Goal: Communication & Community: Answer question/provide support

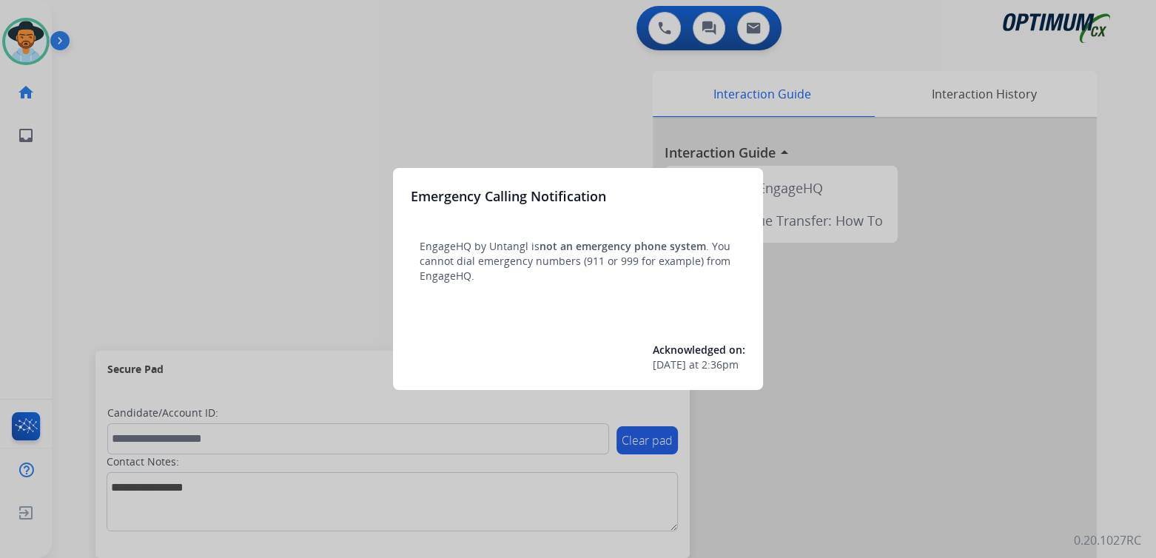
click at [178, 140] on div at bounding box center [578, 279] width 1156 height 558
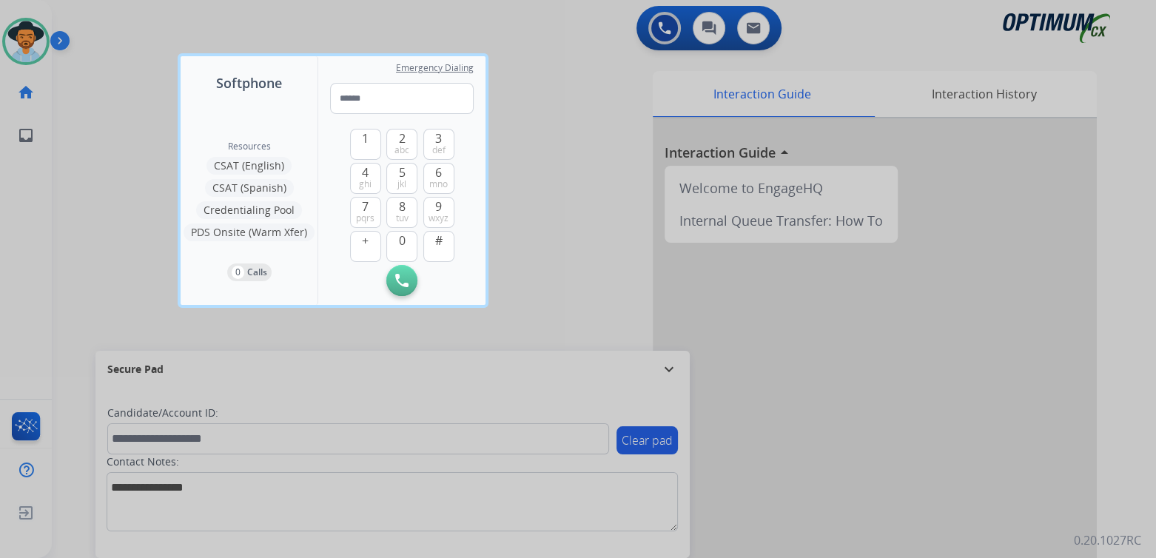
drag, startPoint x: 560, startPoint y: 64, endPoint x: 435, endPoint y: 3, distance: 138.4
click at [546, 56] on div at bounding box center [578, 279] width 1156 height 558
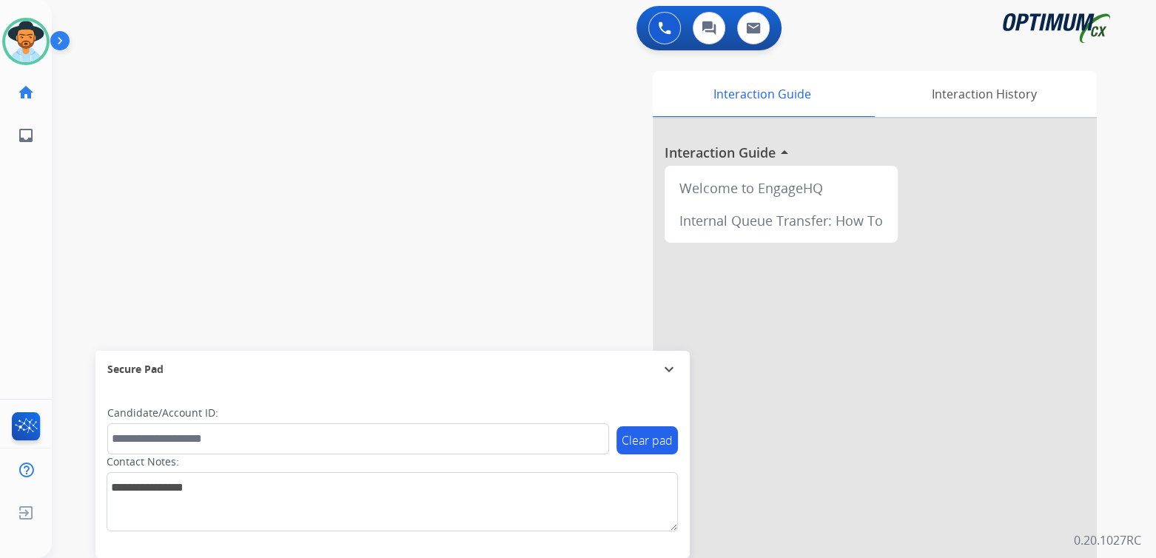
click at [667, 369] on mat-icon "expand_more" at bounding box center [669, 369] width 18 height 18
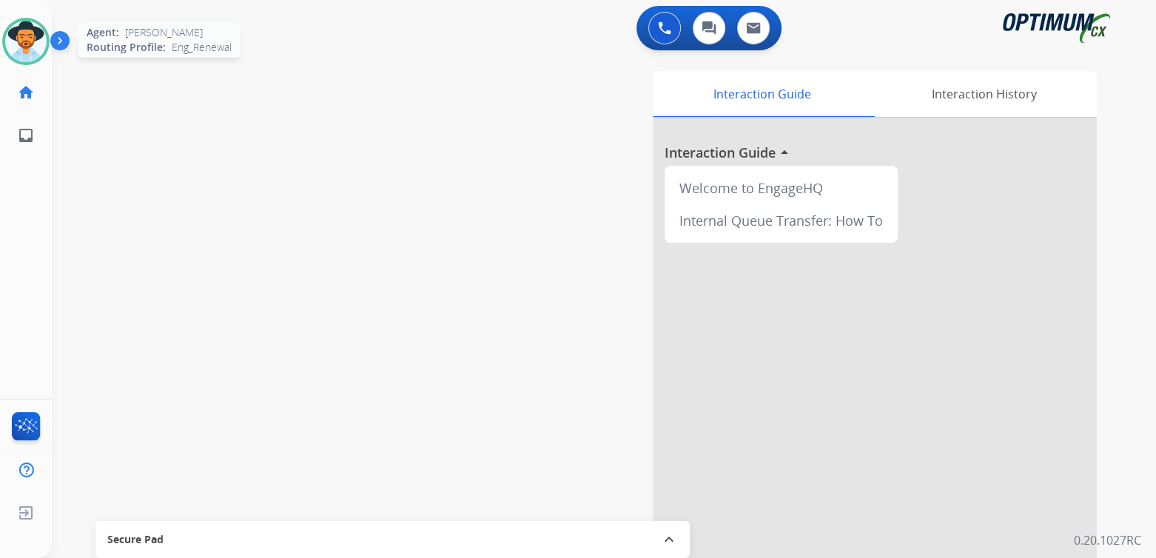
click at [33, 38] on img at bounding box center [25, 41] width 41 height 41
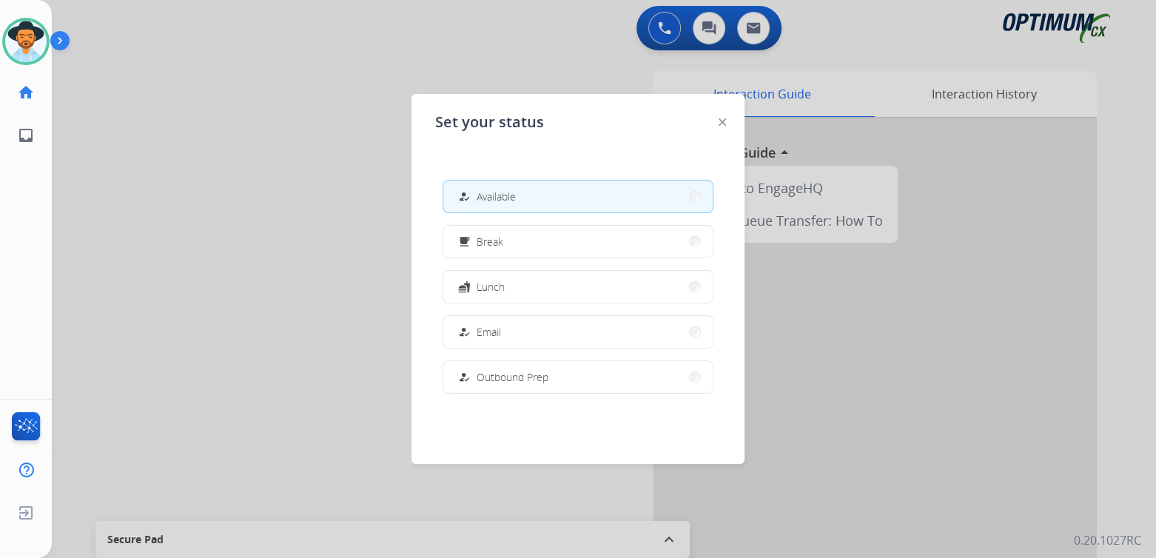
drag, startPoint x: 354, startPoint y: 193, endPoint x: 329, endPoint y: 174, distance: 31.1
click at [349, 191] on div at bounding box center [578, 279] width 1156 height 558
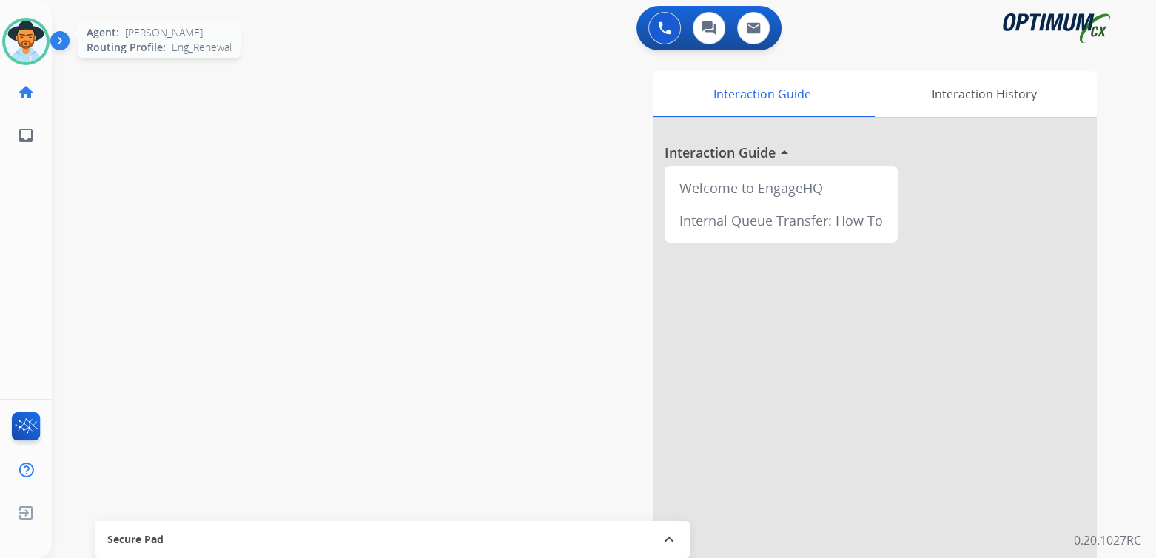
click at [32, 39] on img at bounding box center [25, 41] width 41 height 41
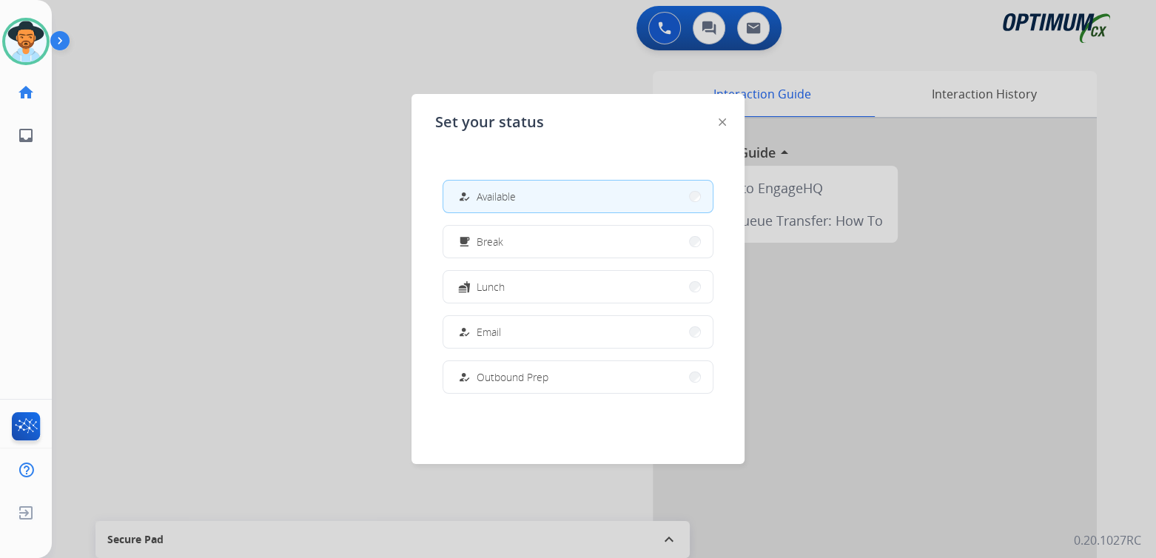
click at [527, 196] on button "how_to_reg Available" at bounding box center [577, 197] width 269 height 32
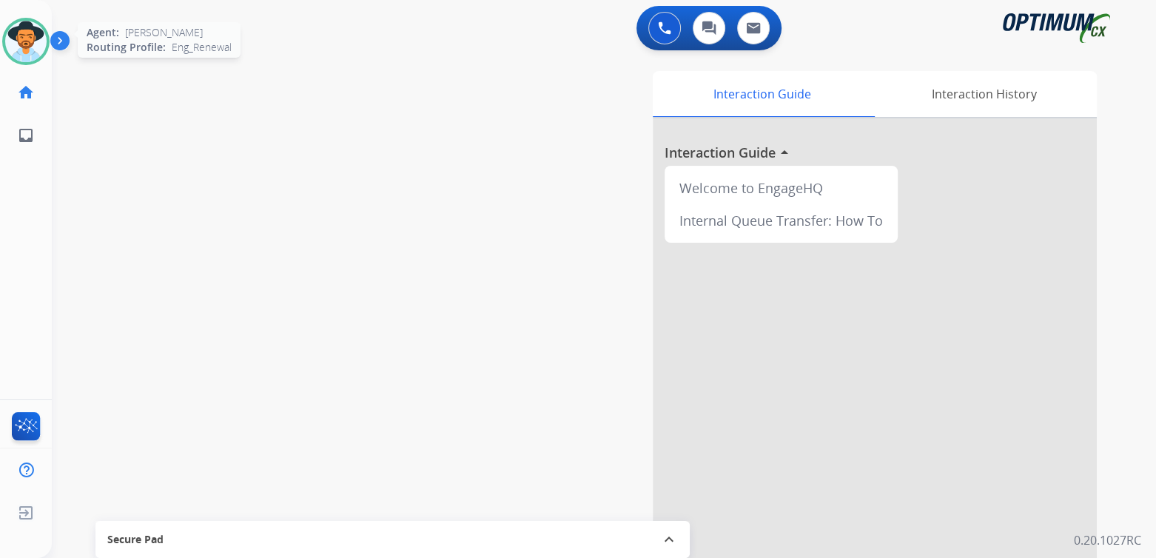
click at [20, 44] on img at bounding box center [25, 41] width 41 height 41
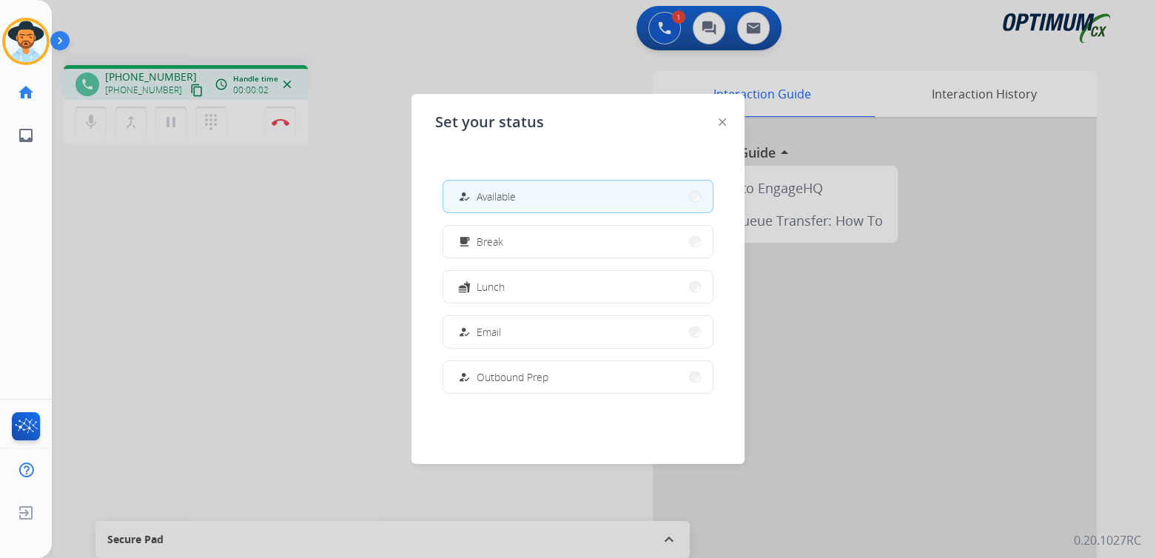
drag, startPoint x: 235, startPoint y: 335, endPoint x: 643, endPoint y: 235, distance: 420.8
click at [236, 335] on div at bounding box center [578, 279] width 1156 height 558
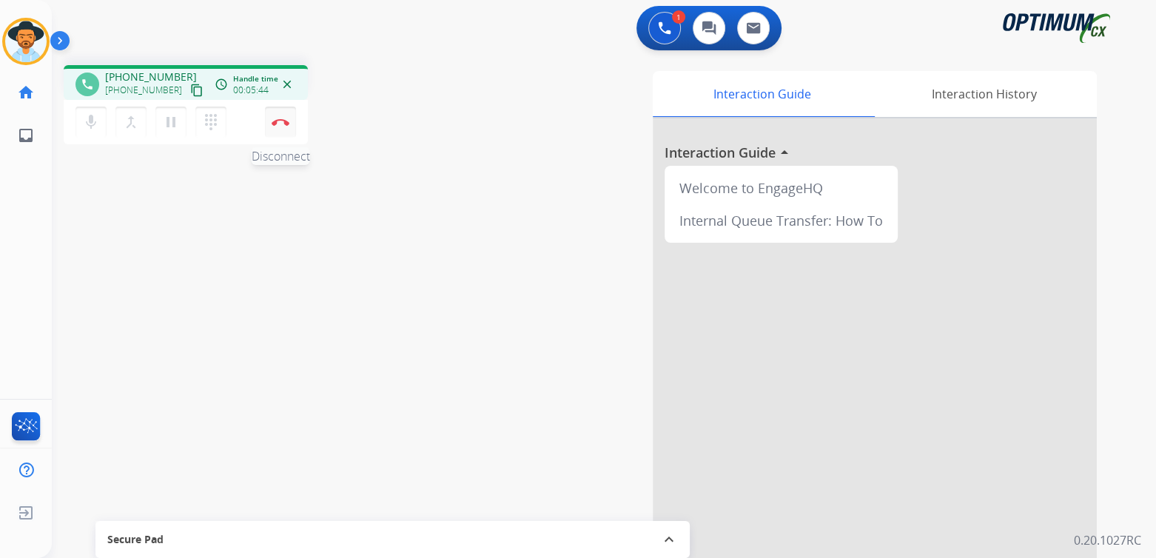
click at [280, 125] on button "Disconnect" at bounding box center [280, 122] width 31 height 31
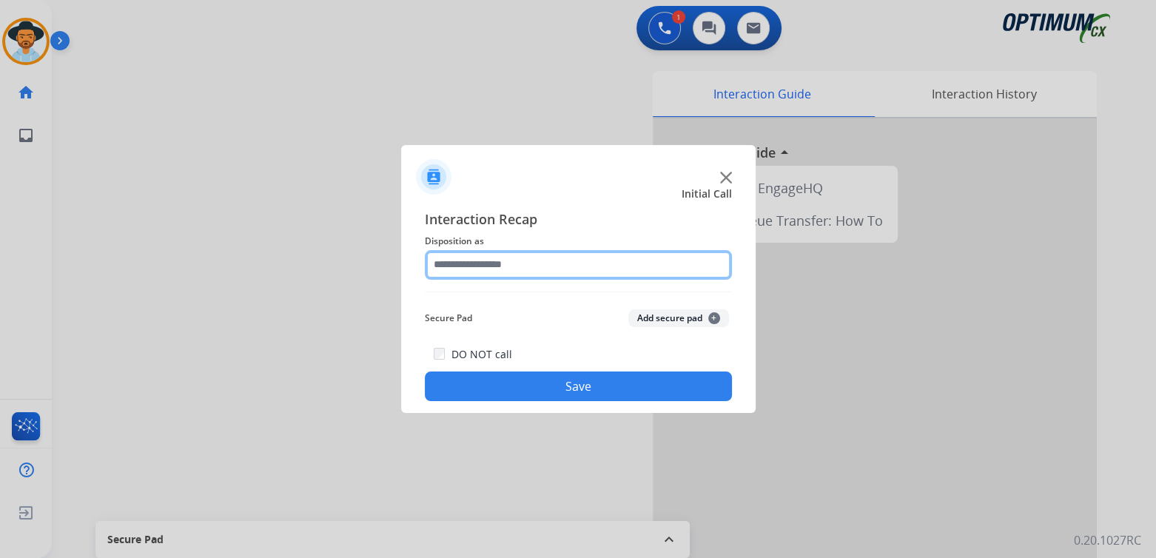
click at [543, 265] on input "text" at bounding box center [578, 265] width 307 height 30
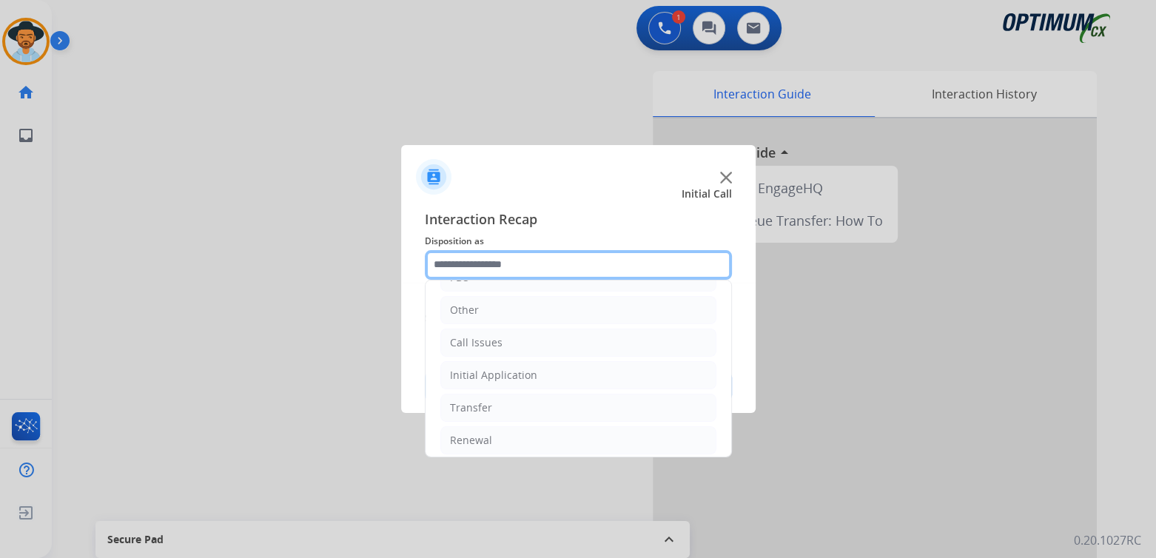
scroll to position [98, 0]
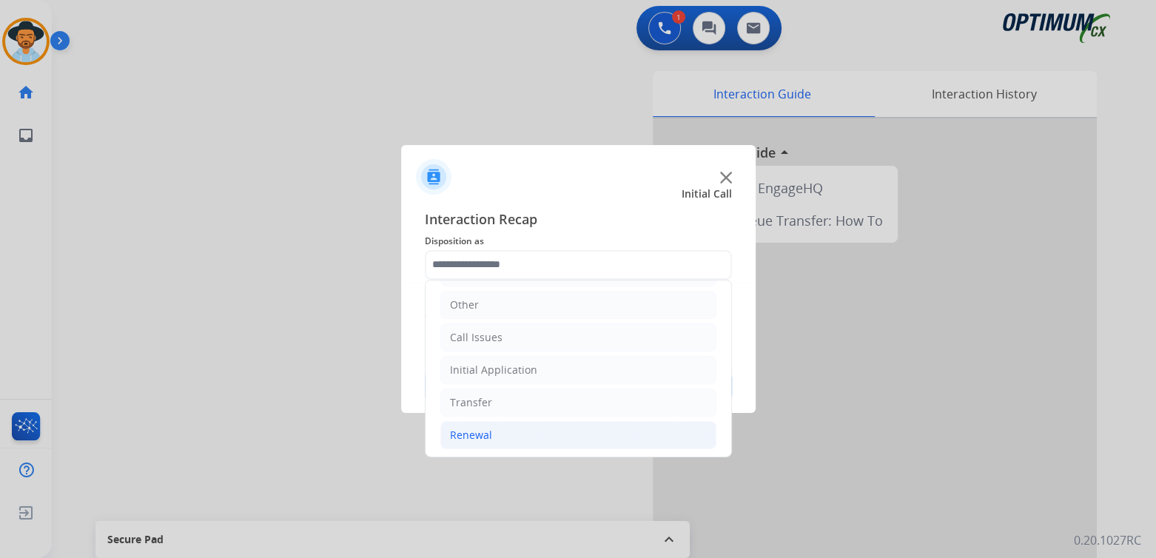
click at [495, 434] on li "Renewal" at bounding box center [578, 435] width 276 height 28
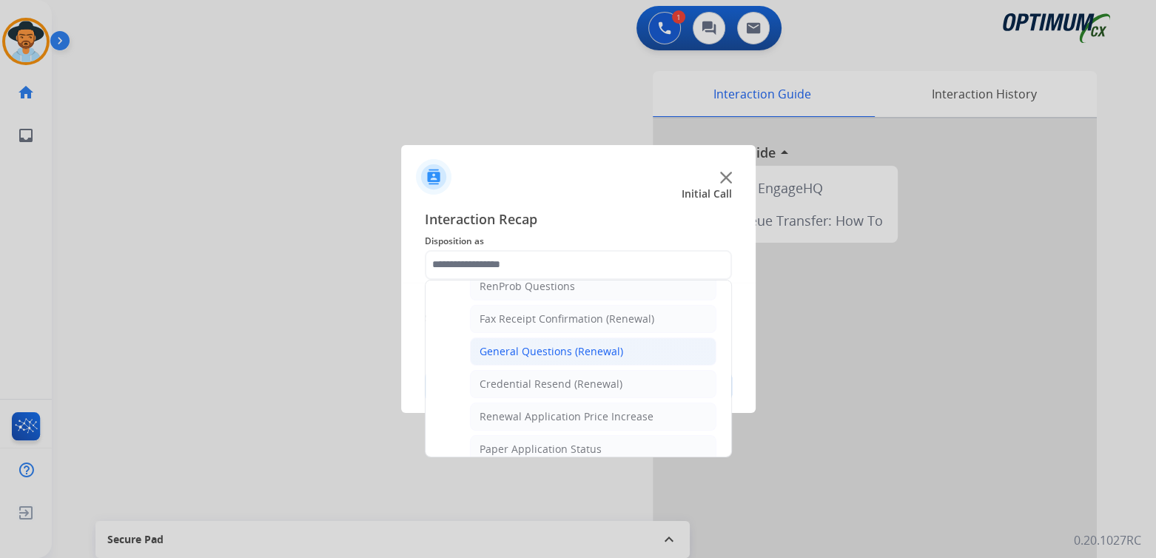
scroll to position [392, 0]
click at [557, 345] on div "General Questions (Renewal)" at bounding box center [552, 350] width 144 height 15
type input "**********"
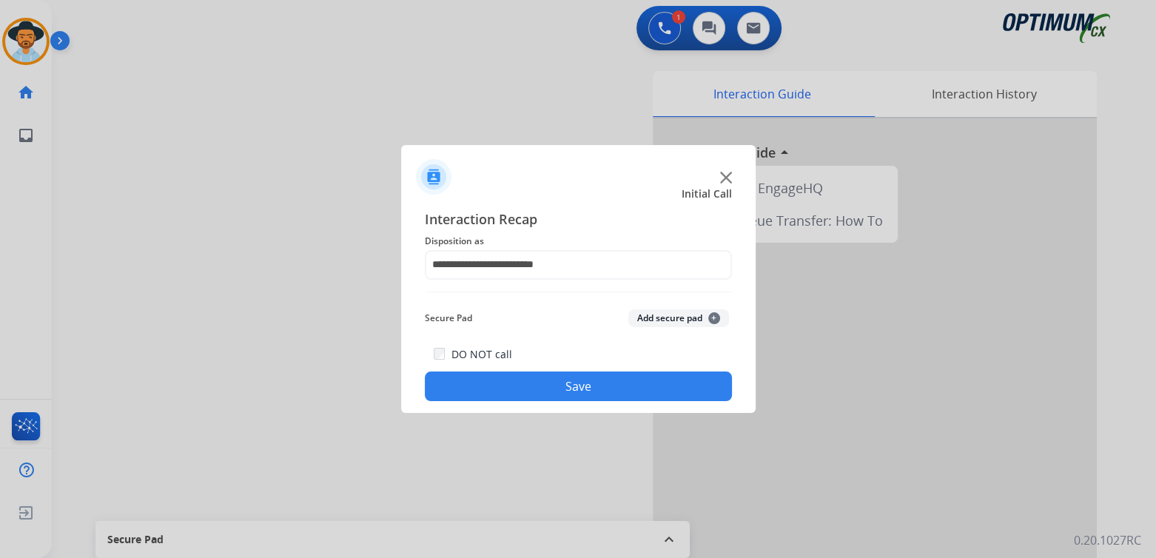
click at [614, 380] on button "Save" at bounding box center [578, 387] width 307 height 30
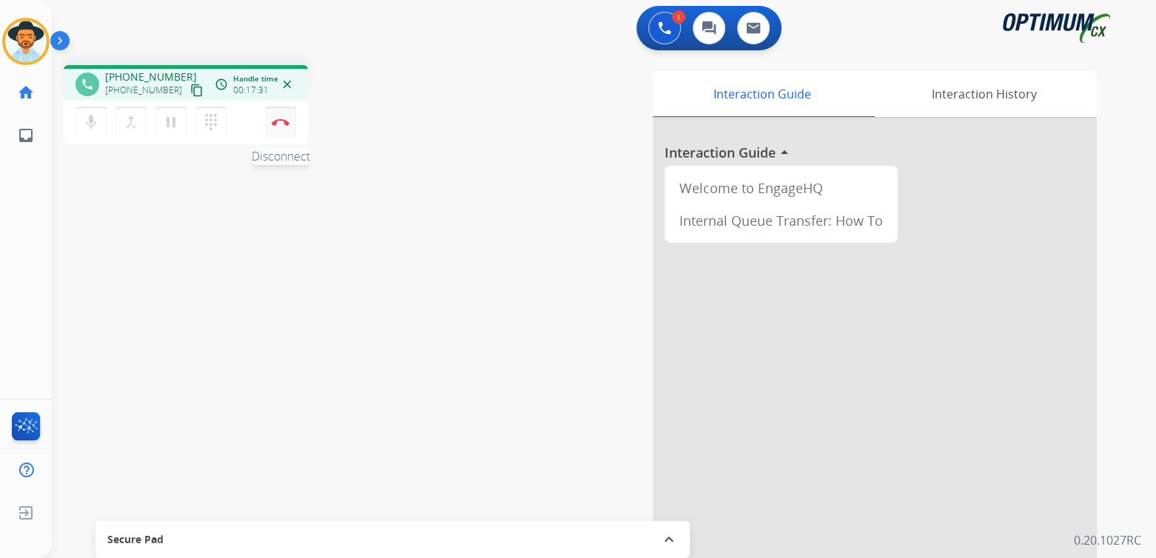
click at [282, 124] on img at bounding box center [281, 121] width 18 height 7
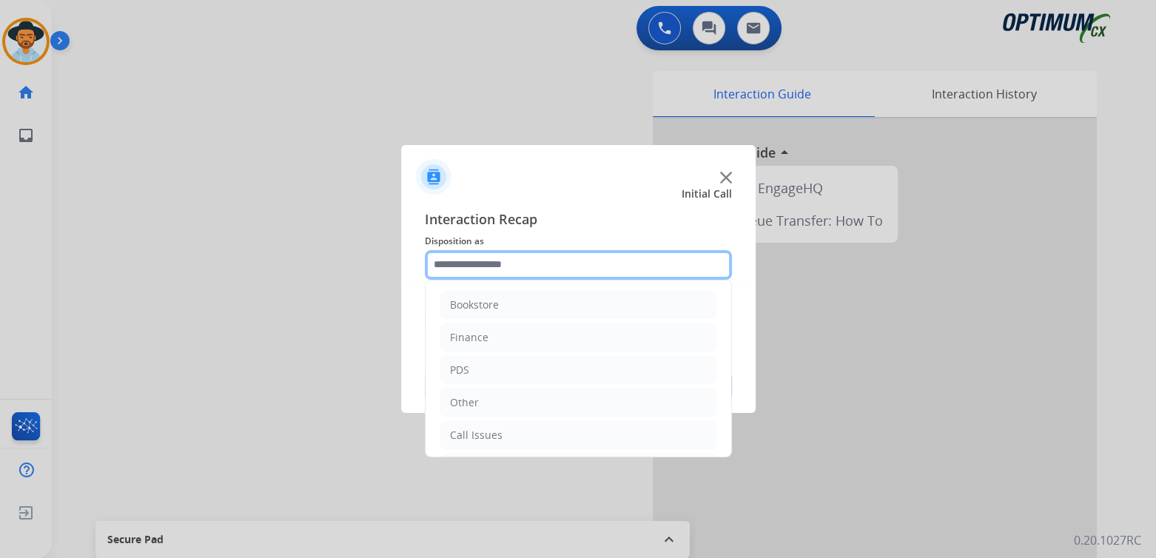
click at [518, 266] on input "text" at bounding box center [578, 265] width 307 height 30
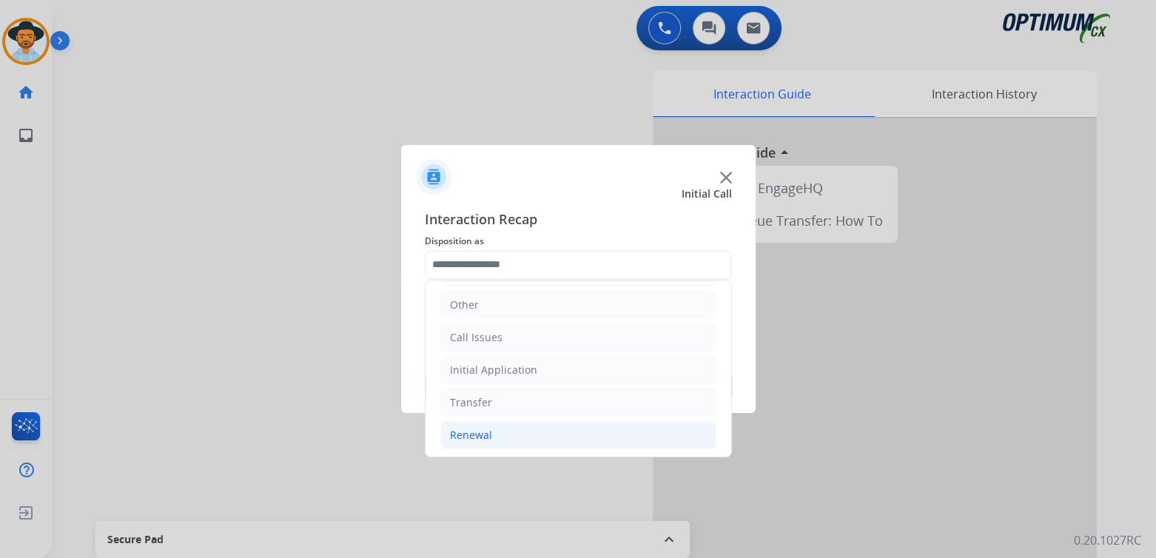
drag, startPoint x: 492, startPoint y: 434, endPoint x: 505, endPoint y: 440, distance: 14.2
click at [494, 440] on li "Renewal" at bounding box center [578, 435] width 276 height 28
click at [476, 434] on div "Renewal" at bounding box center [471, 435] width 42 height 15
click at [472, 434] on div "Renewal" at bounding box center [471, 435] width 42 height 15
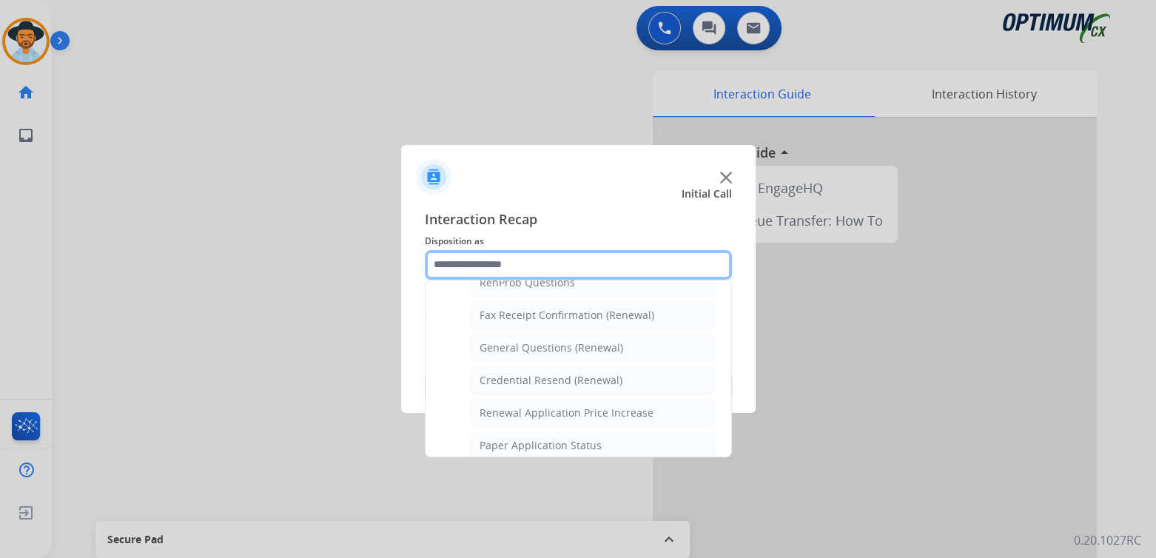
scroll to position [395, 0]
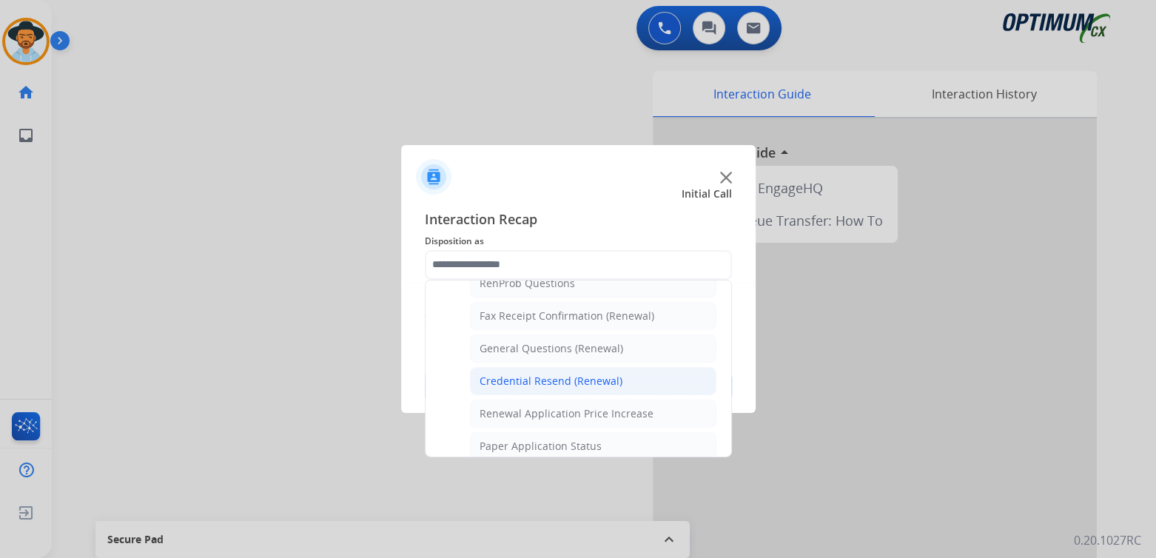
click at [533, 377] on div "Credential Resend (Renewal)" at bounding box center [551, 381] width 143 height 15
type input "**********"
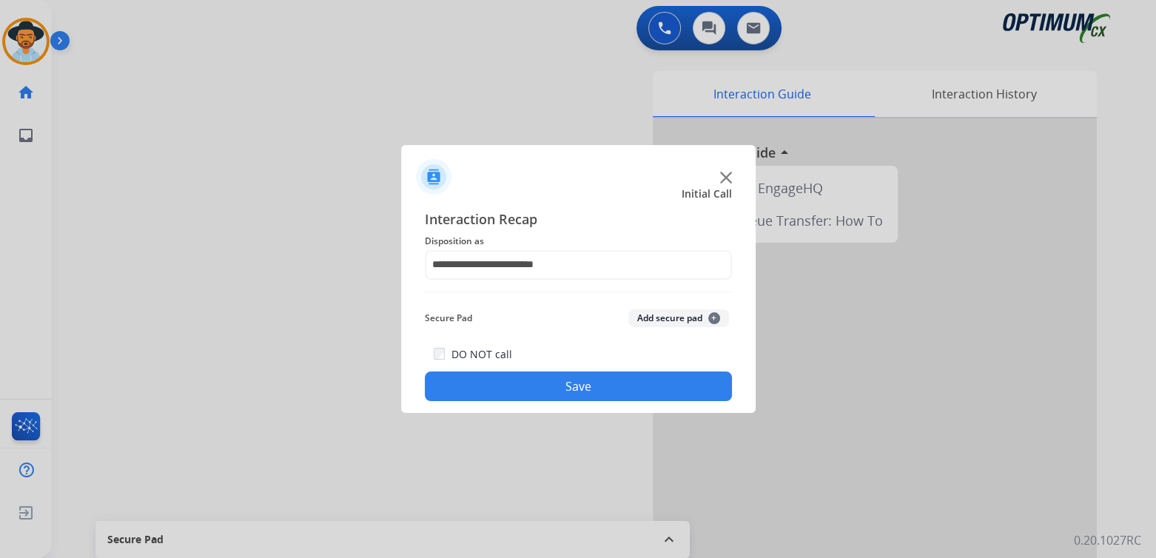
drag, startPoint x: 627, startPoint y: 378, endPoint x: 634, endPoint y: 380, distance: 7.7
click at [627, 380] on button "Save" at bounding box center [578, 387] width 307 height 30
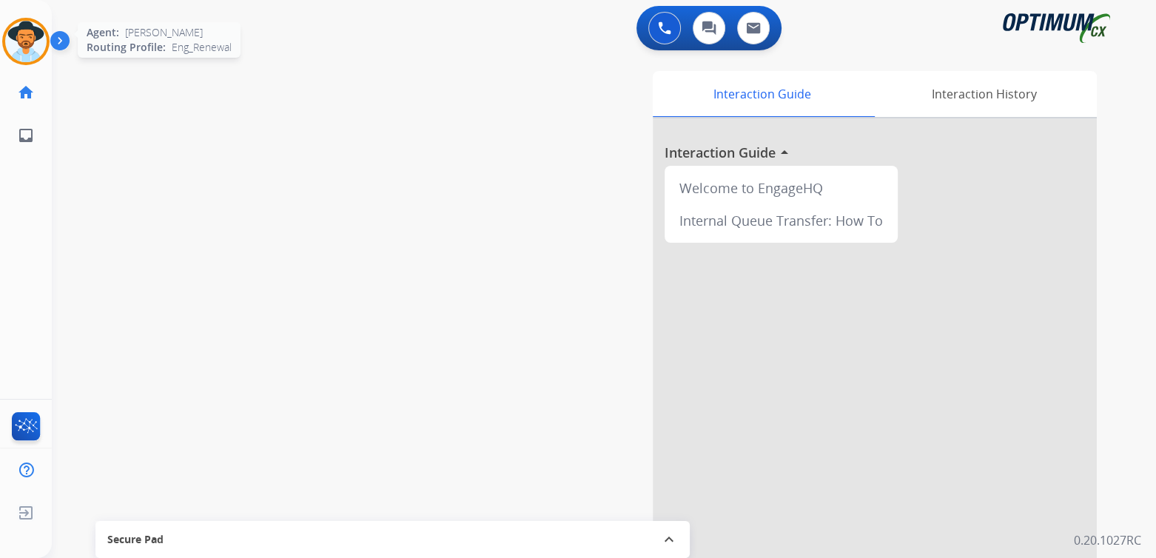
click at [47, 49] on div at bounding box center [25, 41] width 47 height 47
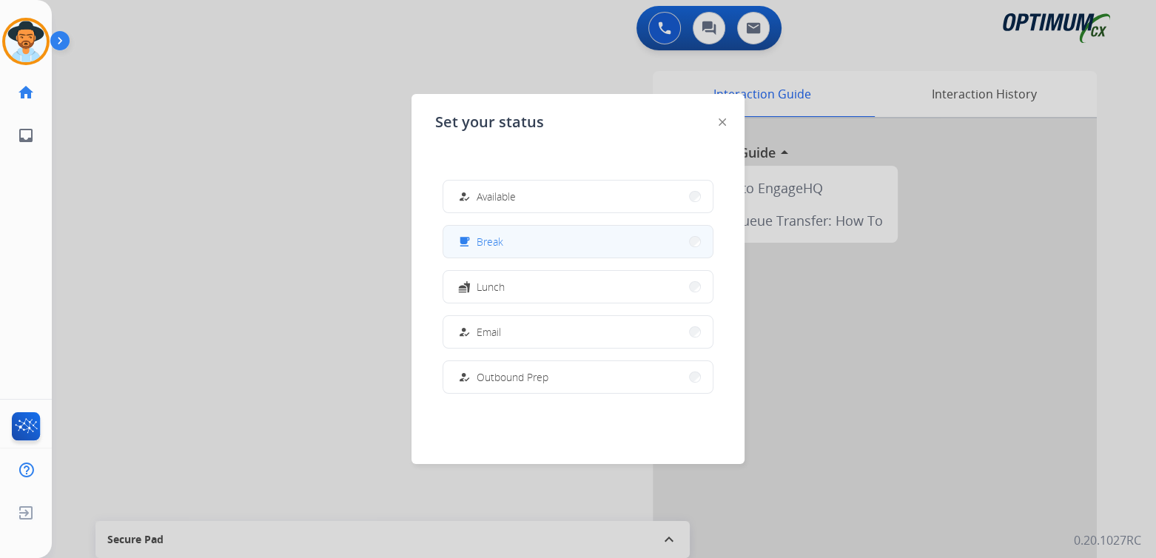
click at [508, 240] on button "free_breakfast Break" at bounding box center [577, 242] width 269 height 32
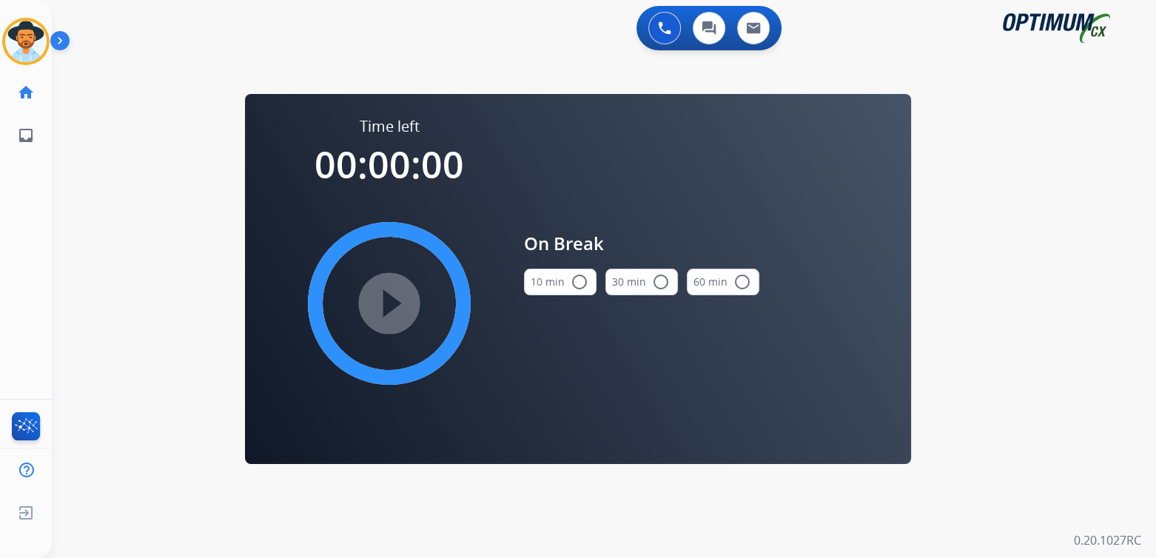
click at [579, 281] on mat-icon "radio_button_unchecked" at bounding box center [580, 282] width 18 height 18
click at [386, 296] on mat-icon "play_circle_filled" at bounding box center [389, 304] width 18 height 18
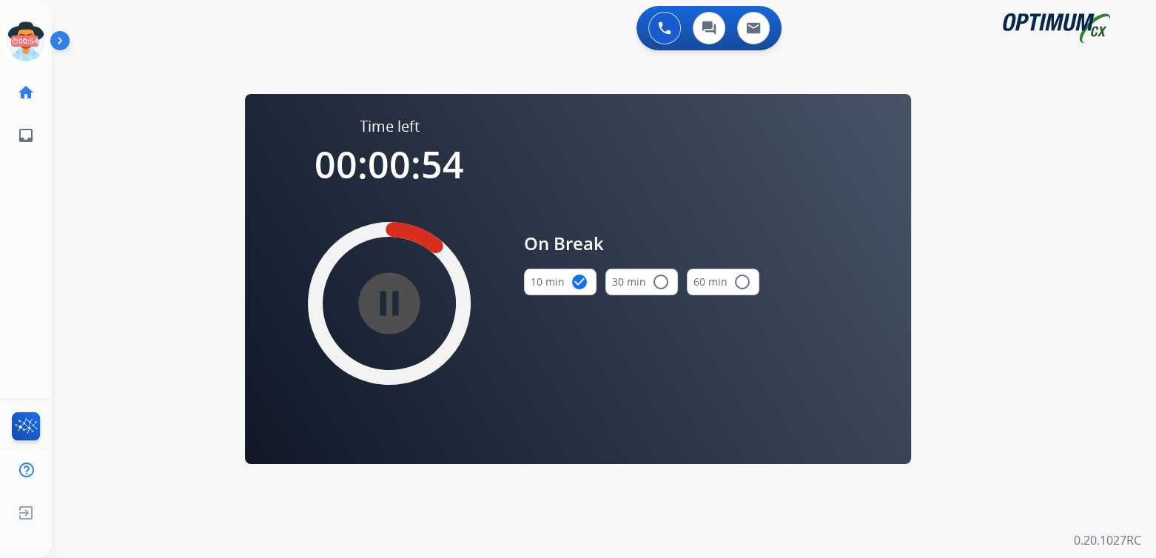
drag, startPoint x: 25, startPoint y: 41, endPoint x: 61, endPoint y: 38, distance: 35.7
click at [28, 41] on icon at bounding box center [26, 42] width 48 height 48
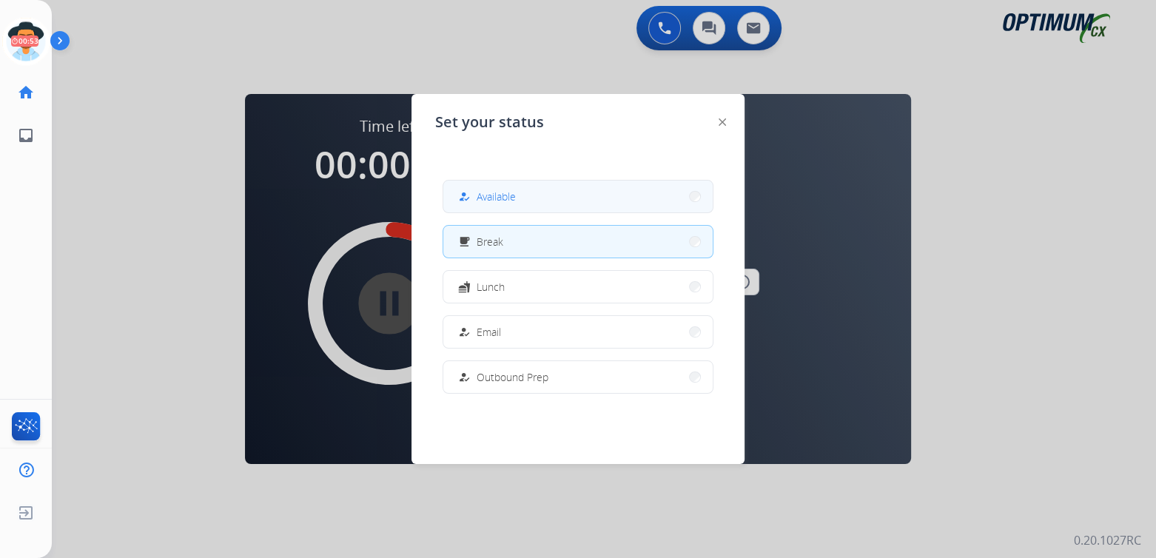
click at [532, 189] on button "how_to_reg Available" at bounding box center [577, 197] width 269 height 32
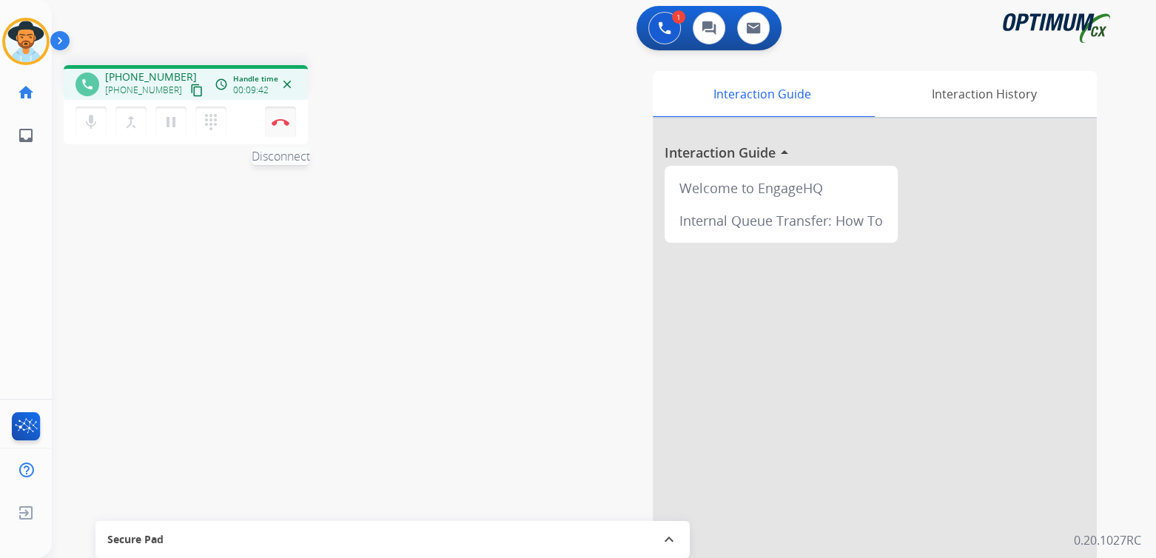
click at [278, 128] on button "Disconnect" at bounding box center [280, 122] width 31 height 31
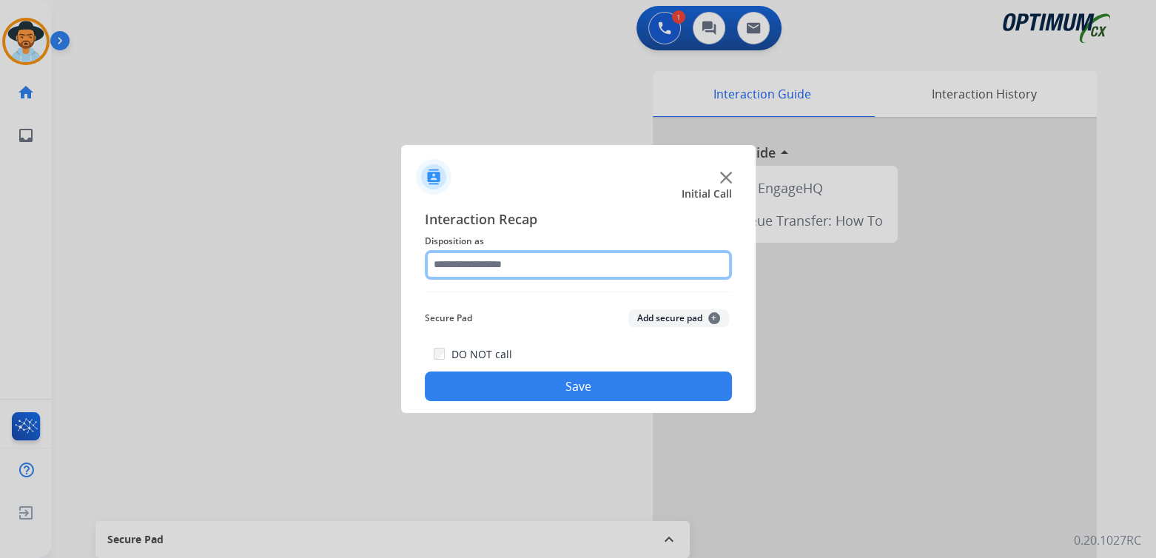
click at [523, 271] on input "text" at bounding box center [578, 265] width 307 height 30
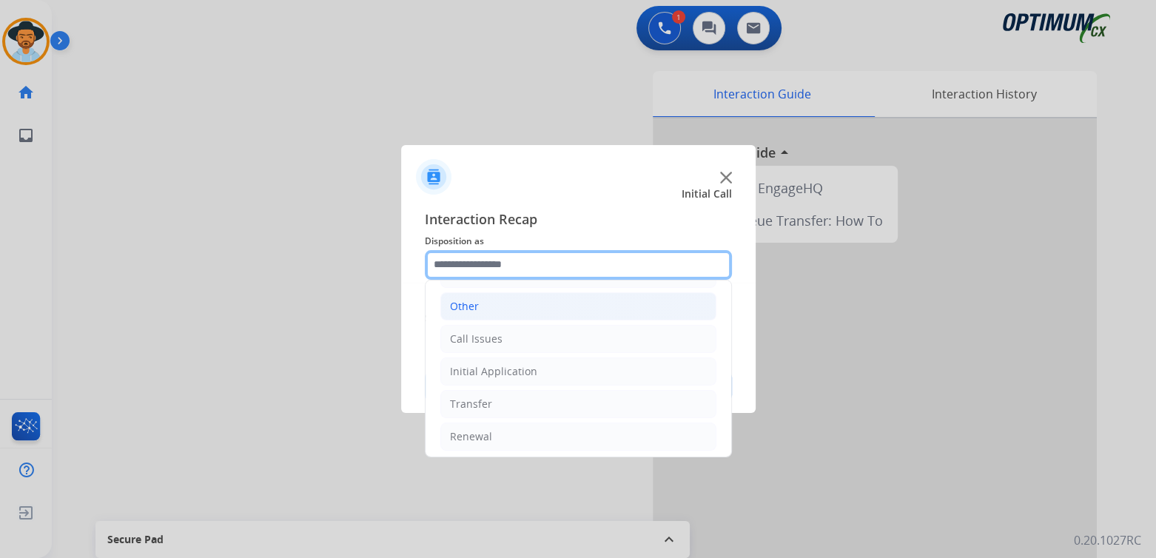
scroll to position [98, 0]
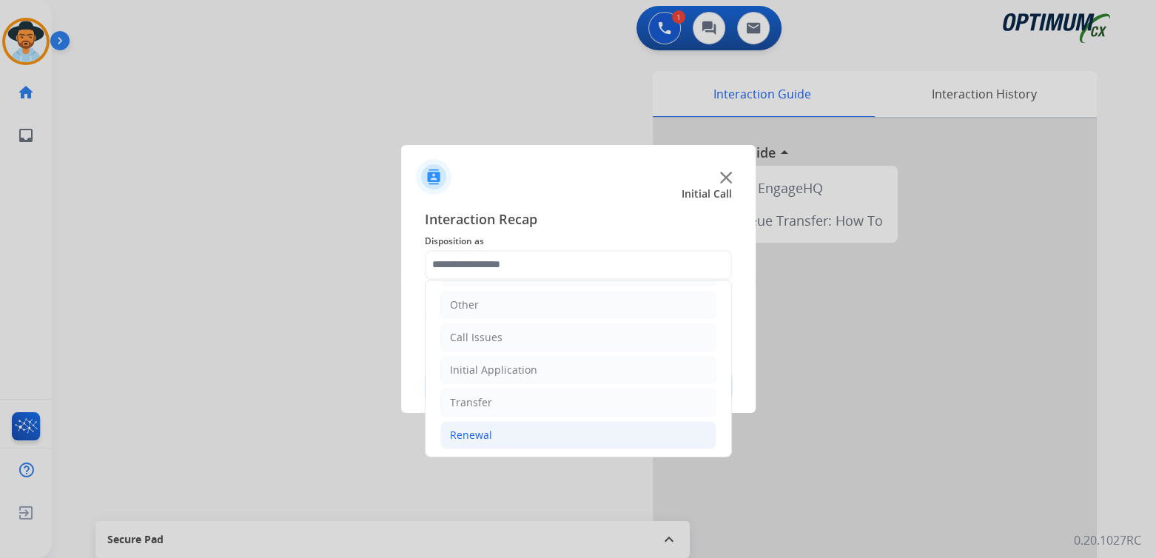
click at [483, 431] on div "Renewal" at bounding box center [471, 435] width 42 height 15
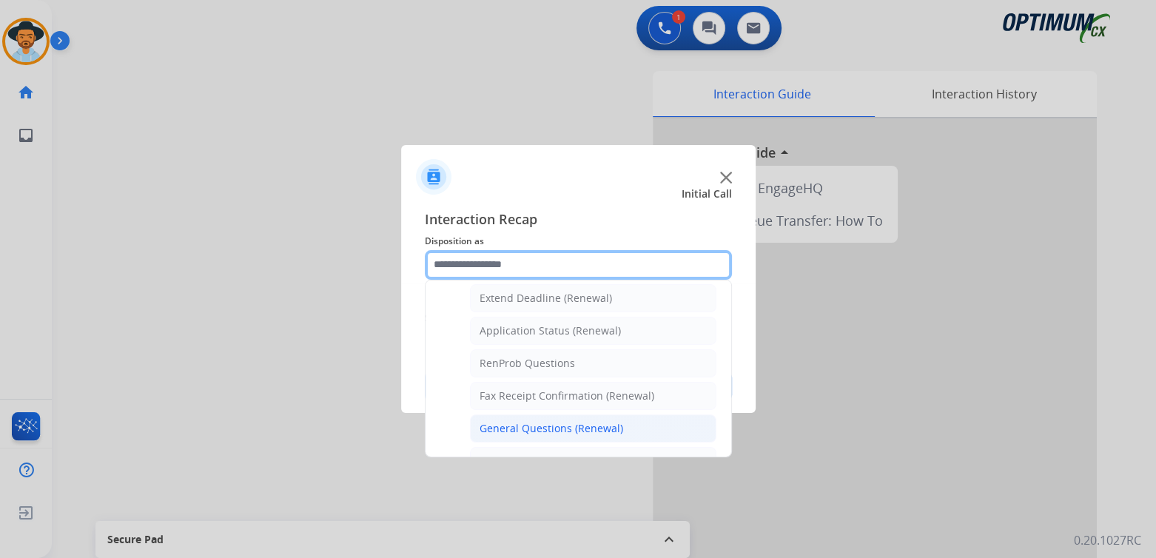
scroll to position [315, 0]
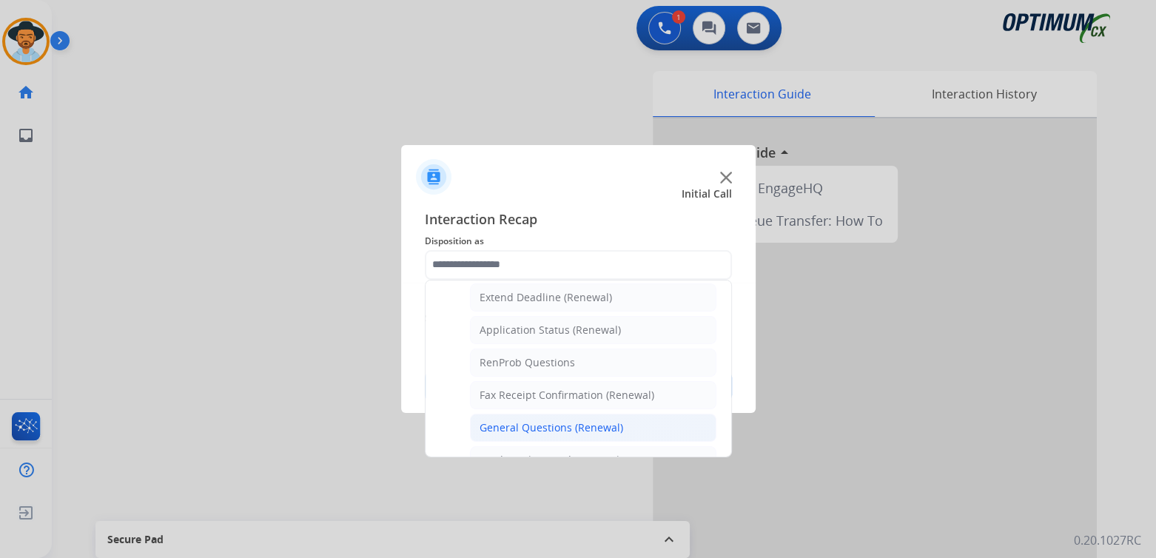
click at [529, 426] on div "General Questions (Renewal)" at bounding box center [552, 427] width 144 height 15
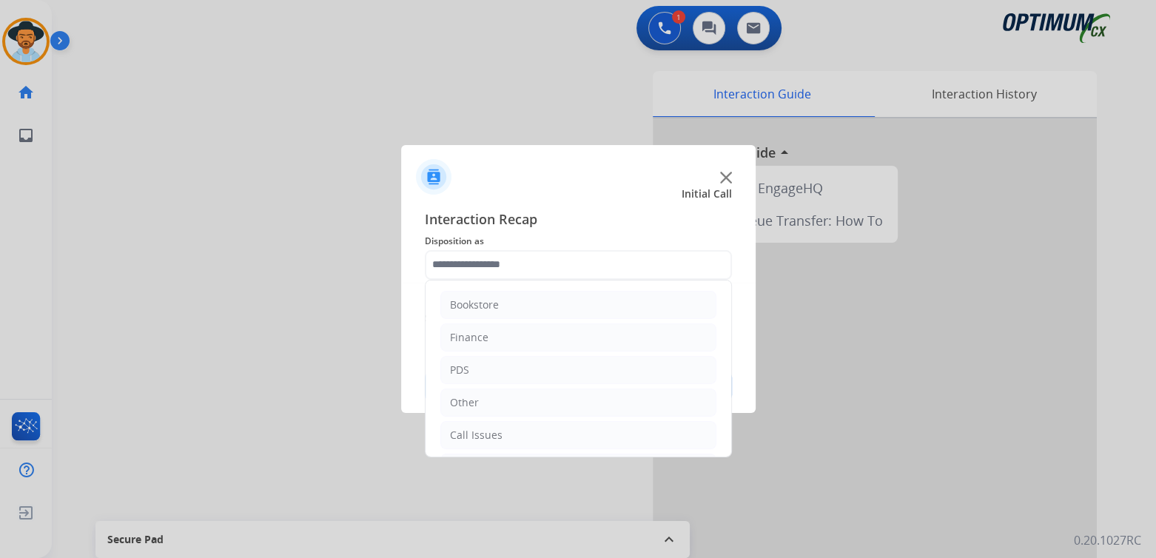
type input "**********"
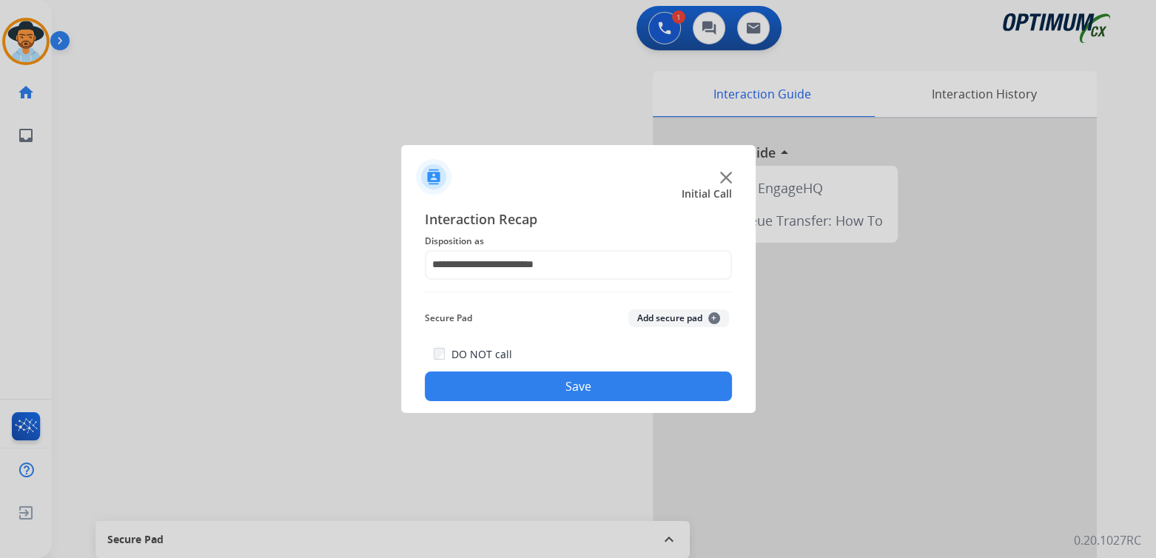
click at [597, 386] on button "Save" at bounding box center [578, 387] width 307 height 30
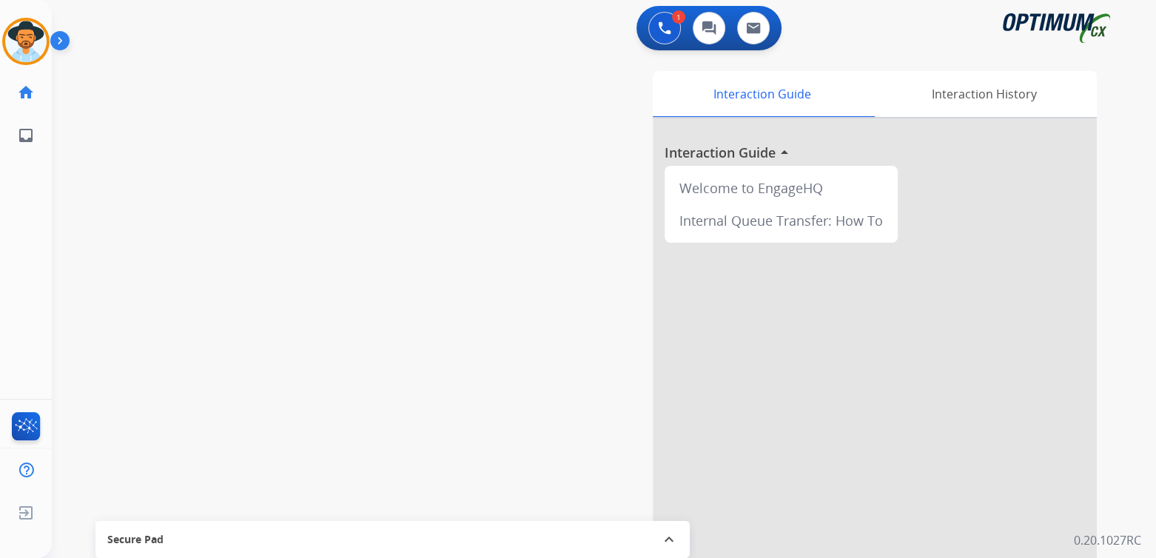
click at [853, 327] on div at bounding box center [875, 394] width 444 height 552
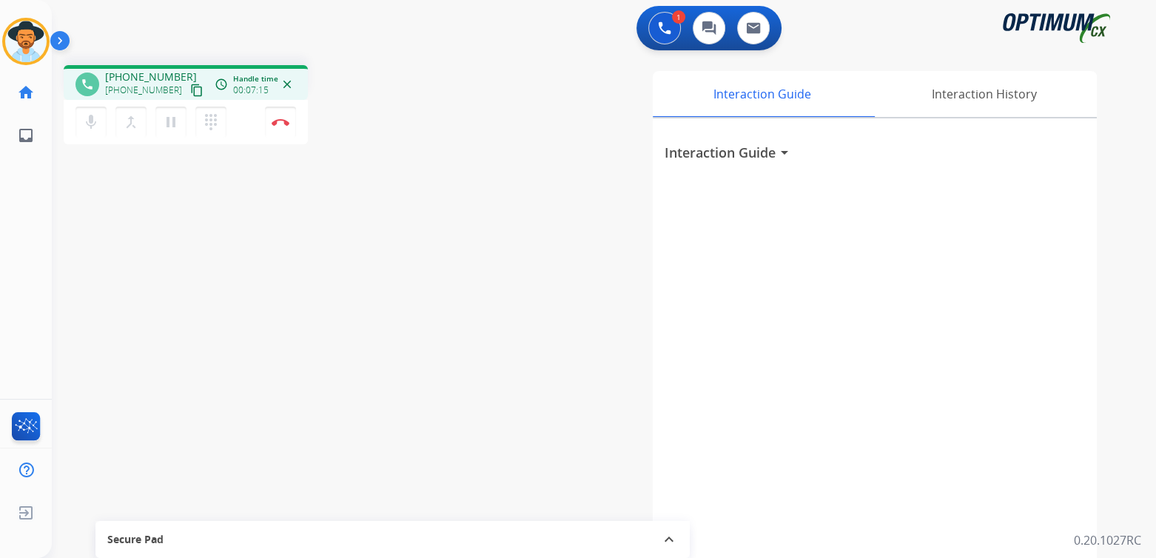
drag, startPoint x: 281, startPoint y: 123, endPoint x: 498, endPoint y: 167, distance: 221.2
click at [281, 123] on img at bounding box center [281, 121] width 18 height 7
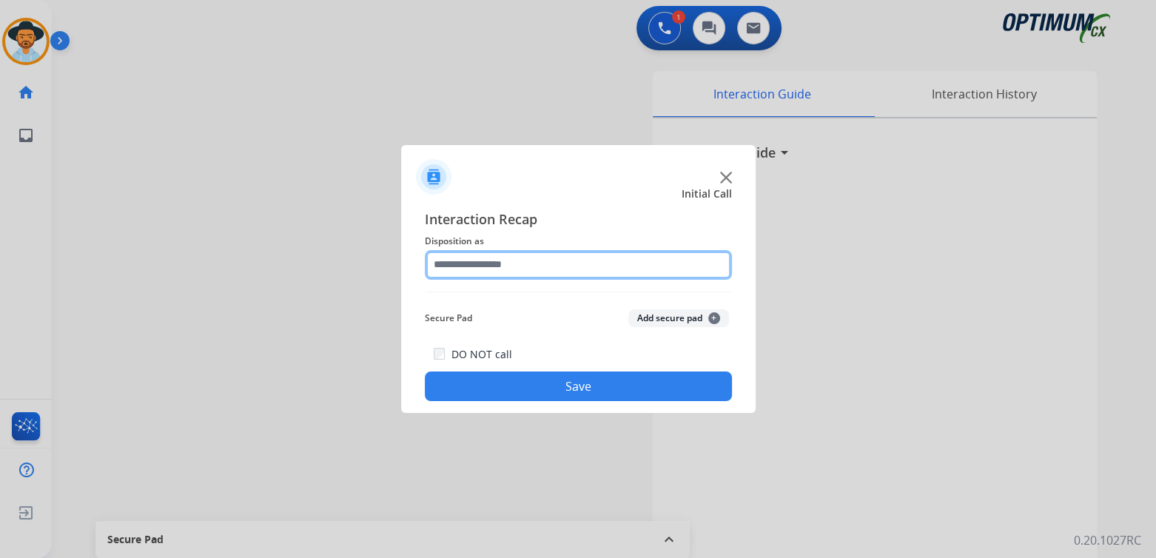
click at [511, 265] on input "text" at bounding box center [578, 265] width 307 height 30
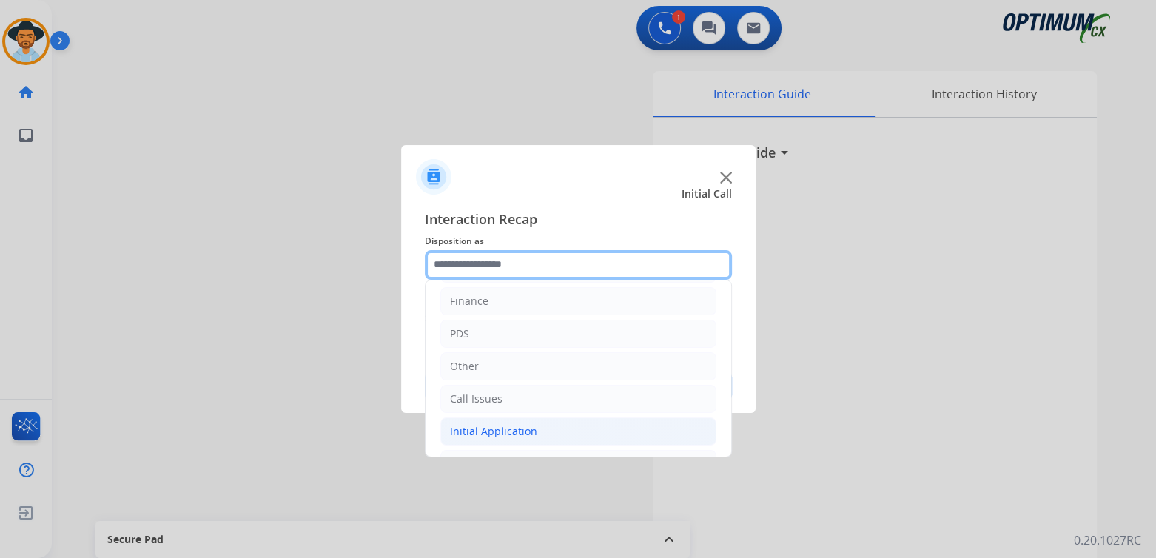
scroll to position [98, 0]
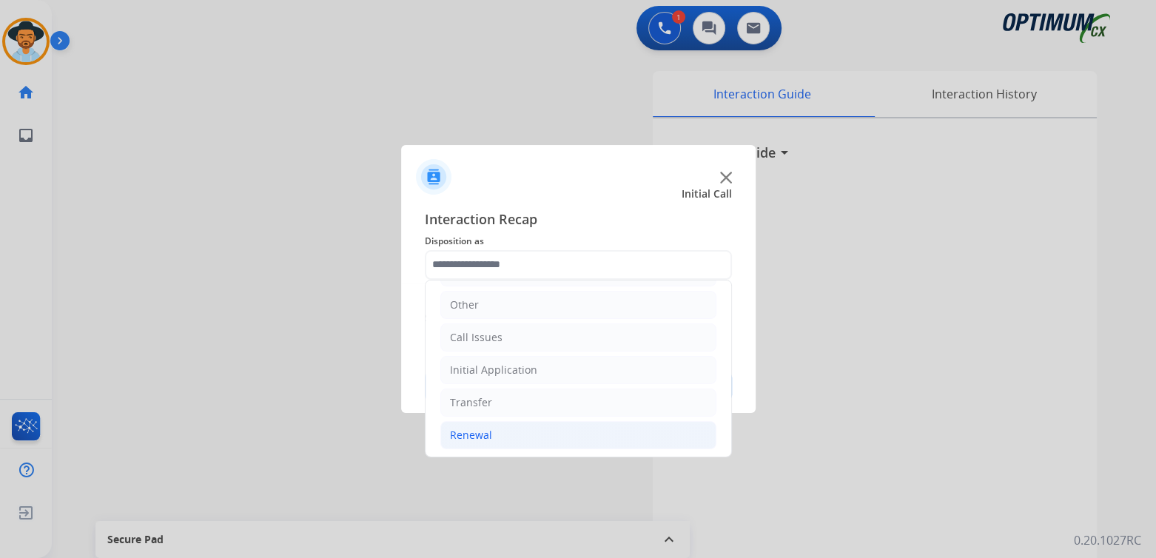
click at [481, 434] on div "Renewal" at bounding box center [471, 435] width 42 height 15
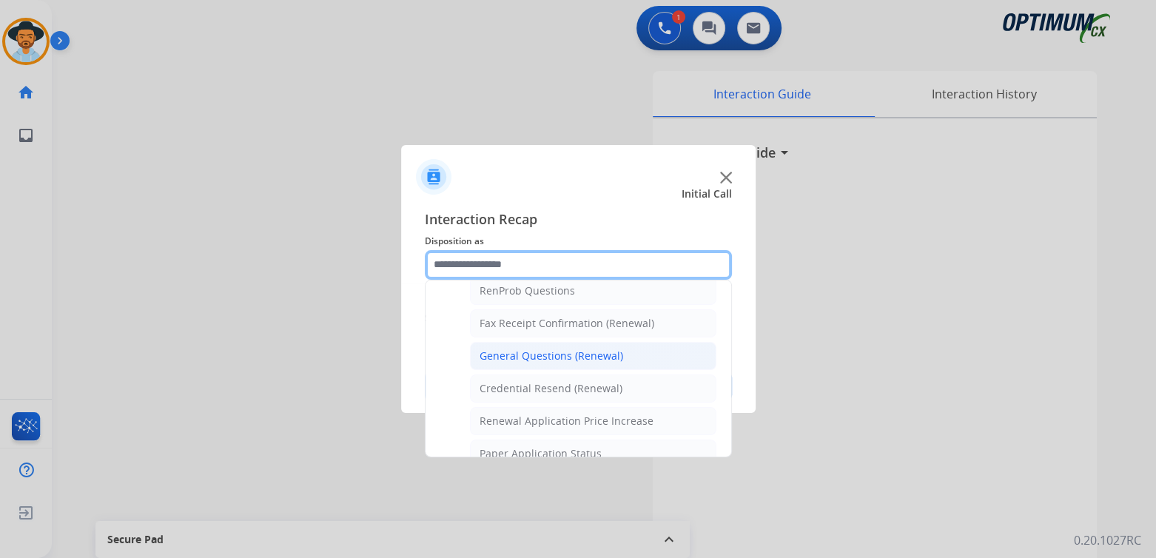
scroll to position [389, 0]
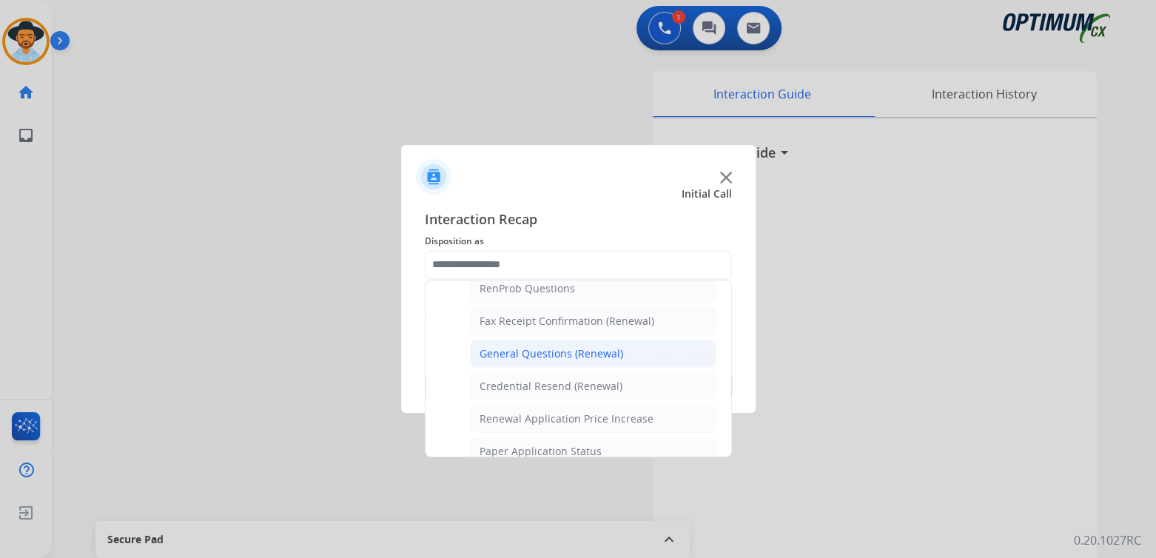
click at [517, 347] on div "General Questions (Renewal)" at bounding box center [552, 353] width 144 height 15
type input "**********"
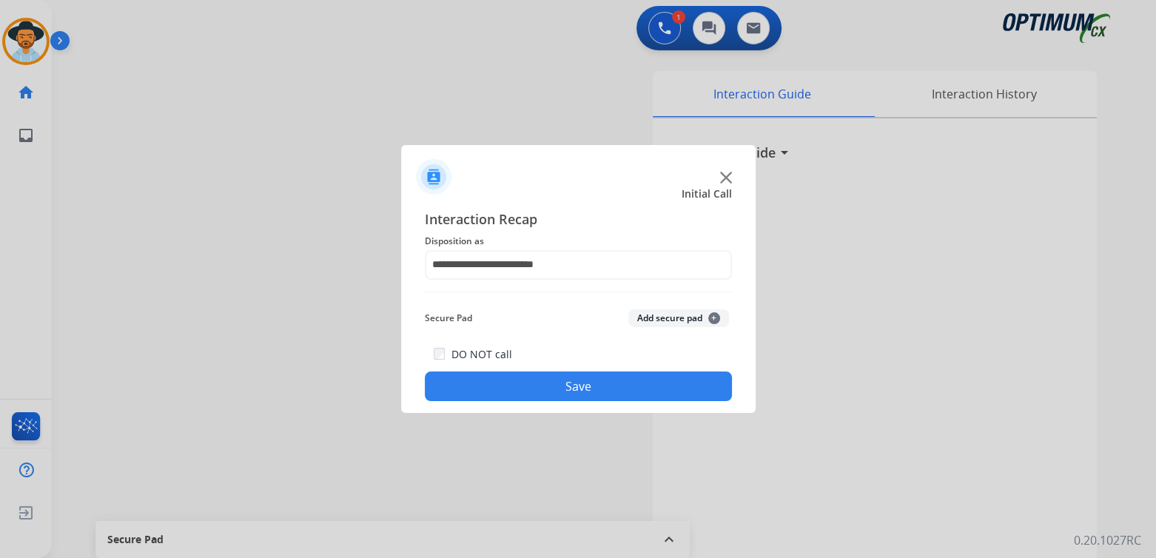
click at [602, 387] on button "Save" at bounding box center [578, 387] width 307 height 30
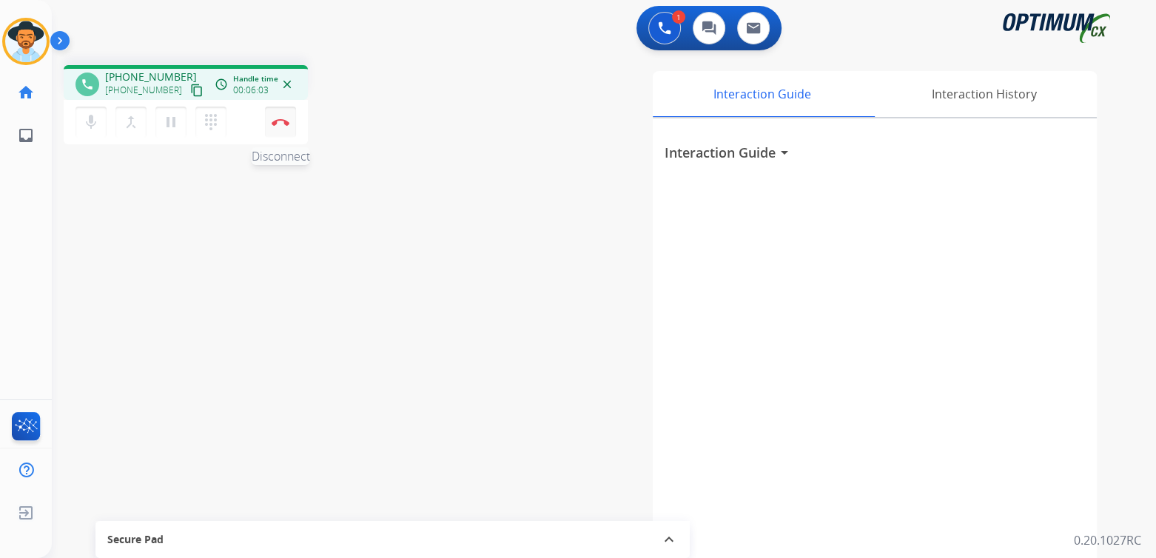
click at [286, 127] on button "Disconnect" at bounding box center [280, 122] width 31 height 31
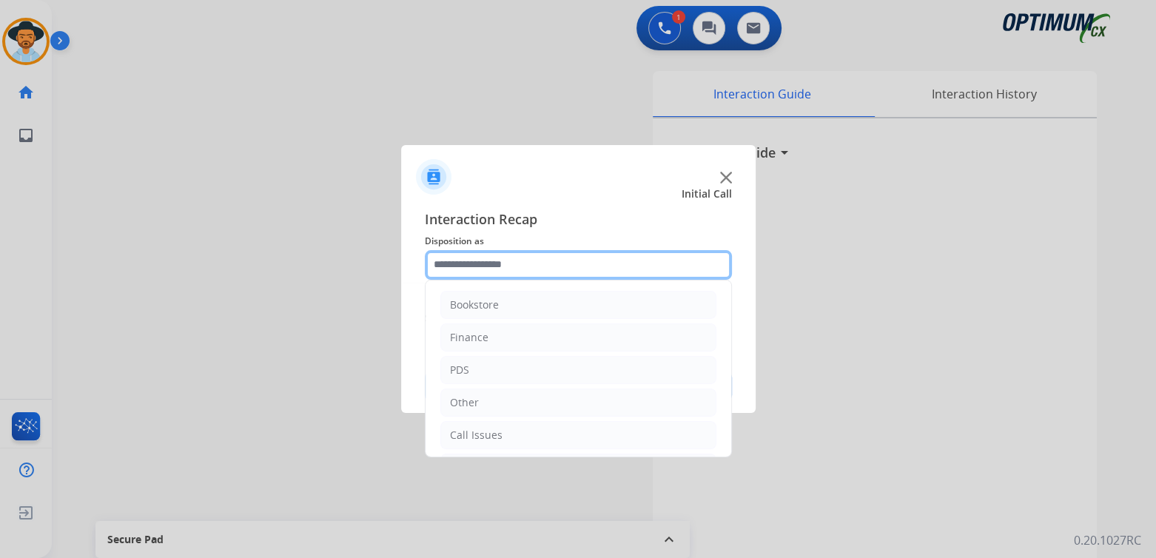
click at [528, 280] on div "Bookstore Finance PDS Other Call Issues Initial Application Transfer Renewal" at bounding box center [578, 265] width 307 height 30
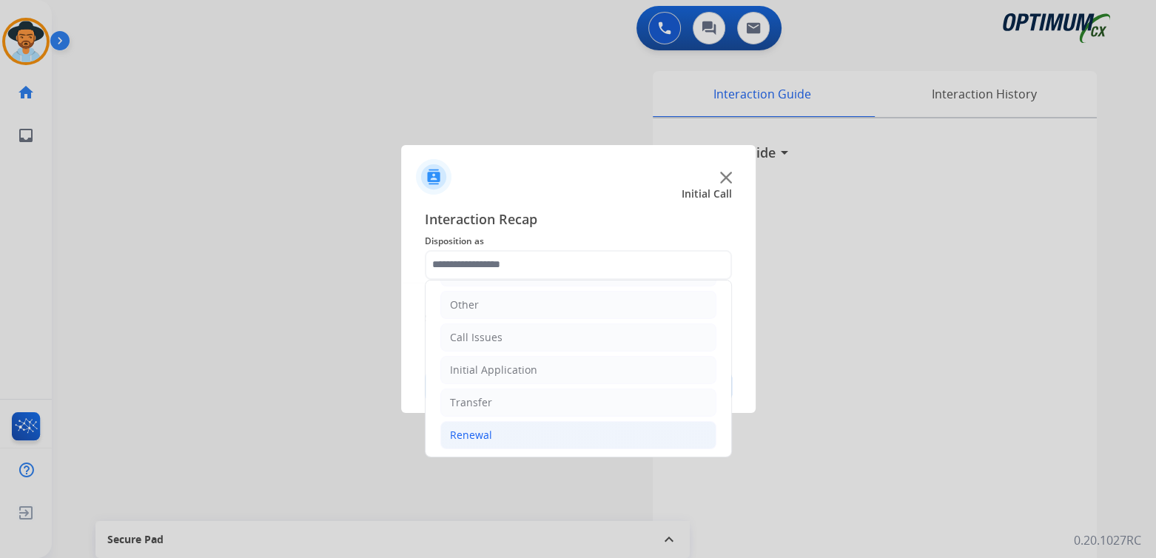
click at [497, 432] on li "Renewal" at bounding box center [578, 435] width 276 height 28
click at [521, 372] on div "Initial Application" at bounding box center [493, 370] width 87 height 15
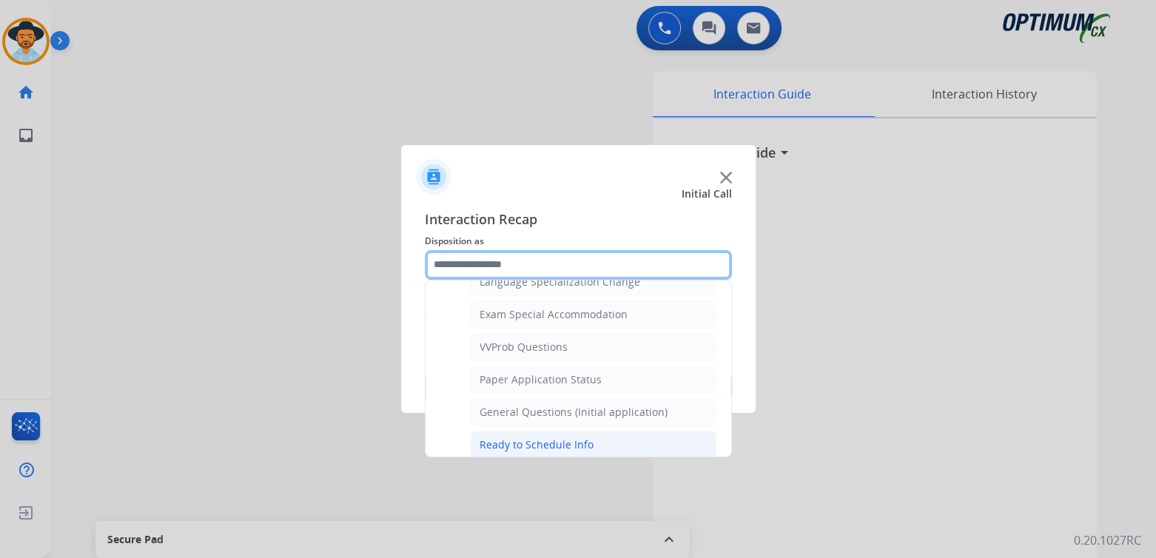
scroll to position [754, 0]
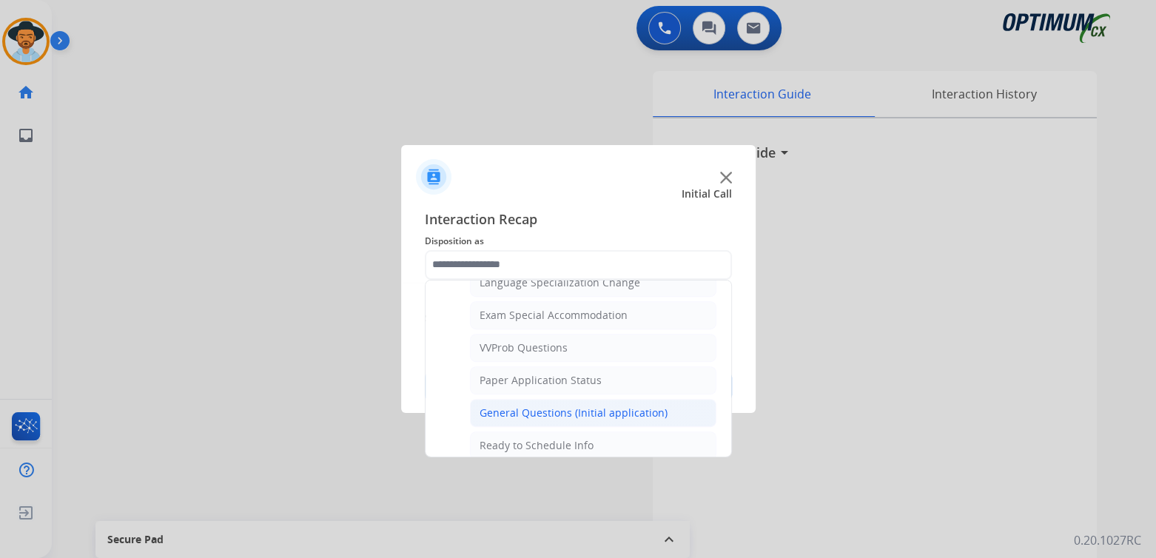
click at [540, 406] on div "General Questions (Initial application)" at bounding box center [574, 413] width 188 height 15
type input "**********"
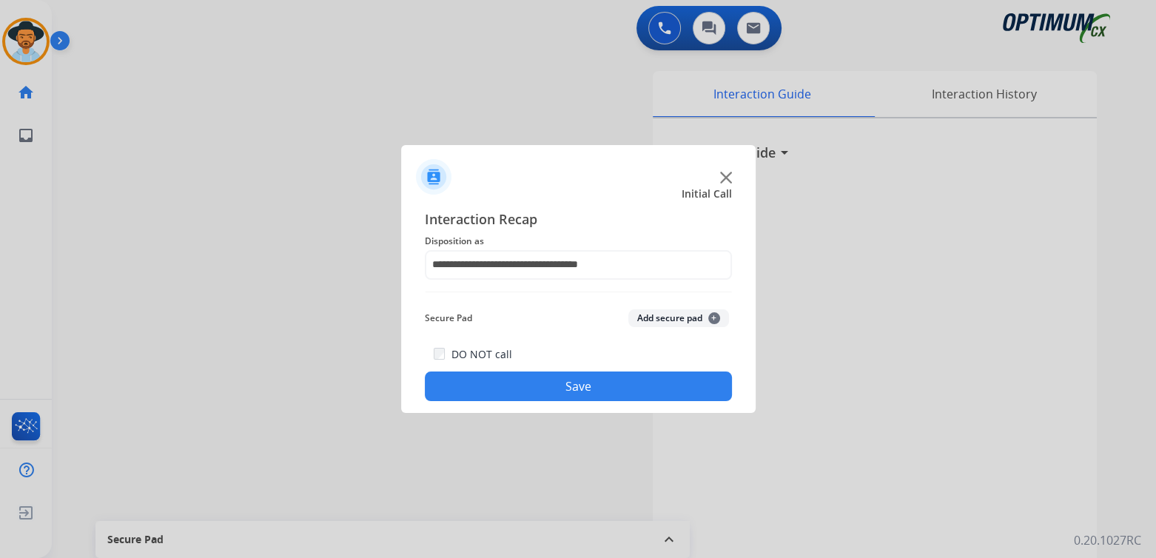
click at [623, 387] on button "Save" at bounding box center [578, 387] width 307 height 30
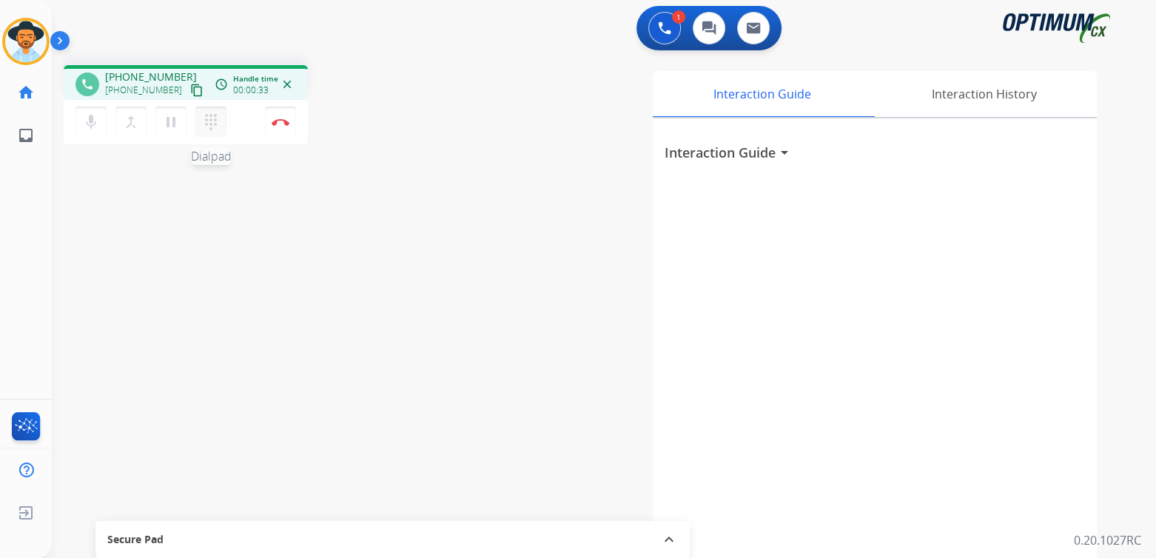
click at [212, 125] on mat-icon "dialpad" at bounding box center [211, 122] width 18 height 18
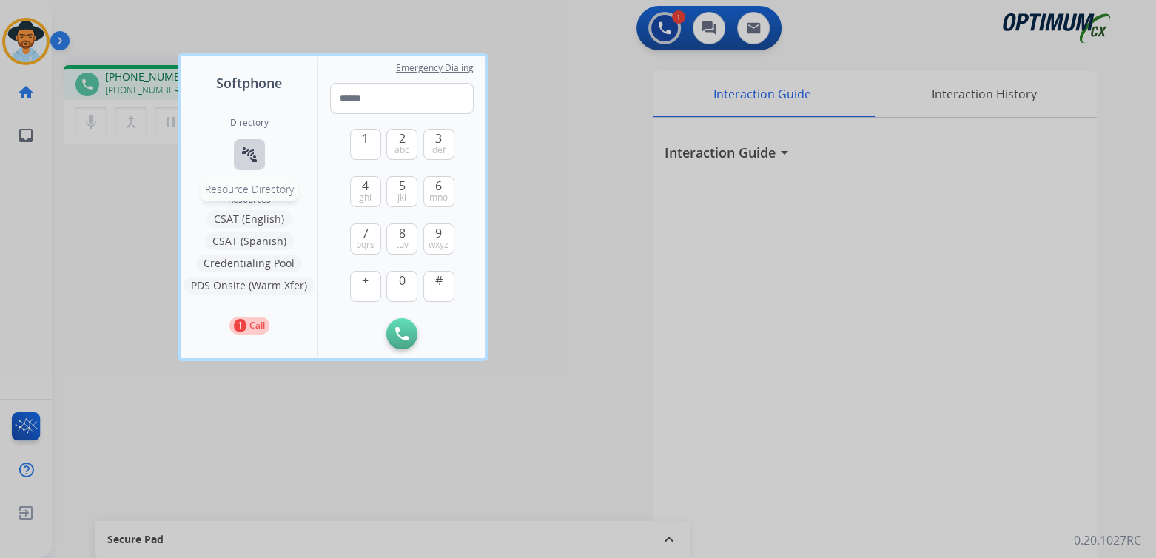
click at [256, 152] on mat-icon "connect_without_contact" at bounding box center [250, 155] width 18 height 18
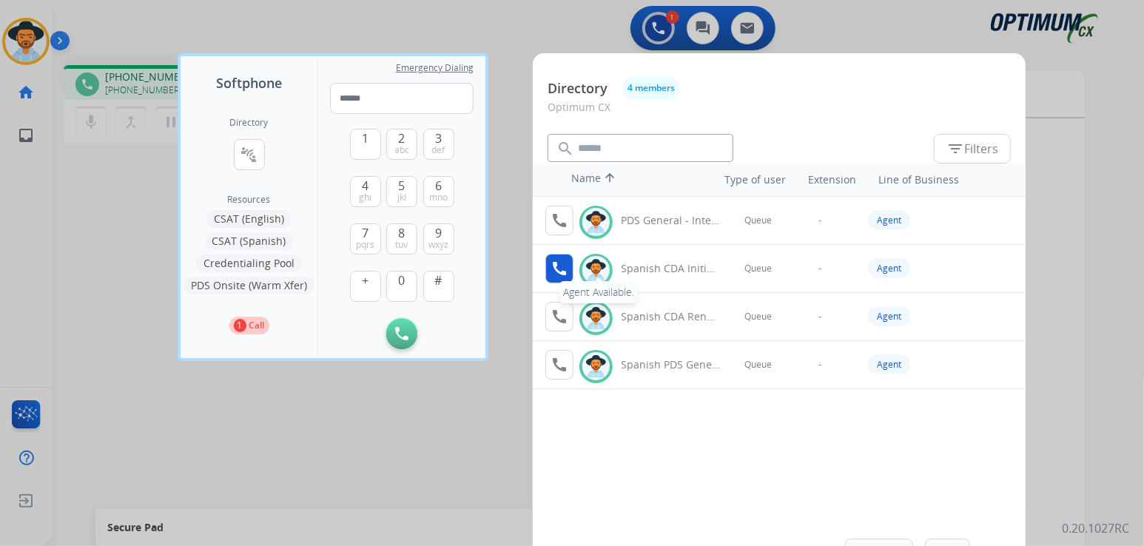
click at [557, 265] on mat-icon "call" at bounding box center [560, 269] width 18 height 18
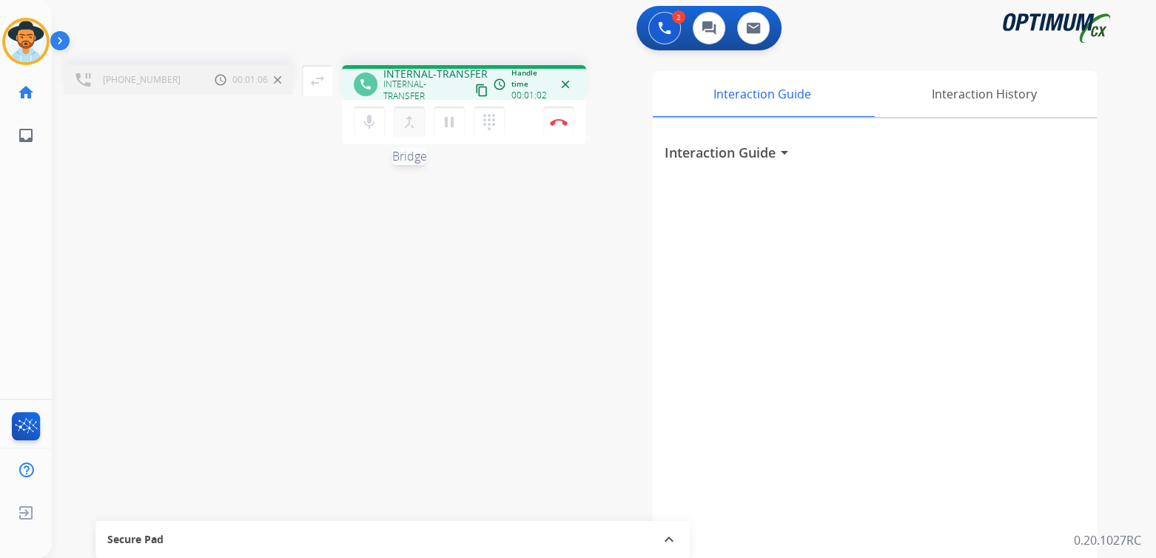
click at [409, 121] on mat-icon "merge_type" at bounding box center [409, 122] width 18 height 18
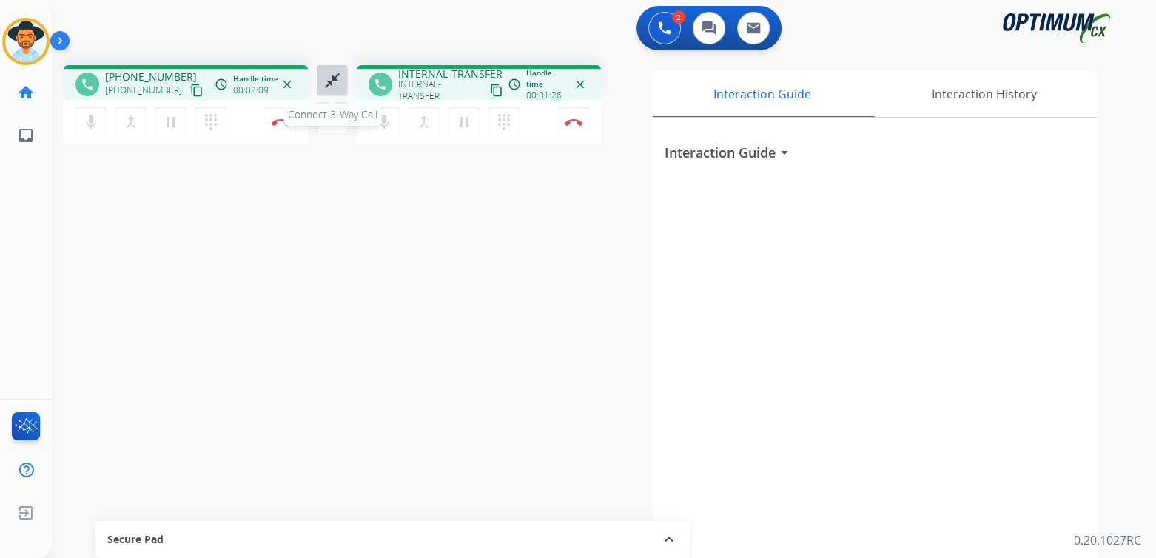
click at [335, 79] on mat-icon "close_fullscreen" at bounding box center [332, 81] width 18 height 18
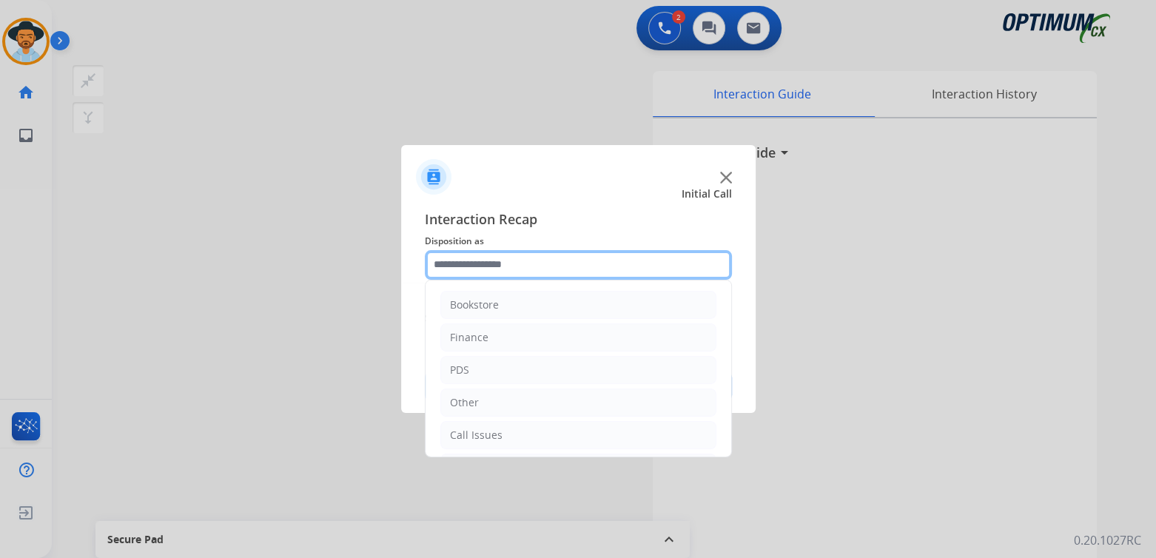
click at [551, 266] on input "text" at bounding box center [578, 265] width 307 height 30
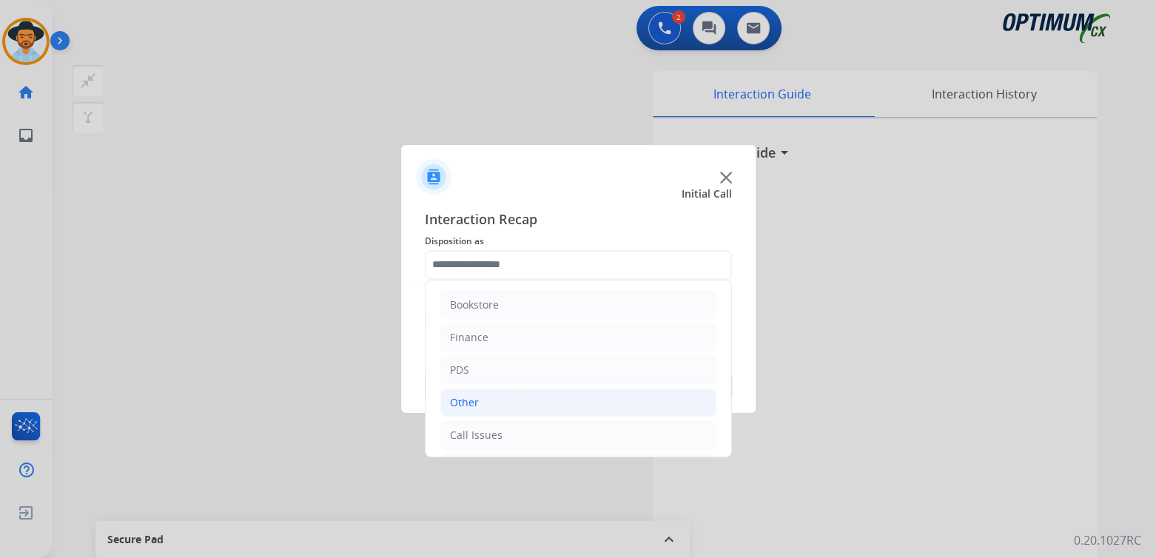
click at [492, 397] on li "Other" at bounding box center [578, 403] width 276 height 28
click at [506, 399] on li "Transfer" at bounding box center [578, 405] width 276 height 28
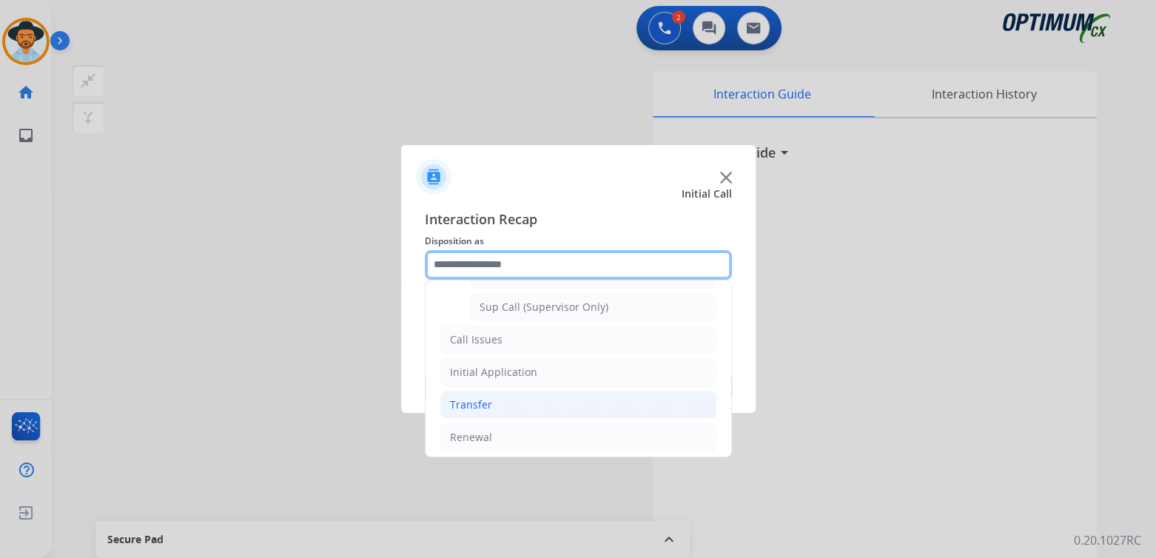
scroll to position [130, 0]
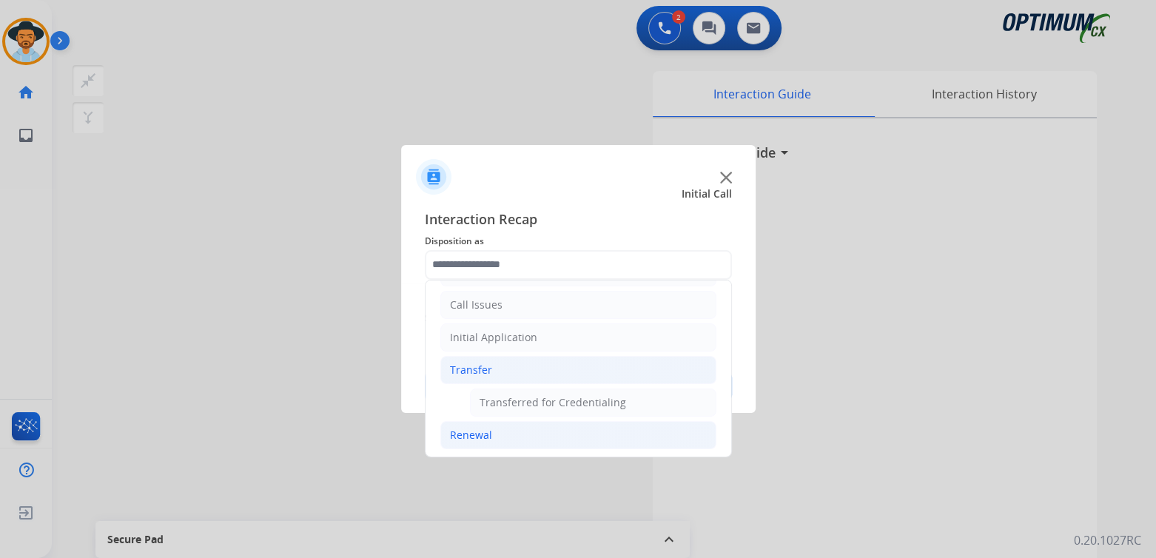
click at [503, 432] on li "Renewal" at bounding box center [578, 435] width 276 height 28
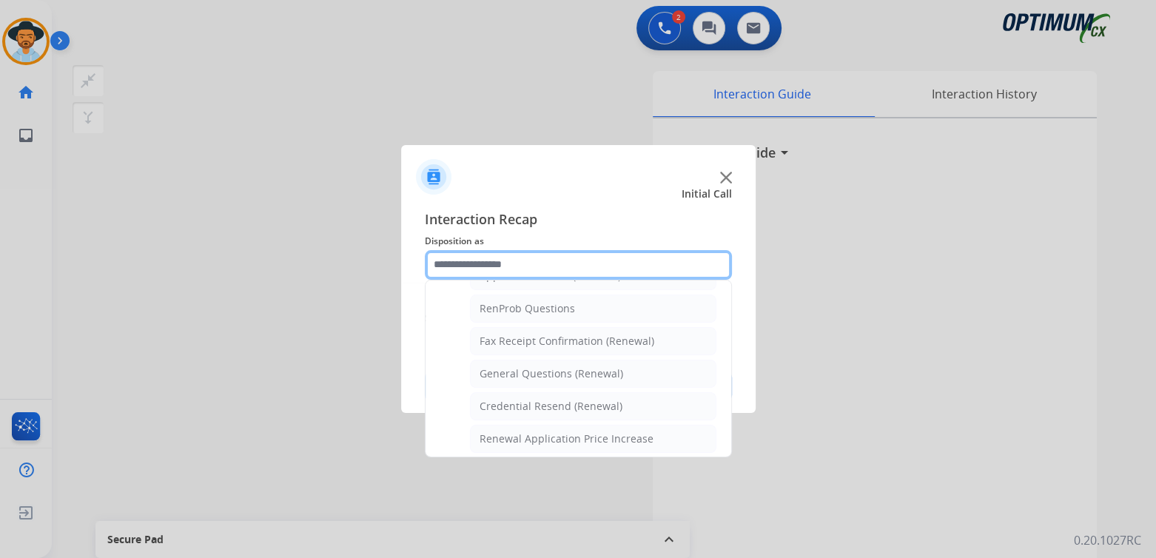
click at [538, 270] on input "text" at bounding box center [578, 265] width 307 height 30
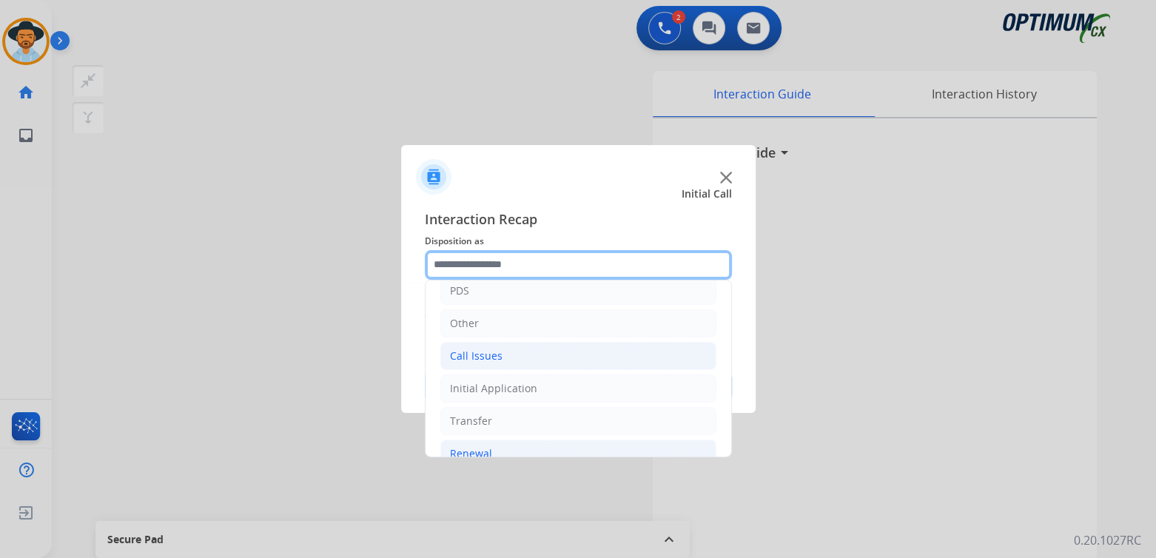
scroll to position [77, 0]
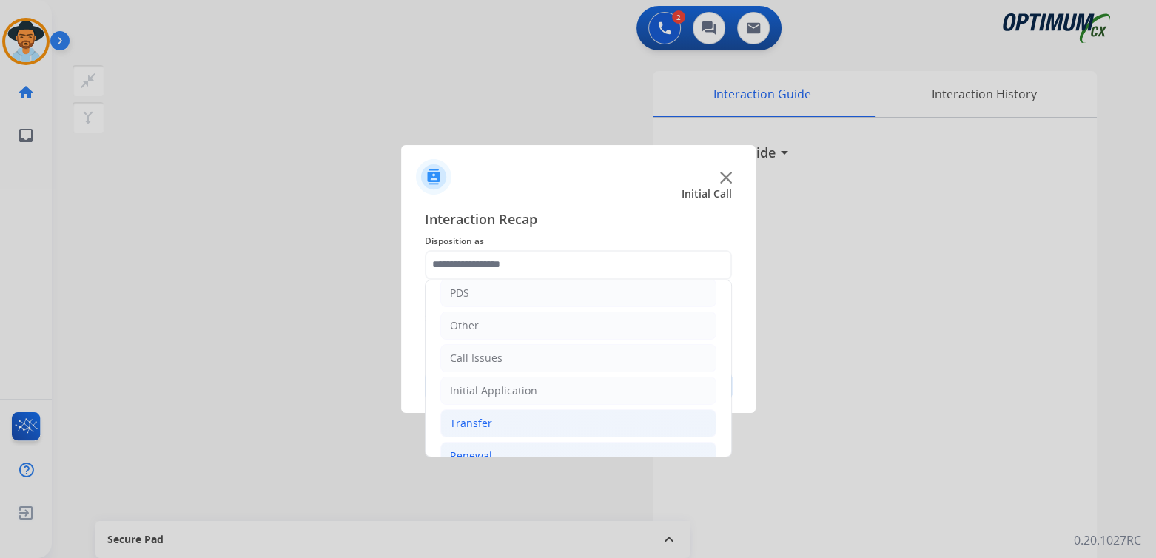
click at [488, 417] on div "Transfer" at bounding box center [471, 423] width 42 height 15
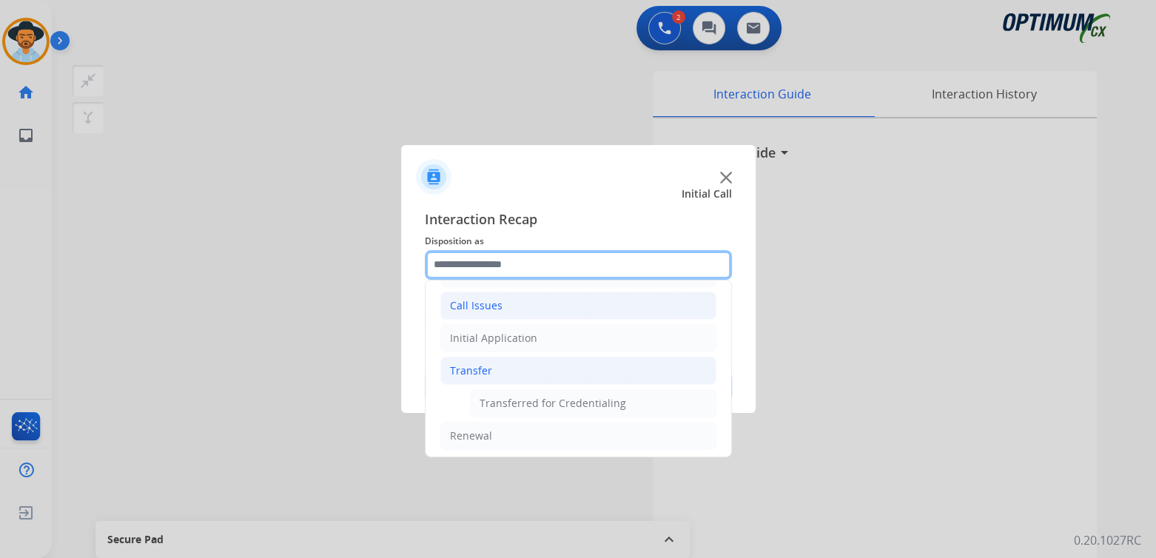
scroll to position [130, 0]
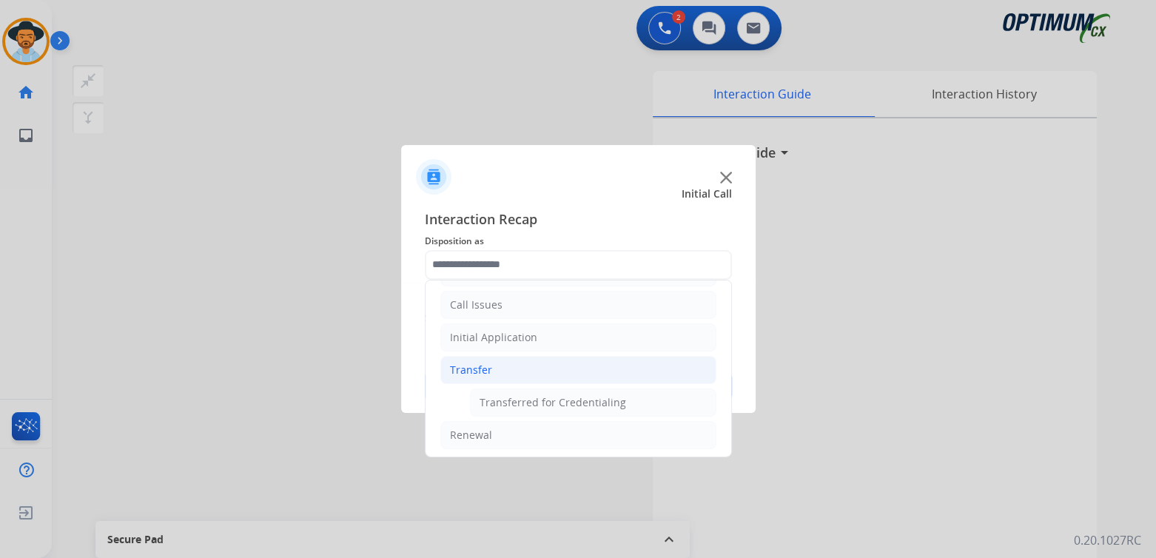
click at [600, 318] on ul "Bookstore Finance PDS Other Call Issues Initial Application Transfer Transferre…" at bounding box center [579, 304] width 306 height 309
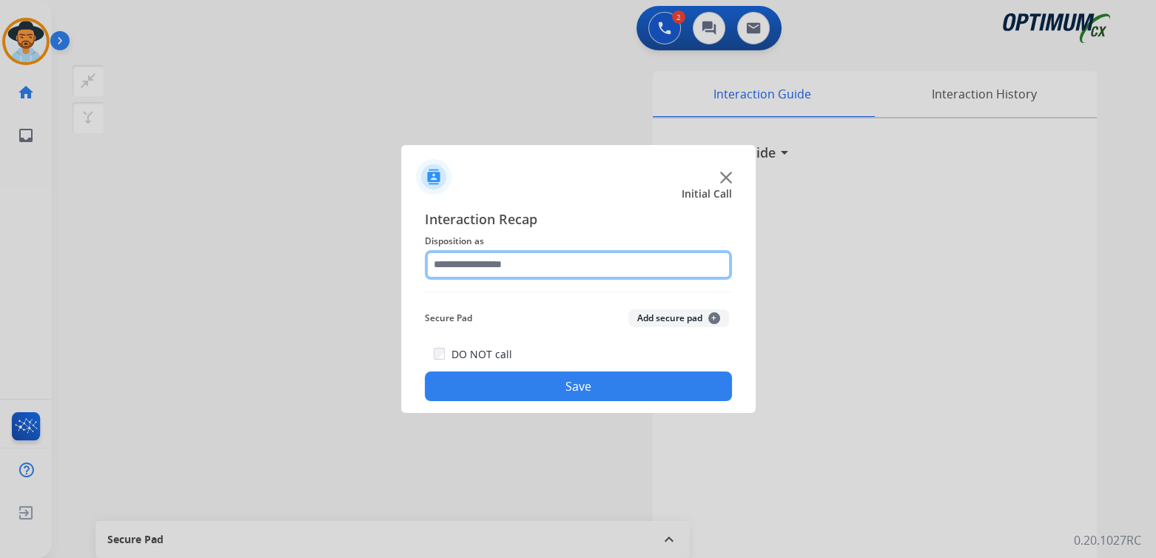
click at [529, 270] on input "text" at bounding box center [578, 265] width 307 height 30
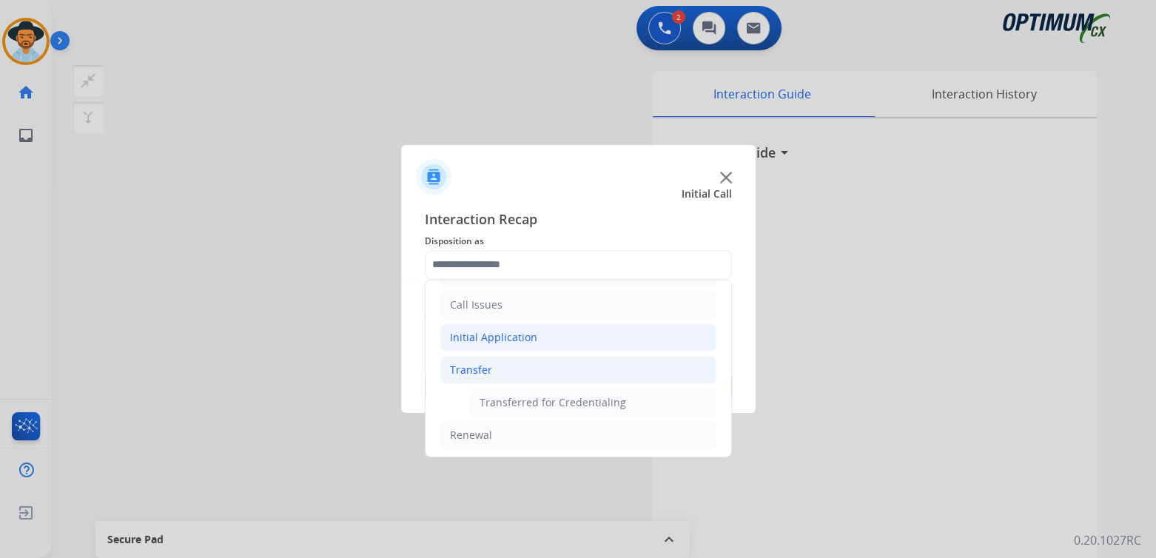
click at [508, 336] on div "Initial Application" at bounding box center [493, 337] width 87 height 15
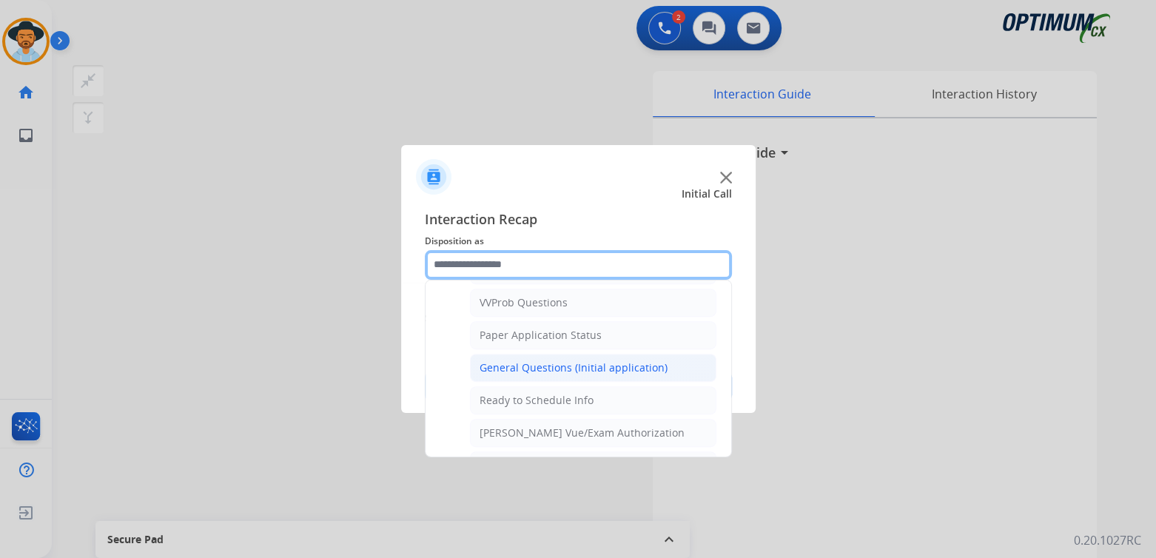
scroll to position [798, 0]
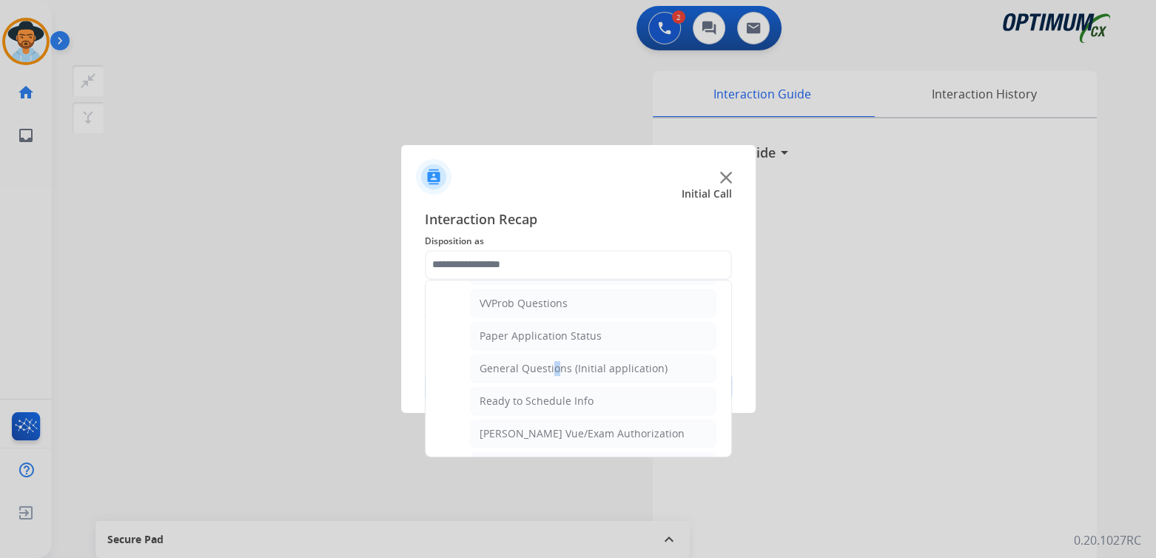
click at [550, 363] on div "General Questions (Initial application)" at bounding box center [574, 368] width 188 height 15
type input "**********"
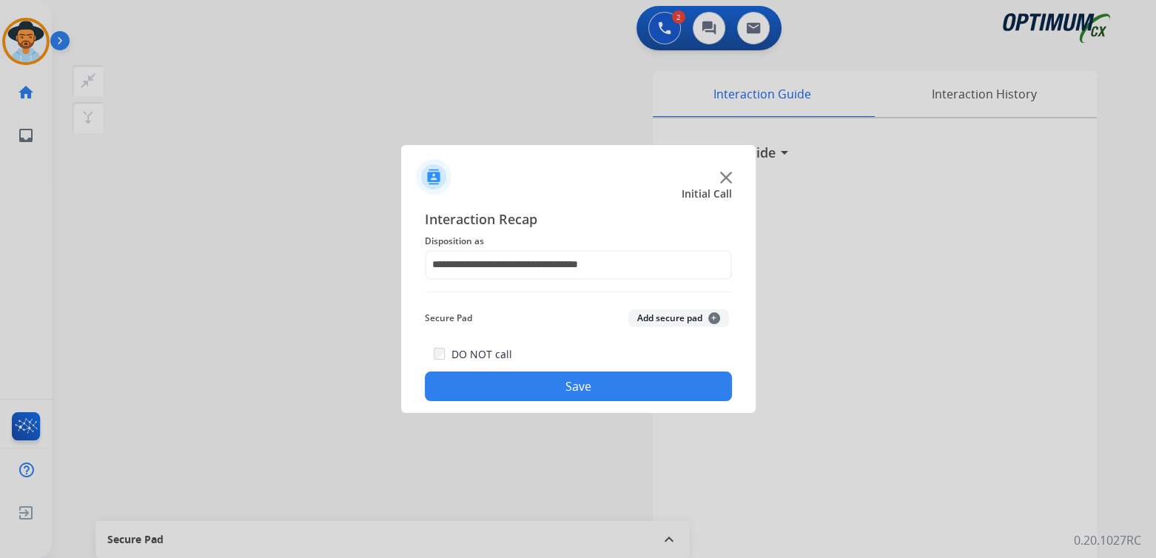
click at [591, 383] on button "Save" at bounding box center [578, 387] width 307 height 30
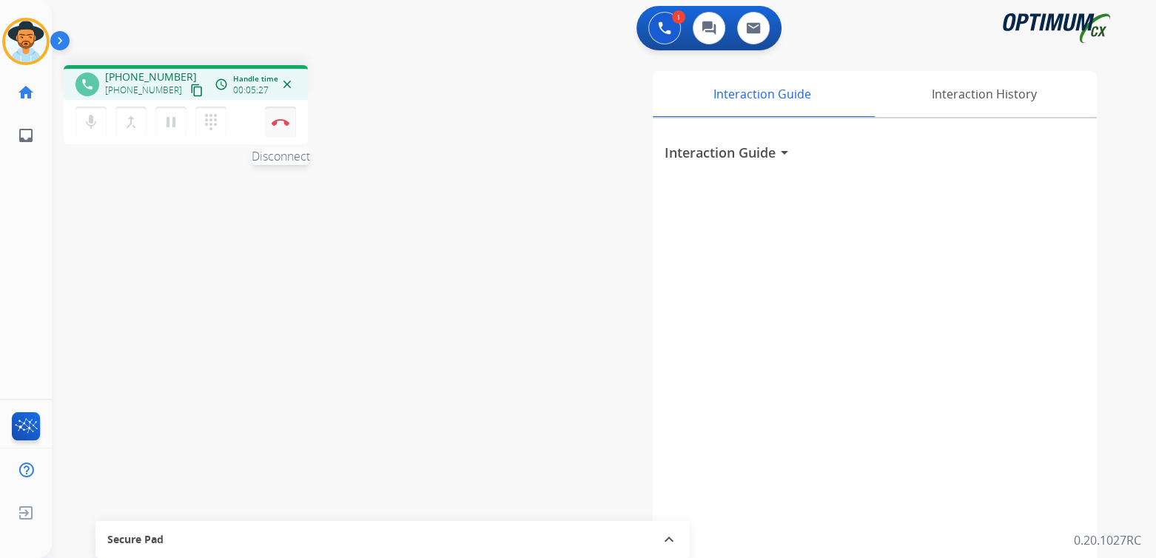
drag, startPoint x: 276, startPoint y: 118, endPoint x: 289, endPoint y: 112, distance: 14.6
click at [277, 118] on img at bounding box center [281, 121] width 18 height 7
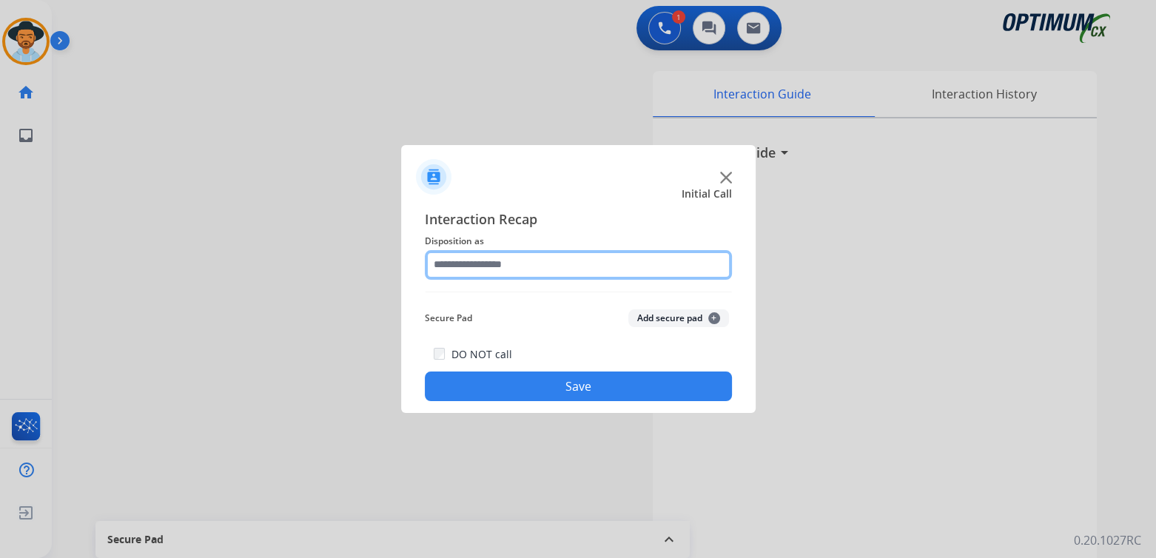
click at [527, 267] on input "text" at bounding box center [578, 265] width 307 height 30
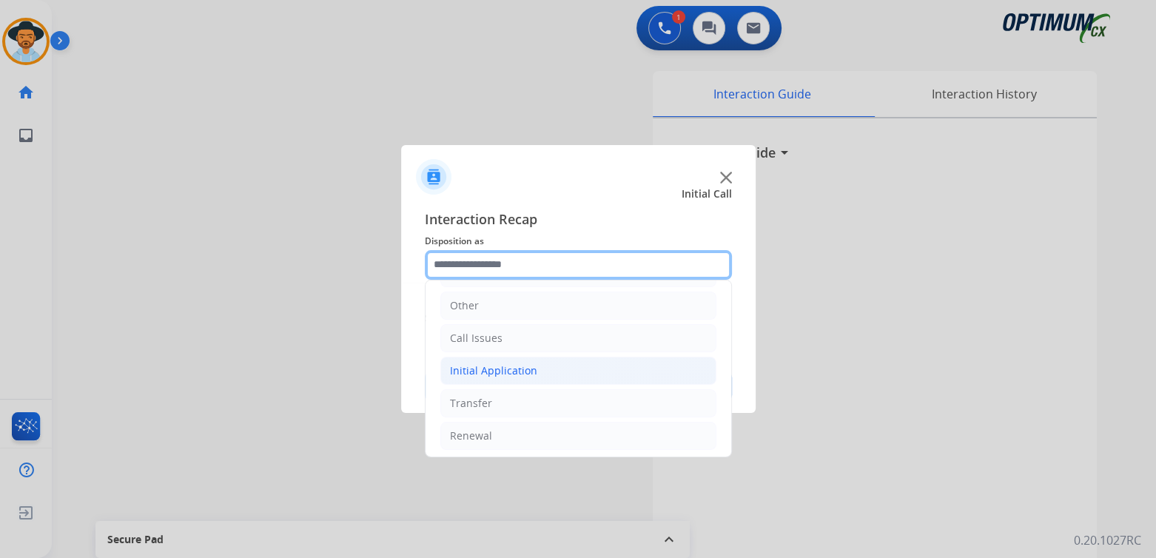
scroll to position [98, 0]
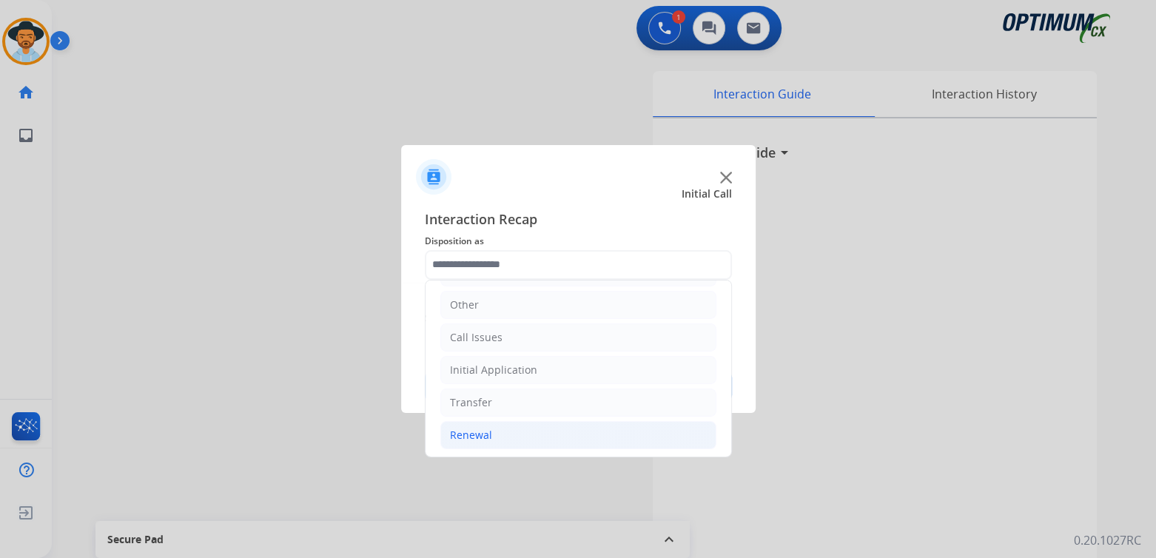
click at [508, 431] on li "Renewal" at bounding box center [578, 435] width 276 height 28
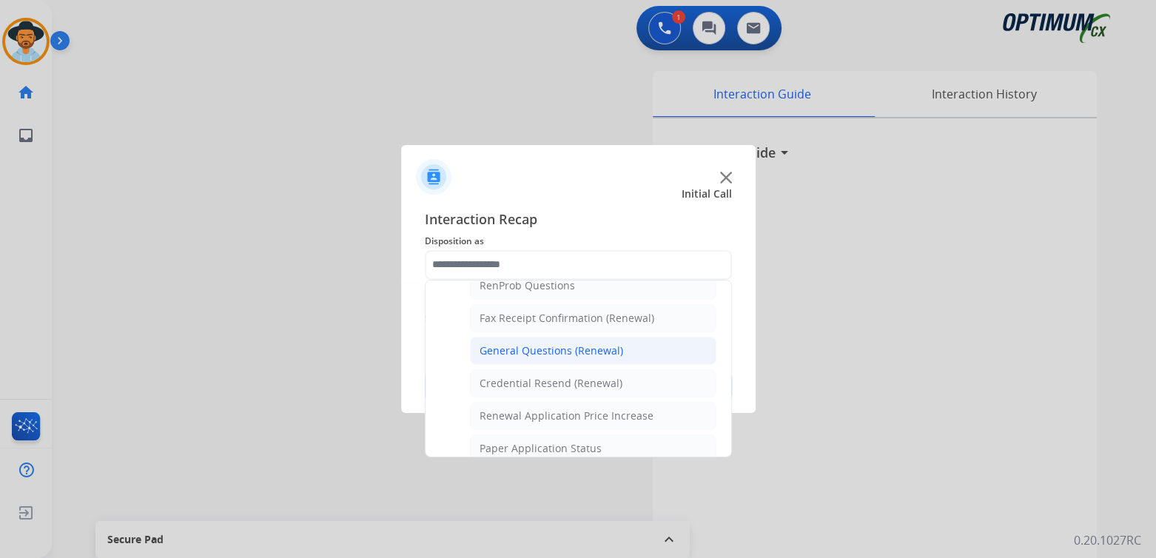
scroll to position [392, 0]
click at [548, 346] on div "General Questions (Renewal)" at bounding box center [552, 350] width 144 height 15
type input "**********"
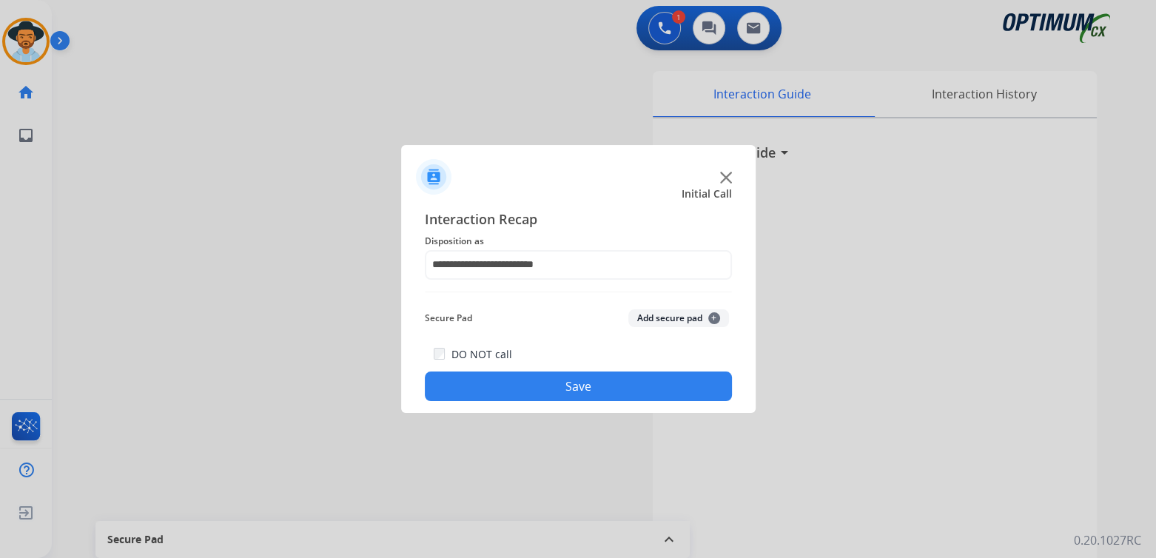
click at [588, 385] on button "Save" at bounding box center [578, 387] width 307 height 30
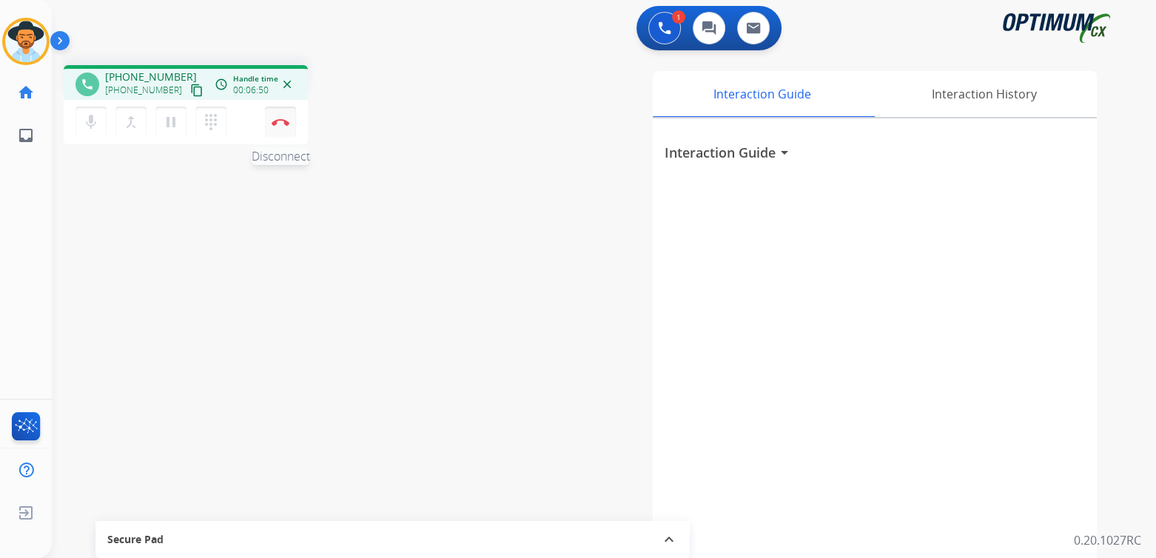
click at [283, 121] on img at bounding box center [281, 121] width 18 height 7
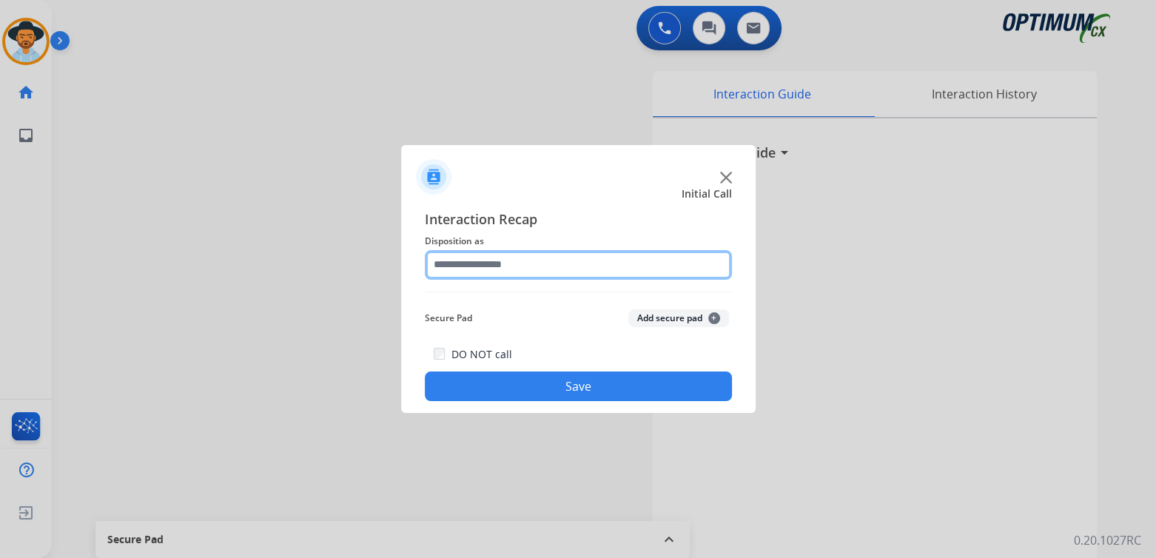
click at [511, 262] on input "text" at bounding box center [578, 265] width 307 height 30
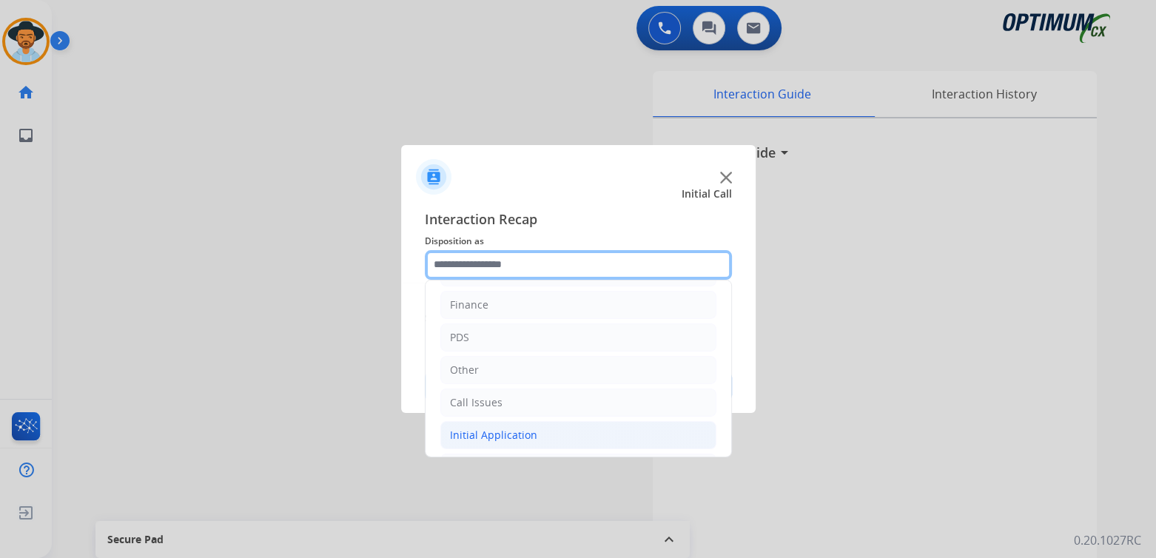
scroll to position [98, 0]
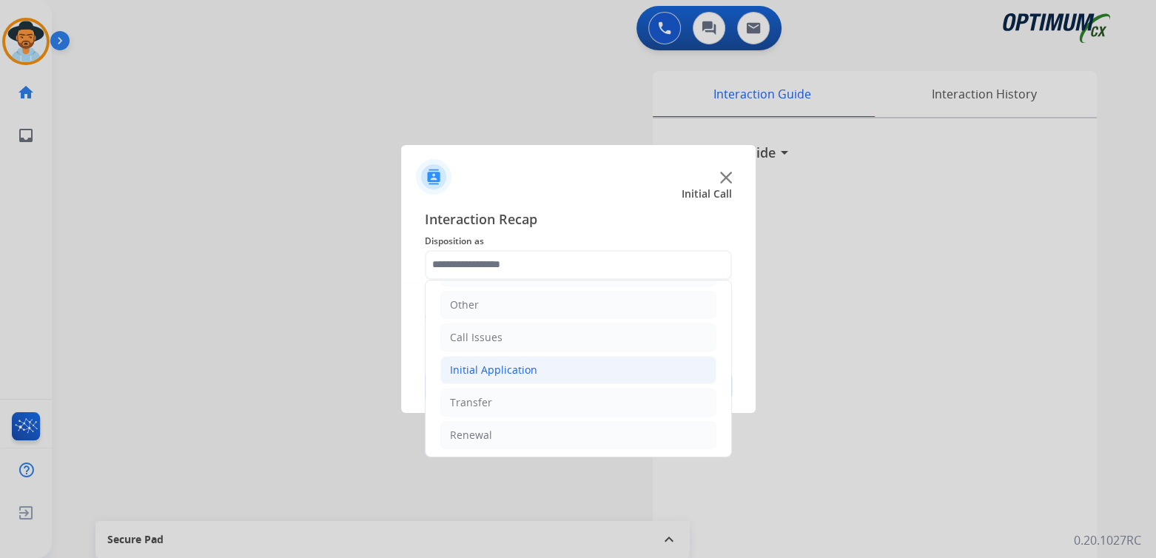
click at [531, 368] on div "Initial Application" at bounding box center [493, 370] width 87 height 15
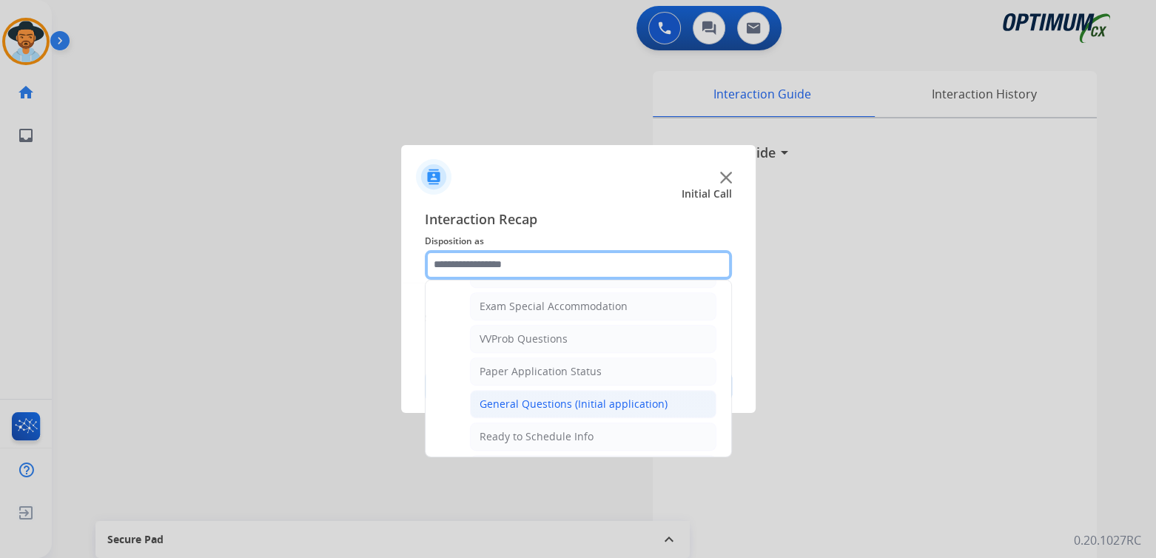
scroll to position [762, 0]
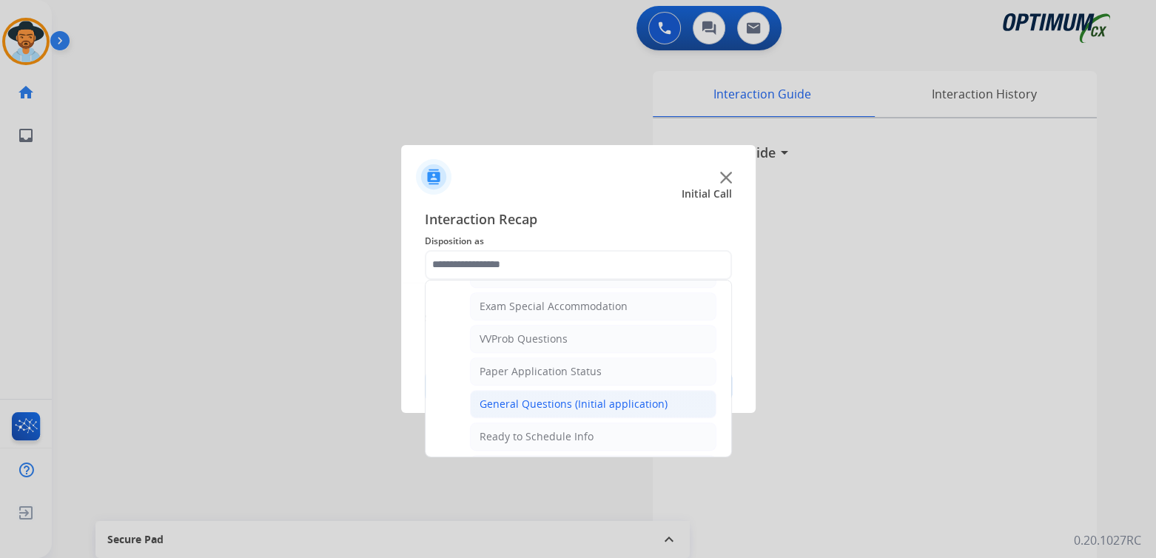
click at [547, 397] on div "General Questions (Initial application)" at bounding box center [574, 404] width 188 height 15
type input "**********"
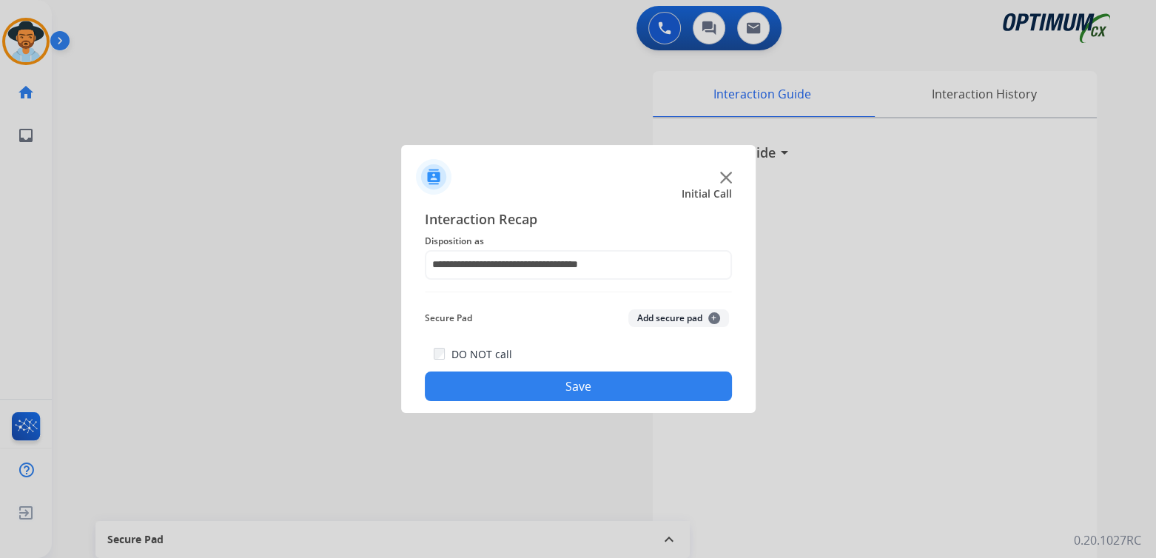
click at [603, 392] on button "Save" at bounding box center [578, 387] width 307 height 30
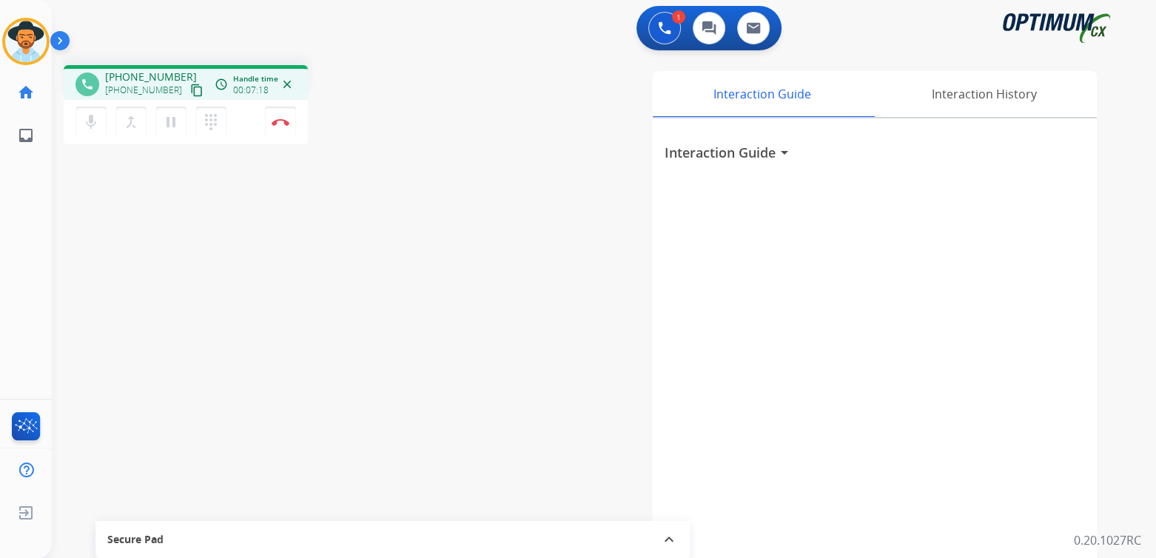
drag, startPoint x: 283, startPoint y: 125, endPoint x: 349, endPoint y: 138, distance: 67.2
click at [283, 125] on img at bounding box center [281, 121] width 18 height 7
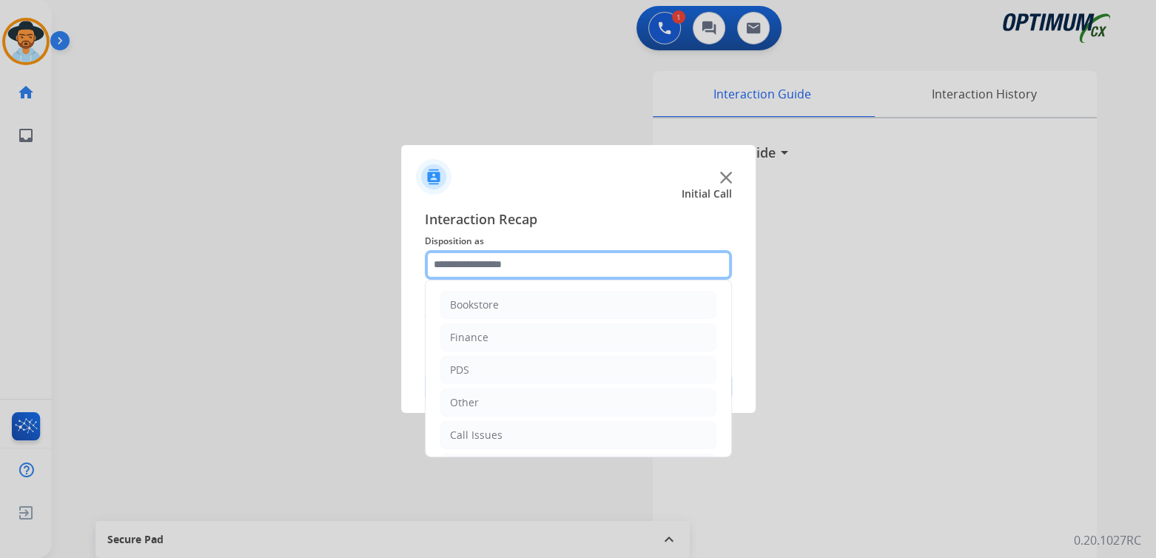
click at [531, 262] on input "text" at bounding box center [578, 265] width 307 height 30
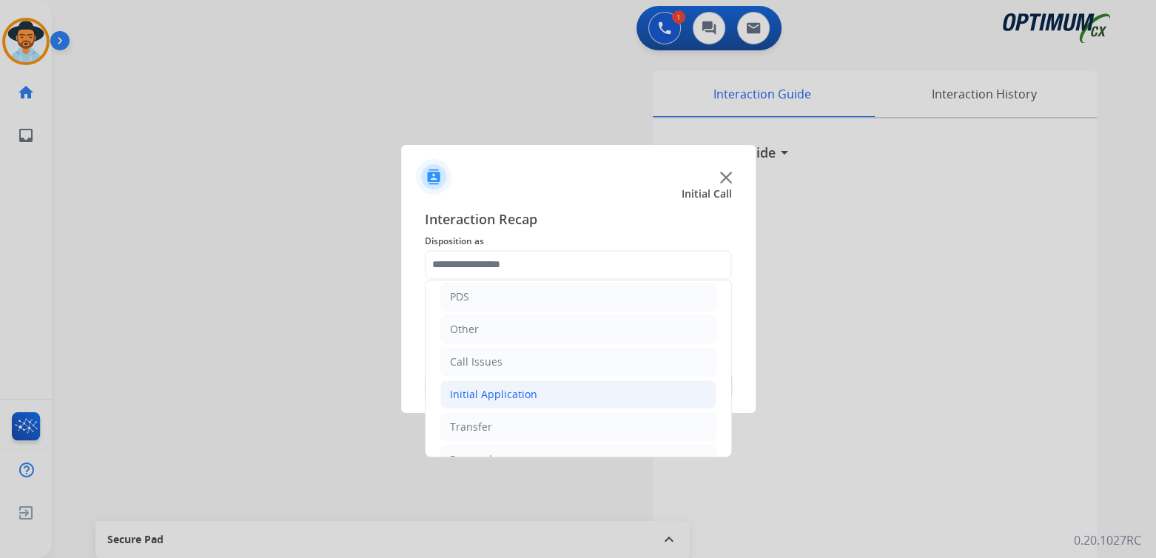
click at [519, 396] on div "Initial Application" at bounding box center [493, 394] width 87 height 15
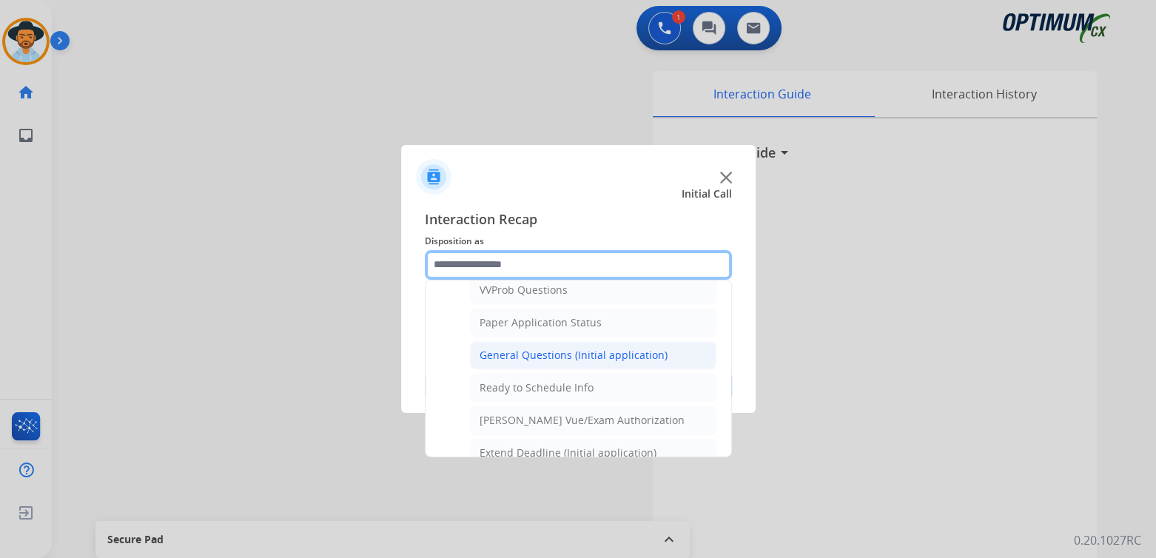
scroll to position [812, 0]
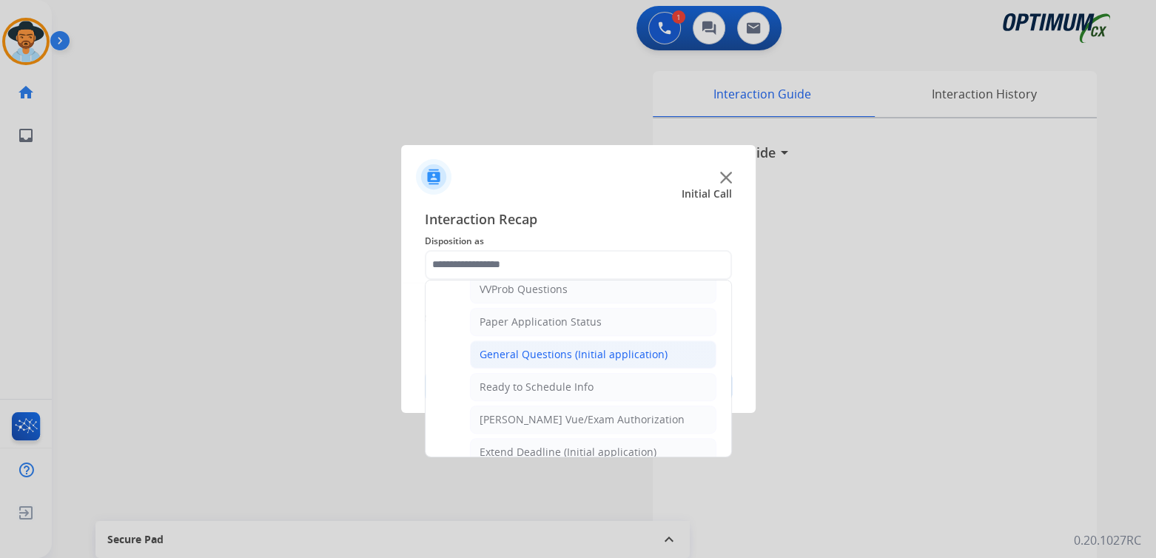
click at [514, 348] on div "General Questions (Initial application)" at bounding box center [574, 354] width 188 height 15
type input "**********"
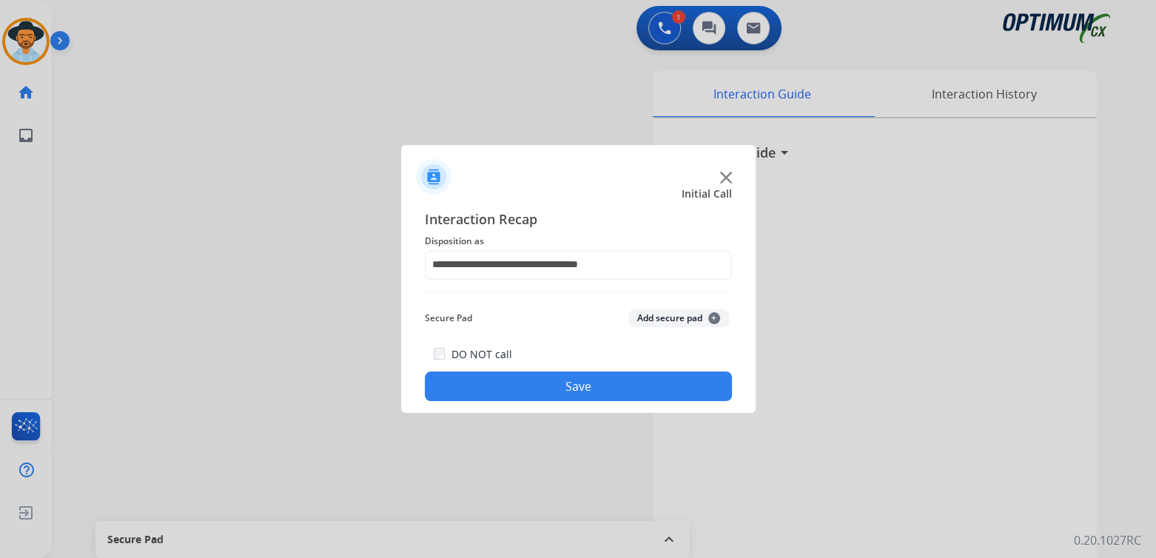
click at [583, 392] on button "Save" at bounding box center [578, 387] width 307 height 30
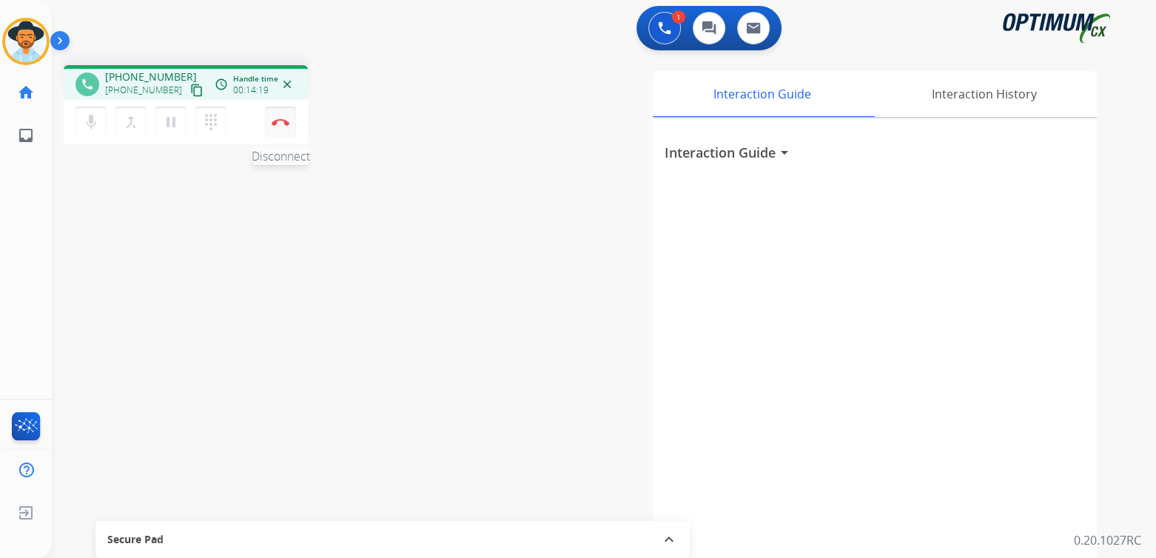
click at [292, 116] on button "Disconnect" at bounding box center [280, 122] width 31 height 31
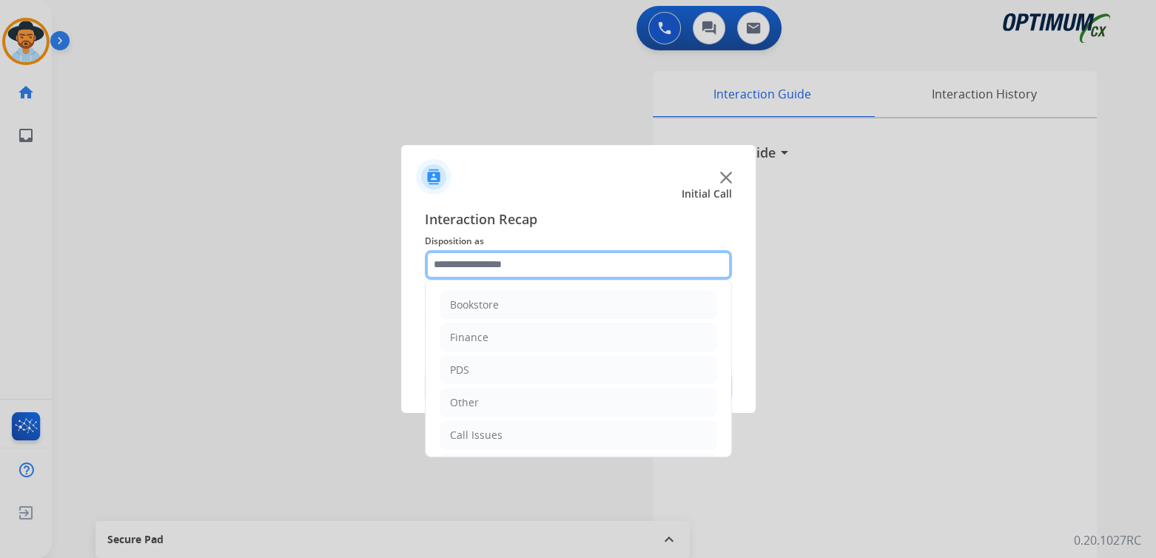
click at [523, 265] on input "text" at bounding box center [578, 265] width 307 height 30
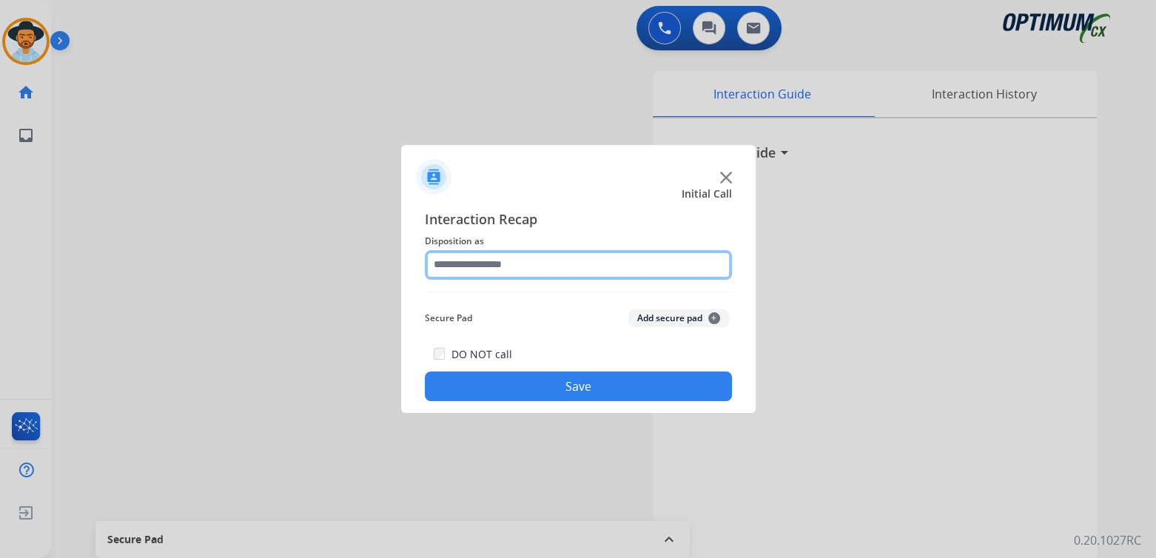
click at [550, 270] on input "text" at bounding box center [578, 265] width 307 height 30
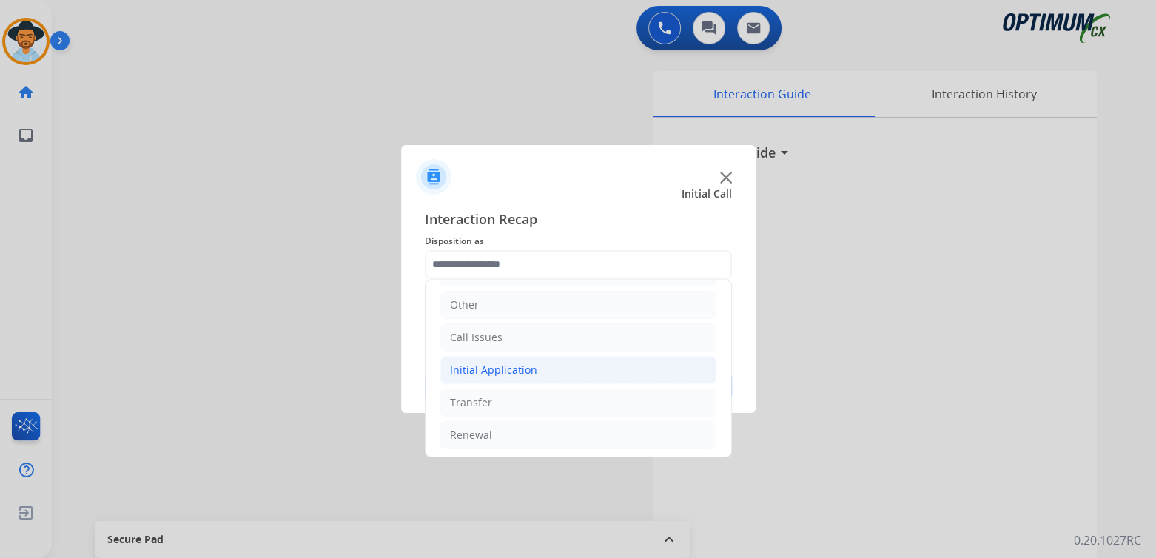
click at [512, 367] on div "Initial Application" at bounding box center [493, 370] width 87 height 15
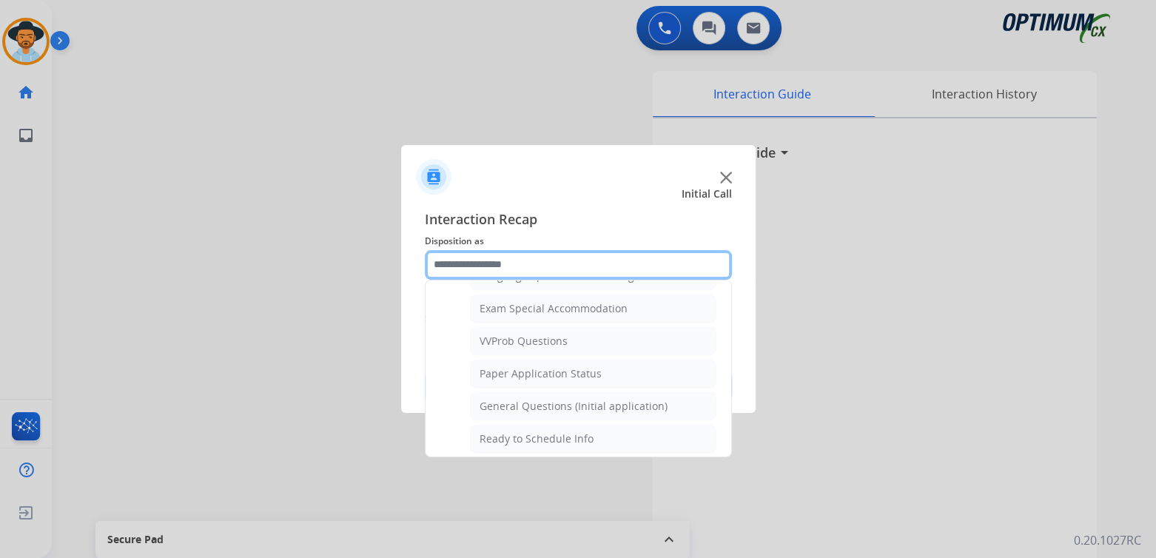
scroll to position [761, 0]
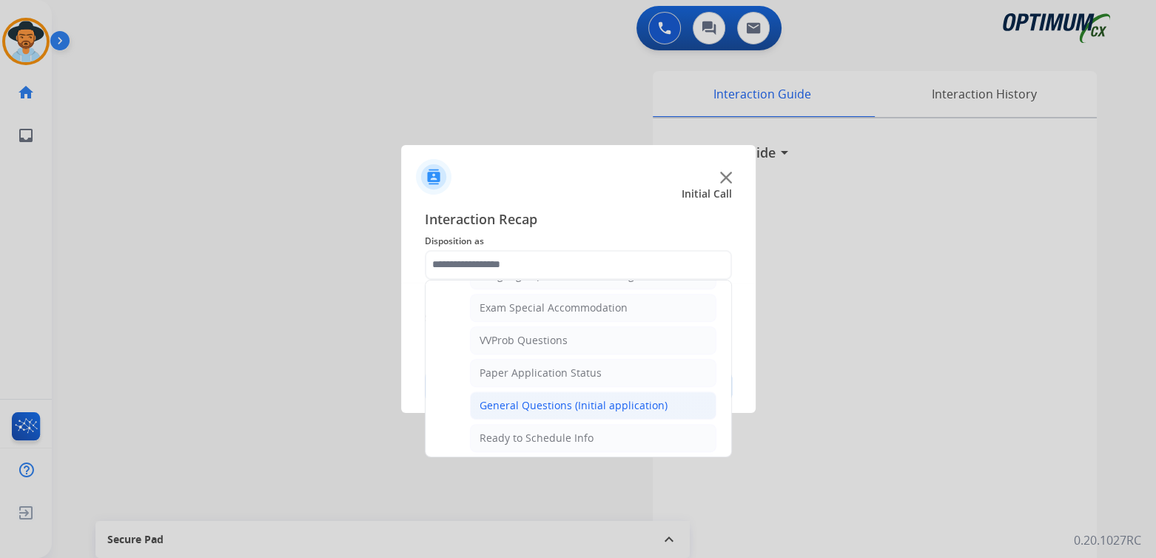
click at [535, 398] on div "General Questions (Initial application)" at bounding box center [574, 405] width 188 height 15
type input "**********"
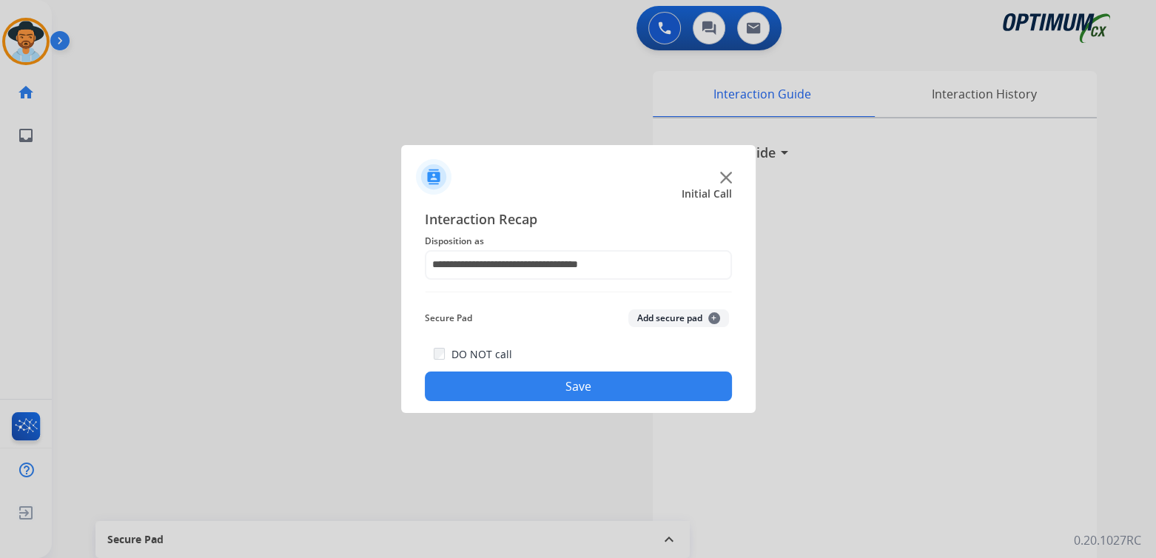
click at [566, 378] on button "Save" at bounding box center [578, 387] width 307 height 30
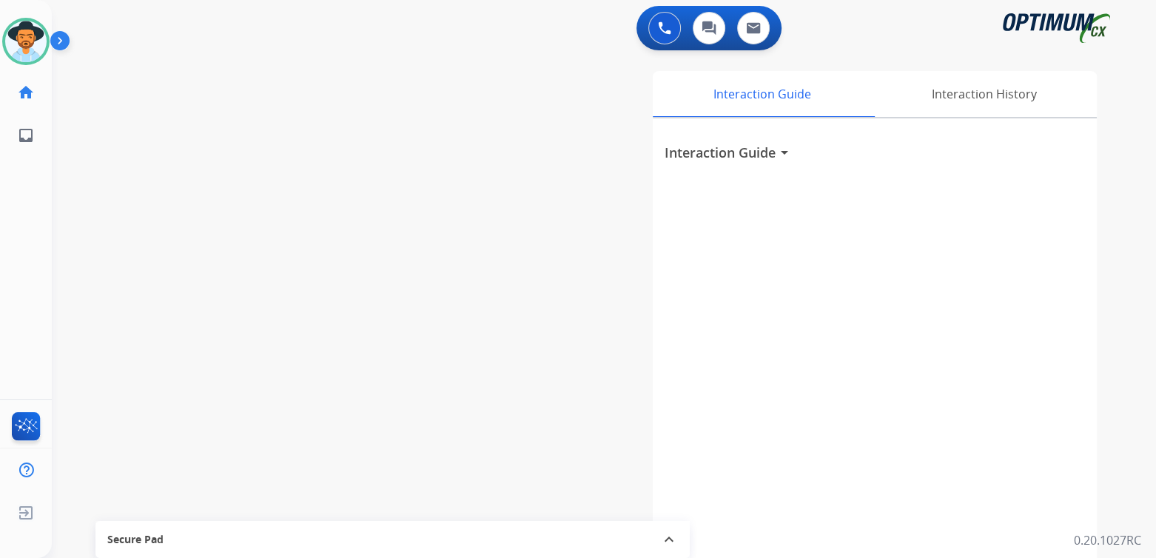
drag, startPoint x: 551, startPoint y: 318, endPoint x: 576, endPoint y: 314, distance: 24.8
click at [553, 318] on div "Interaction Guide Interaction History Interaction Guide arrow_drop_down" at bounding box center [777, 371] width 640 height 600
click at [29, 39] on img at bounding box center [25, 41] width 41 height 41
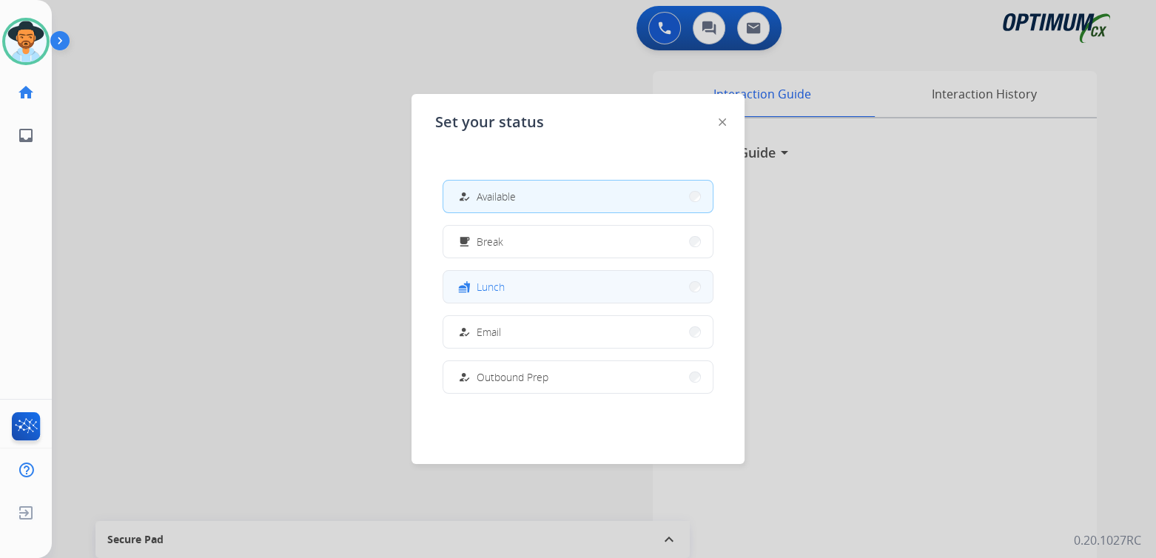
click at [508, 283] on button "fastfood Lunch" at bounding box center [577, 287] width 269 height 32
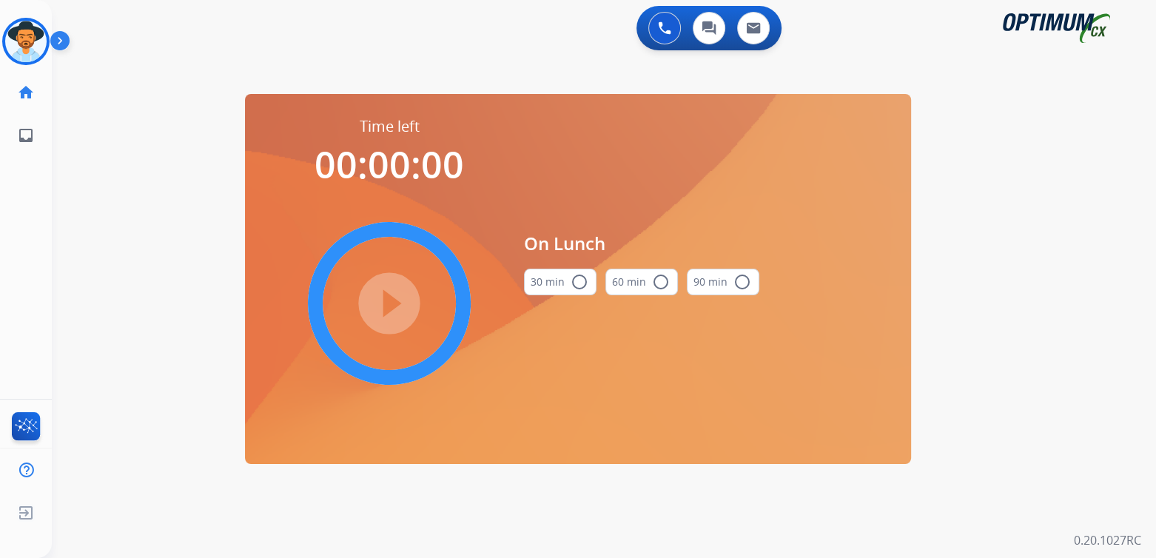
click at [578, 284] on mat-icon "radio_button_unchecked" at bounding box center [580, 282] width 18 height 18
drag, startPoint x: 389, startPoint y: 306, endPoint x: 812, endPoint y: 320, distance: 423.6
click at [392, 306] on mat-icon "play_circle_filled" at bounding box center [389, 304] width 18 height 18
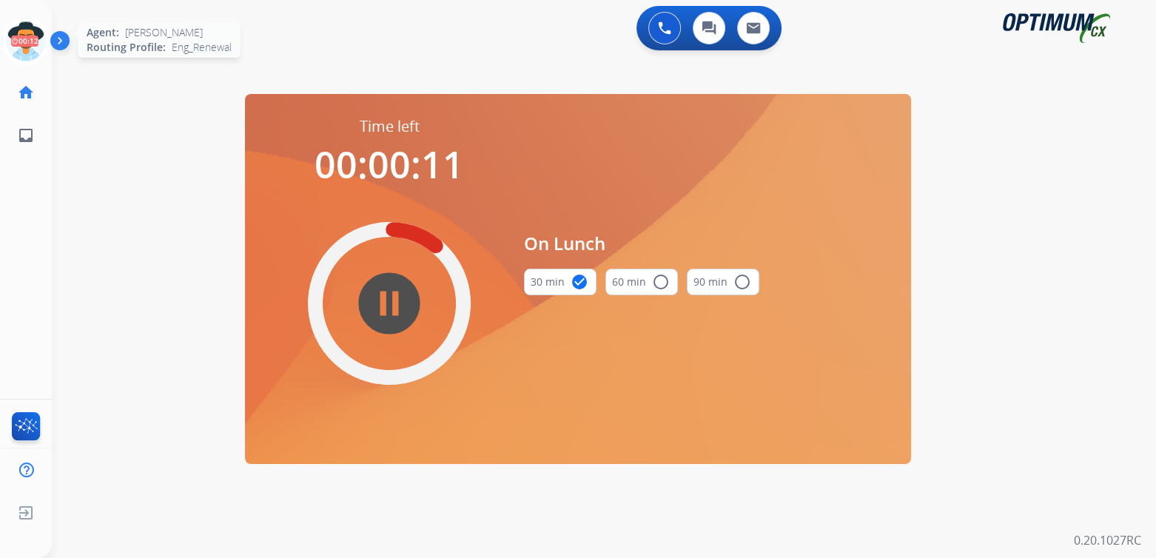
click at [16, 44] on icon at bounding box center [26, 42] width 48 height 48
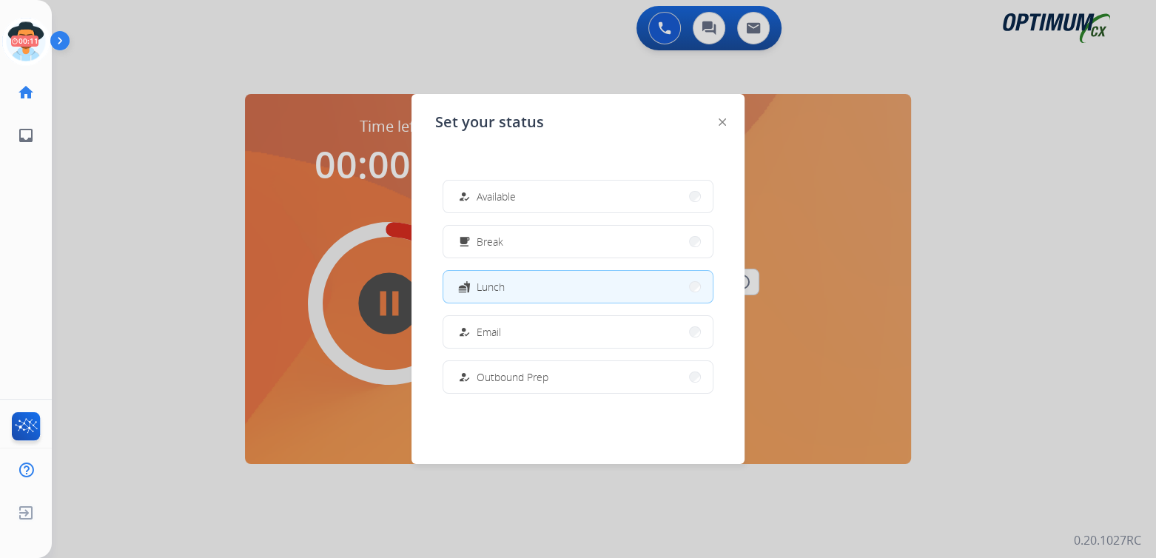
click at [490, 197] on span "Available" at bounding box center [496, 197] width 39 height 16
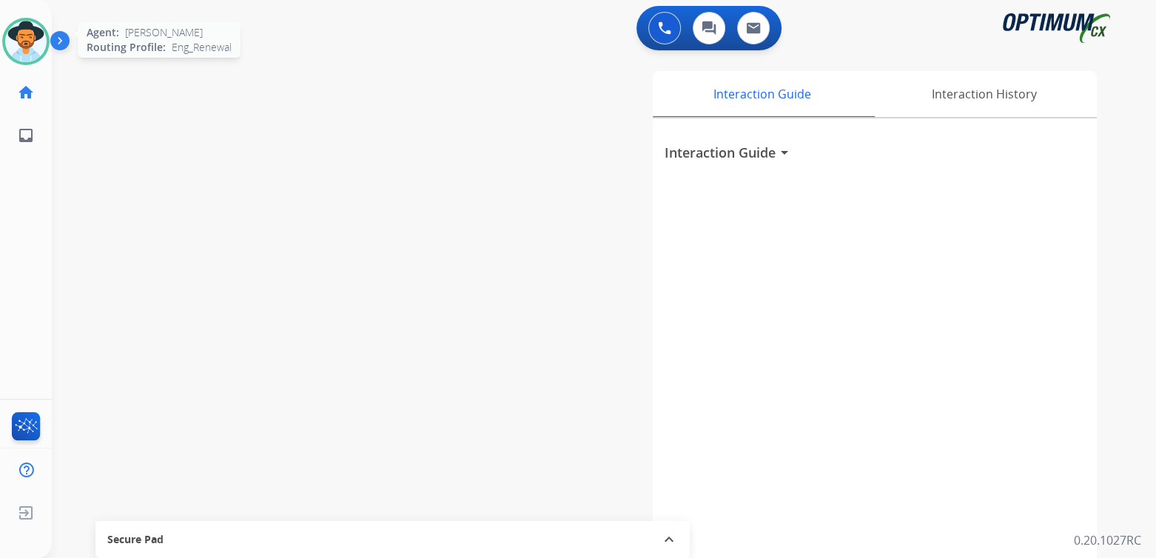
click at [30, 32] on img at bounding box center [25, 41] width 41 height 41
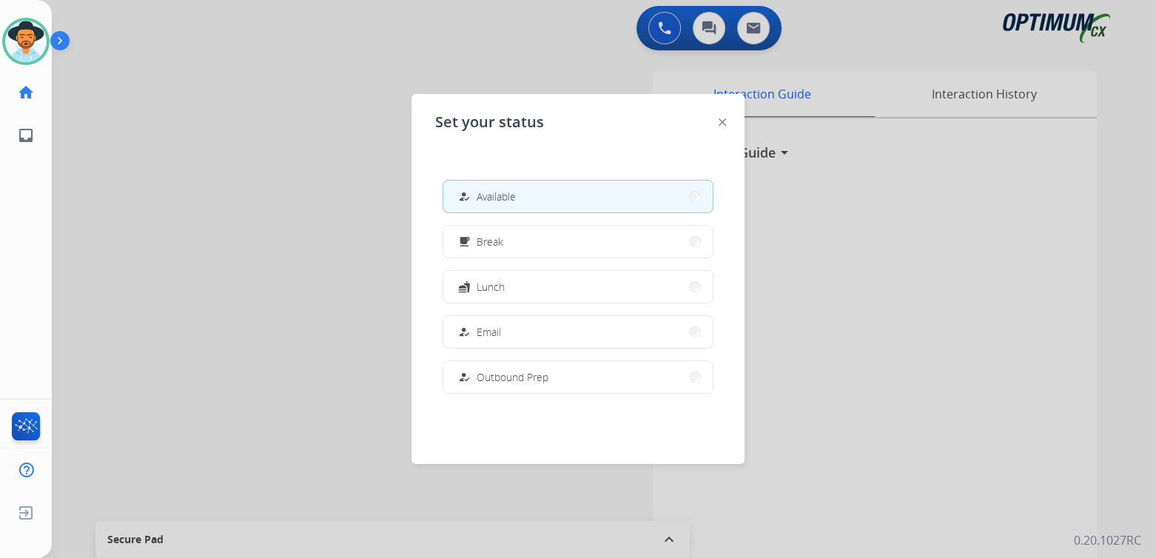
click at [289, 249] on div at bounding box center [578, 279] width 1156 height 558
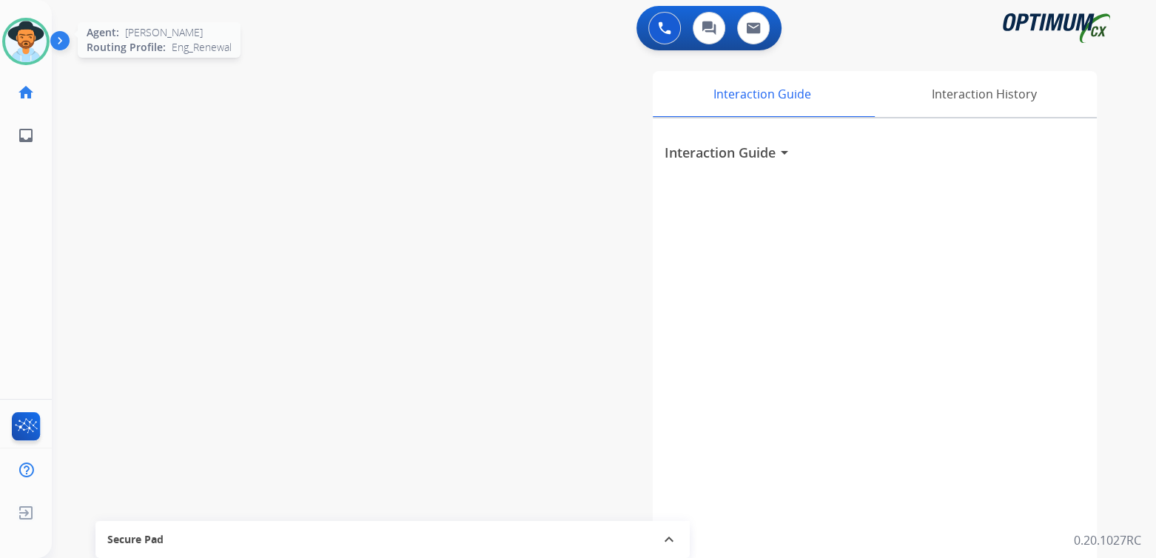
click at [36, 41] on img at bounding box center [25, 41] width 41 height 41
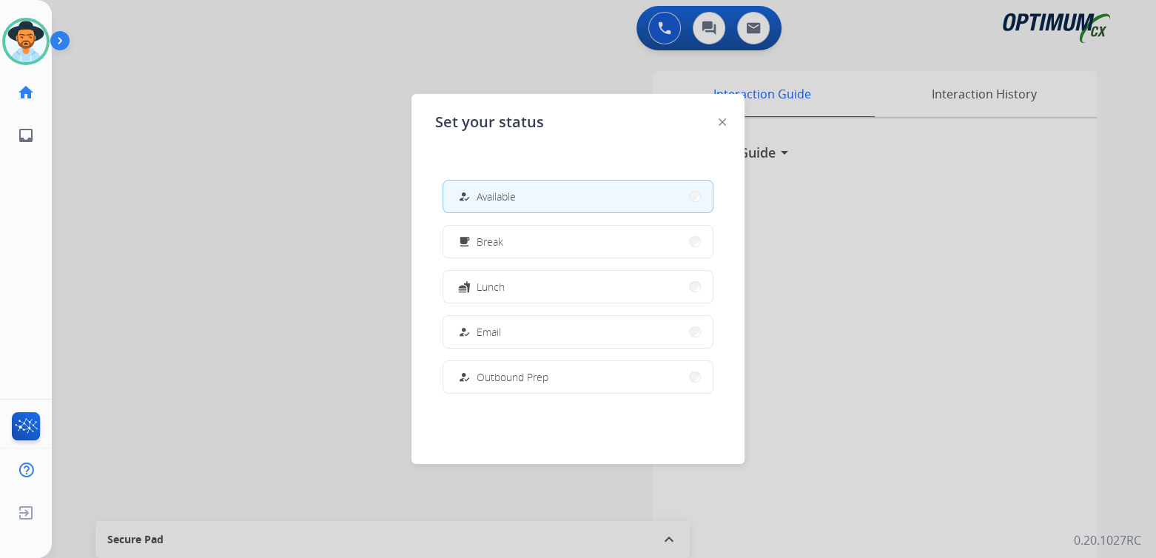
click at [511, 192] on span "Available" at bounding box center [496, 197] width 39 height 16
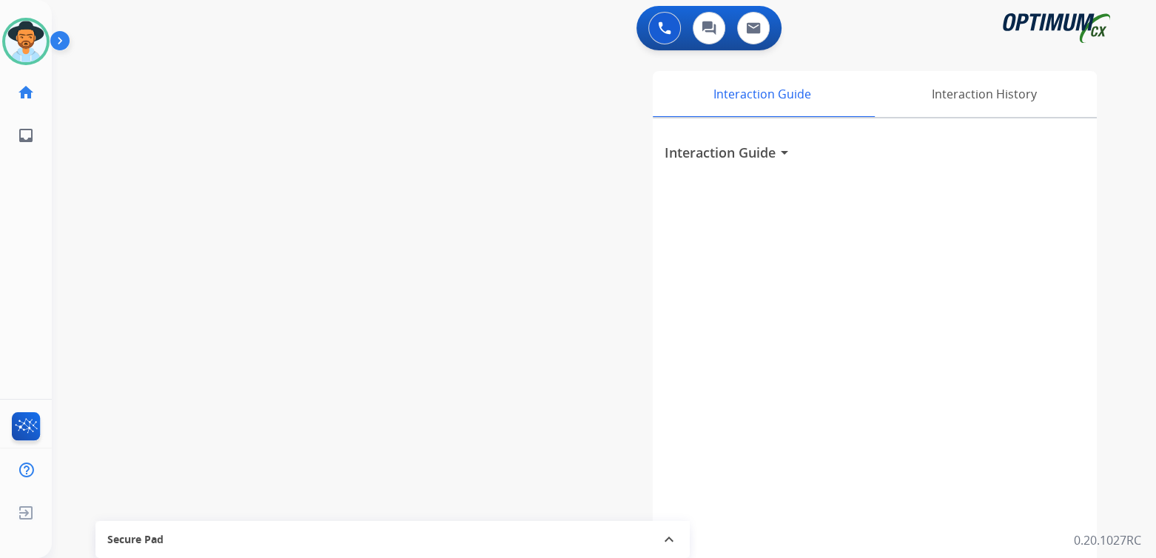
click at [266, 243] on div "swap_horiz Break voice bridge close_fullscreen Connect 3-Way Call merge_type Se…" at bounding box center [586, 361] width 1069 height 617
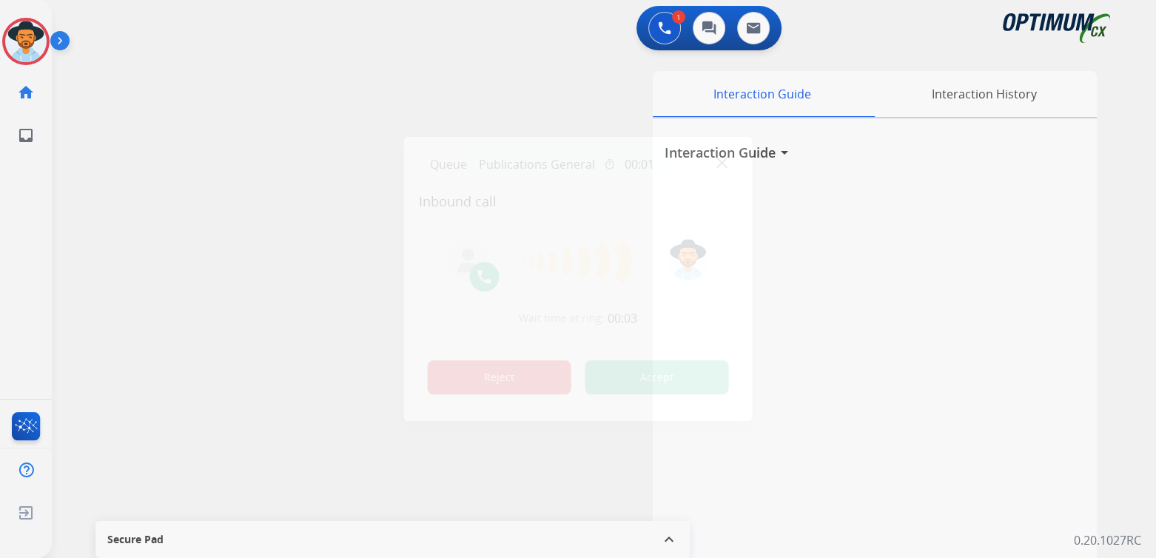
click at [491, 384] on button "Reject" at bounding box center [500, 377] width 144 height 34
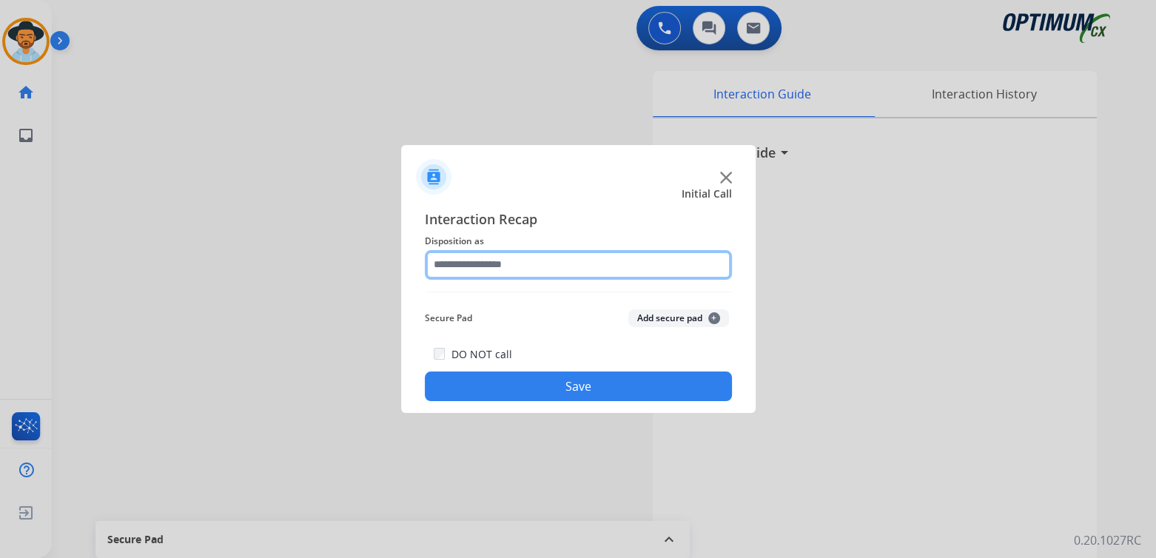
click at [531, 264] on input "text" at bounding box center [578, 265] width 307 height 30
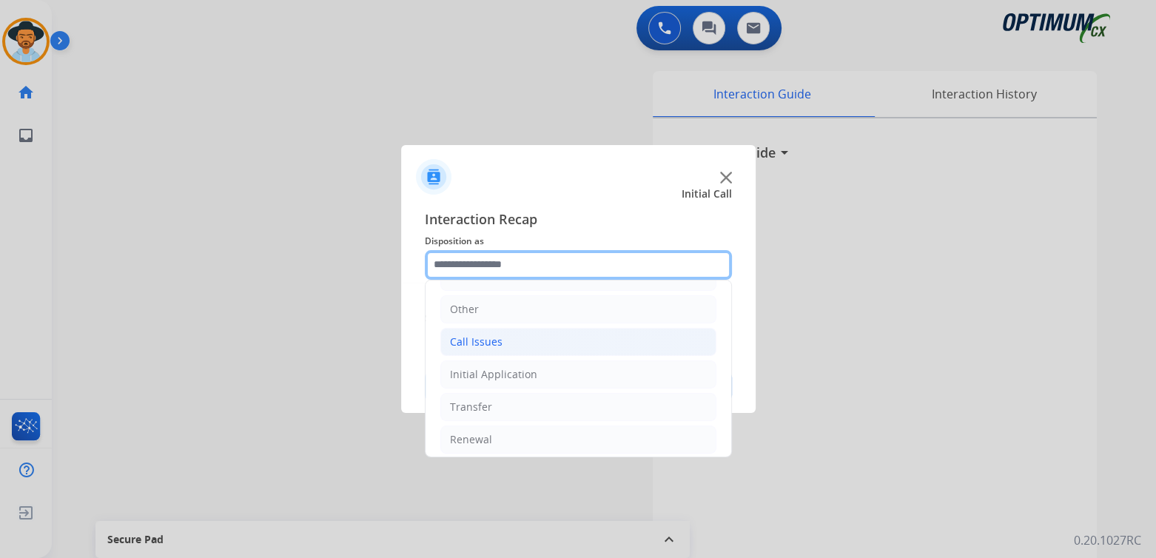
scroll to position [98, 0]
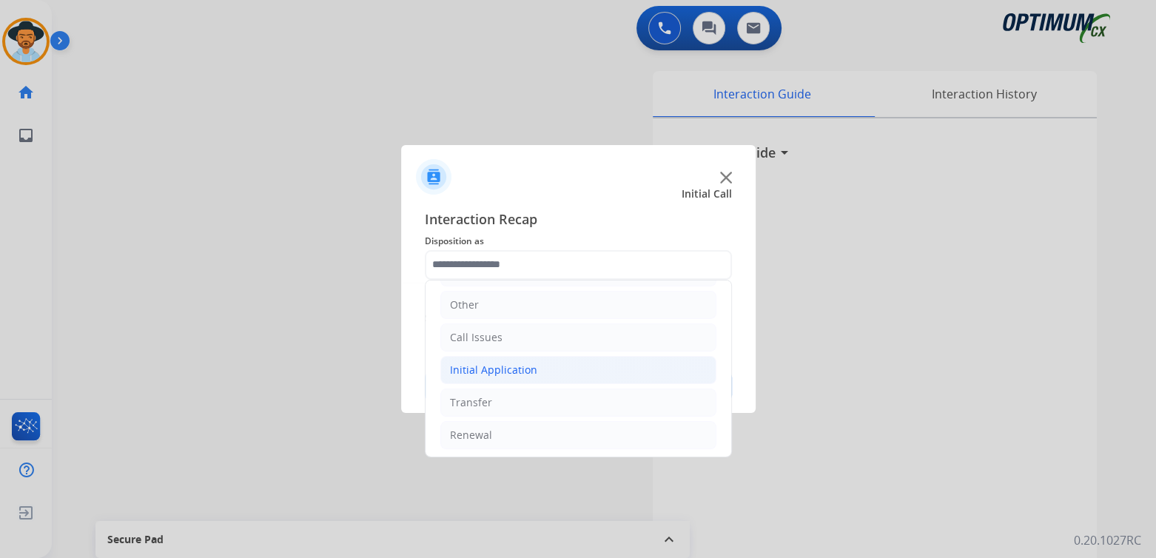
click at [534, 365] on li "Initial Application" at bounding box center [578, 370] width 276 height 28
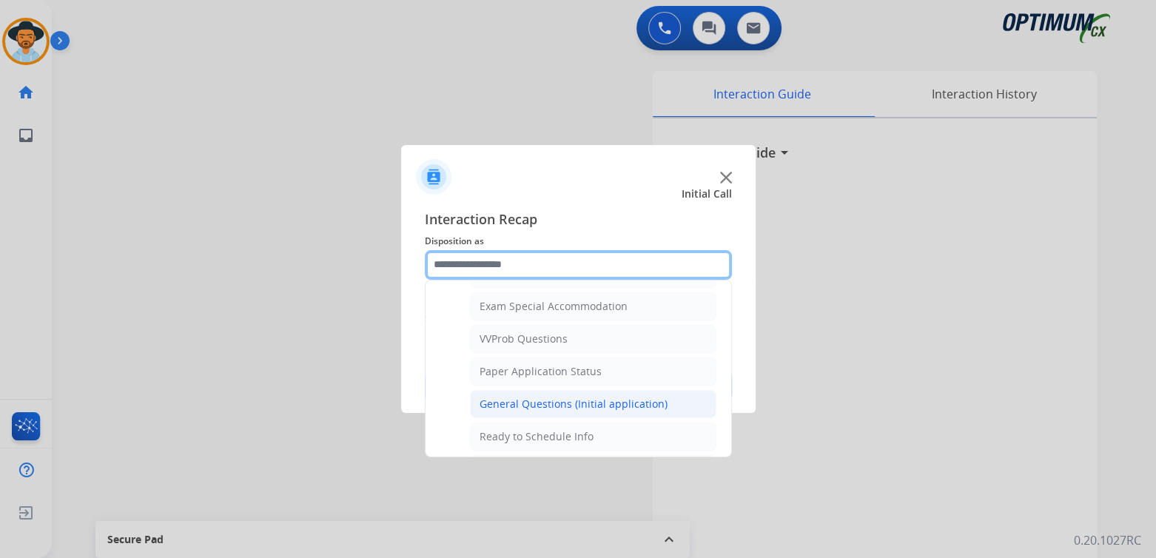
scroll to position [762, 0]
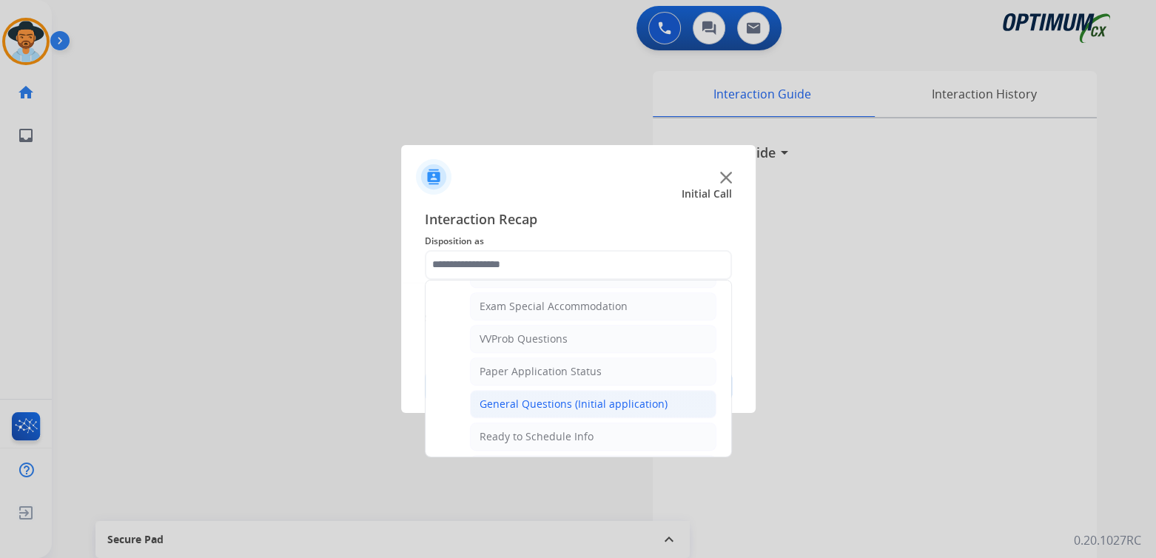
click at [526, 397] on div "General Questions (Initial application)" at bounding box center [574, 404] width 188 height 15
type input "**********"
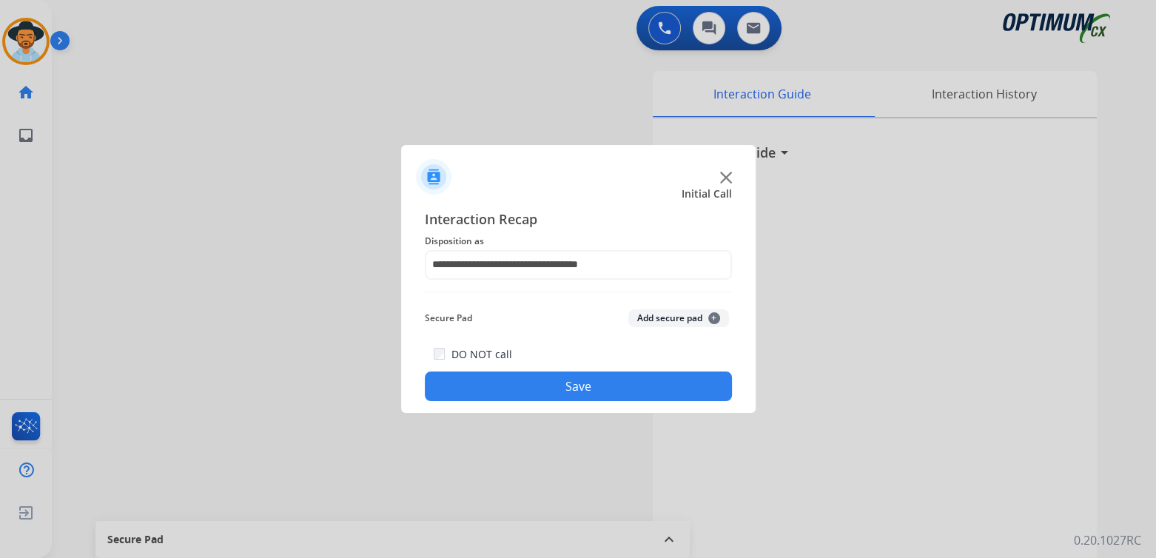
click at [598, 386] on button "Save" at bounding box center [578, 387] width 307 height 30
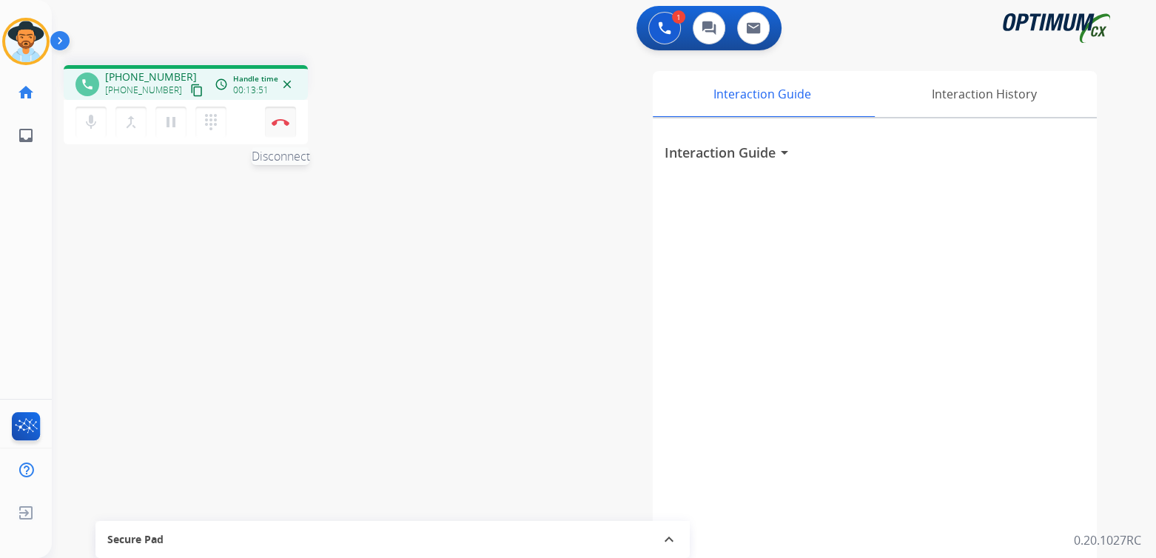
click at [282, 125] on button "Disconnect" at bounding box center [280, 122] width 31 height 31
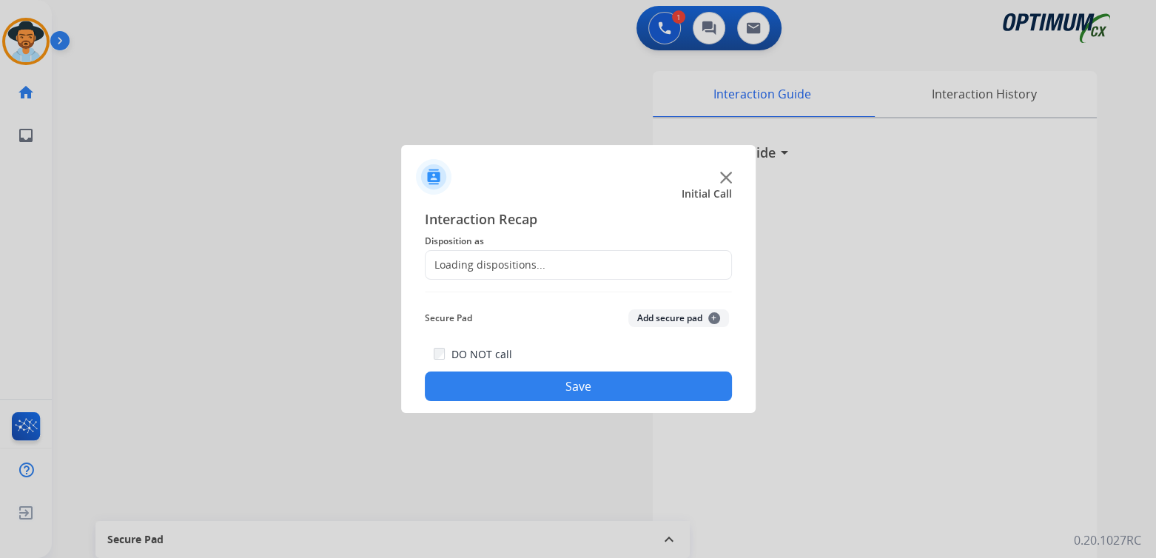
click at [500, 271] on div "Loading dispositions..." at bounding box center [486, 265] width 120 height 15
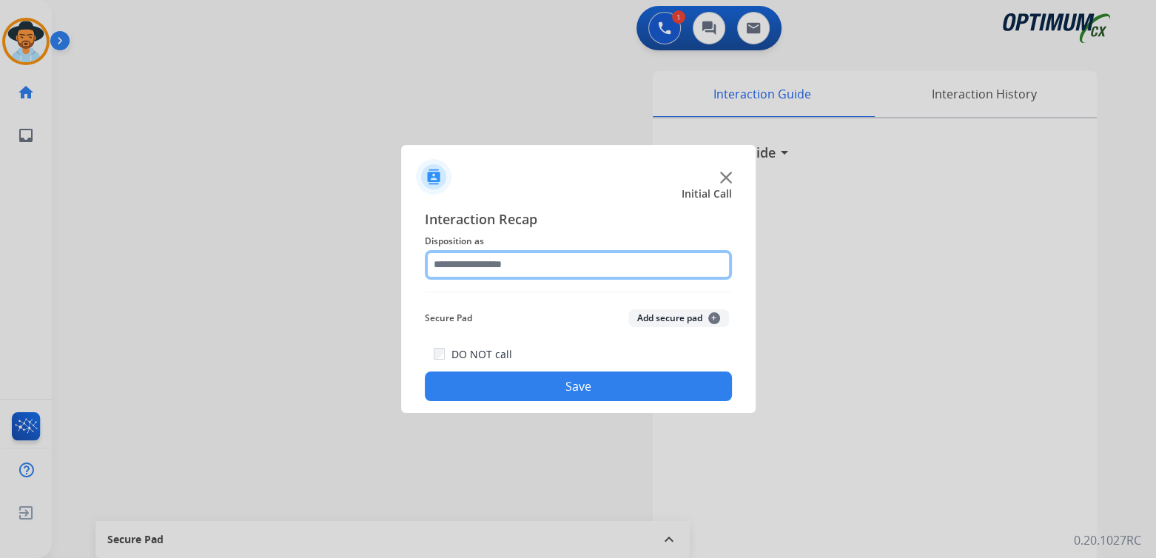
click at [500, 269] on input "text" at bounding box center [578, 265] width 307 height 30
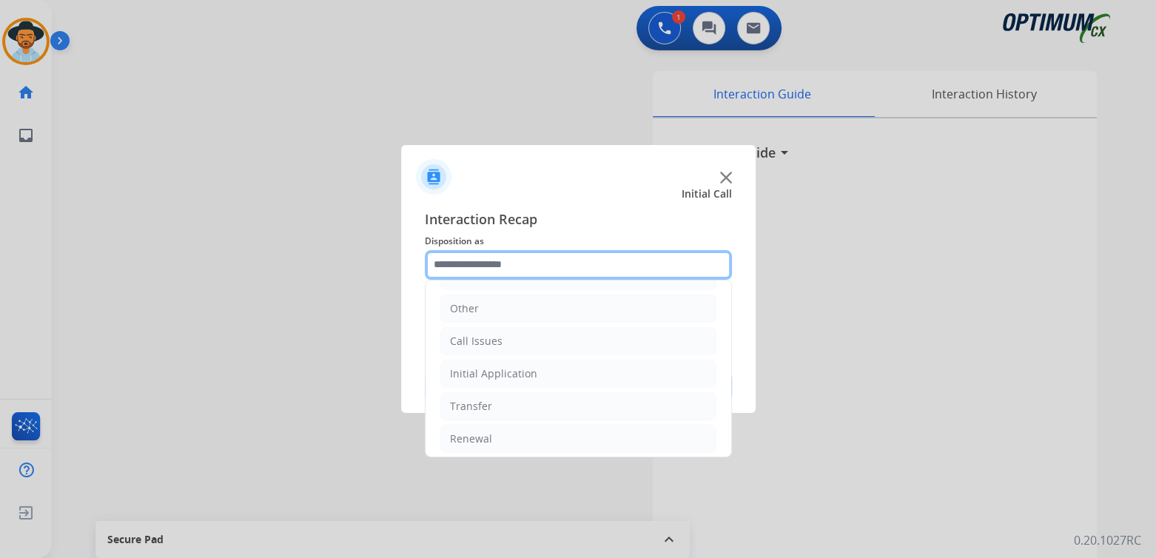
scroll to position [98, 0]
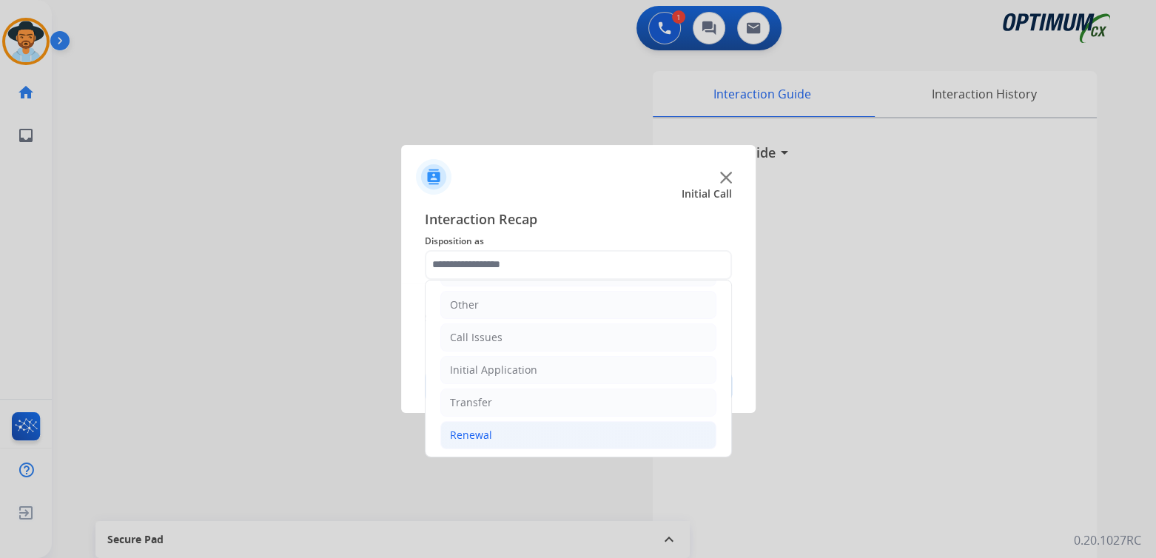
click at [492, 431] on li "Renewal" at bounding box center [578, 435] width 276 height 28
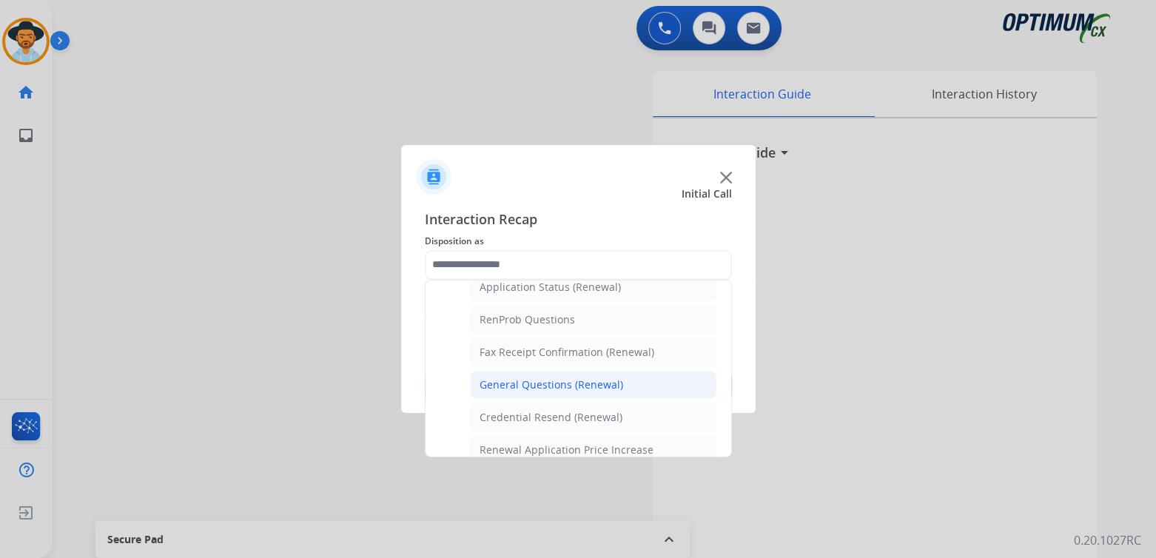
scroll to position [366, 0]
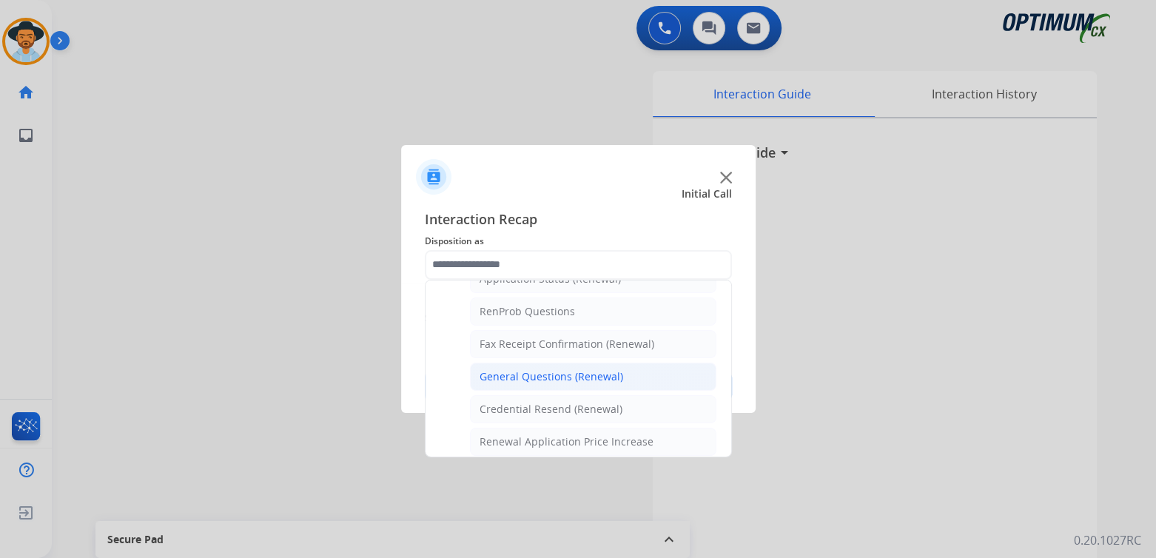
click at [534, 383] on li "General Questions (Renewal)" at bounding box center [593, 377] width 246 height 28
type input "**********"
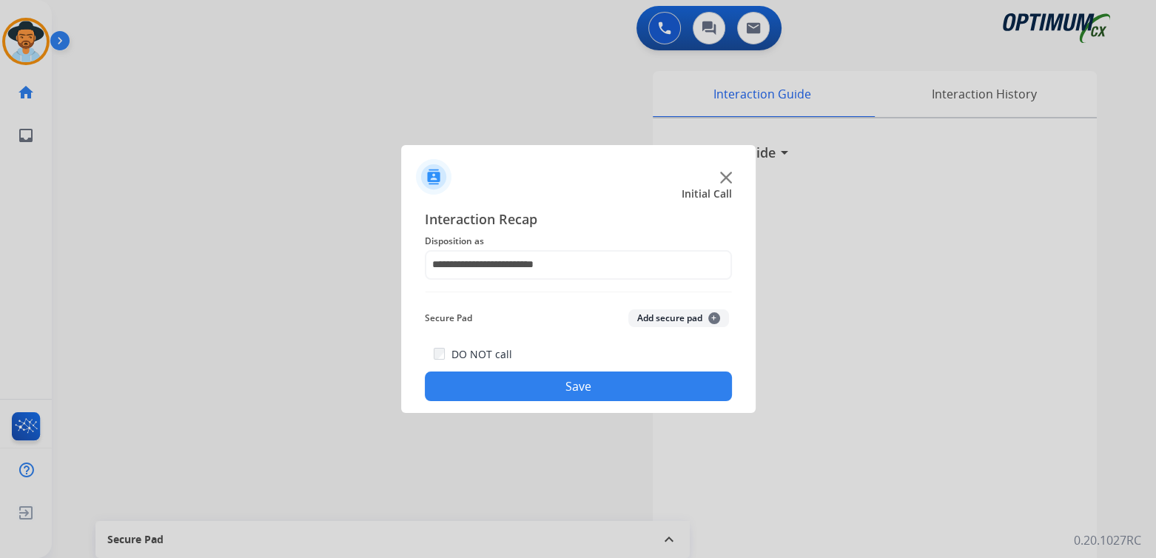
click at [577, 383] on button "Save" at bounding box center [578, 387] width 307 height 30
